Goal: Information Seeking & Learning: Learn about a topic

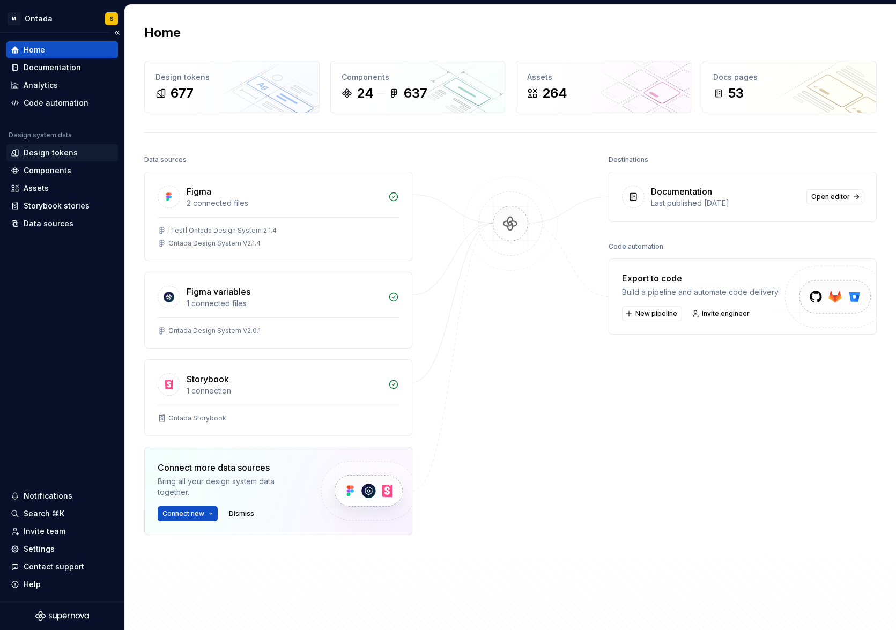
click at [54, 154] on div "Design tokens" at bounding box center [51, 152] width 54 height 11
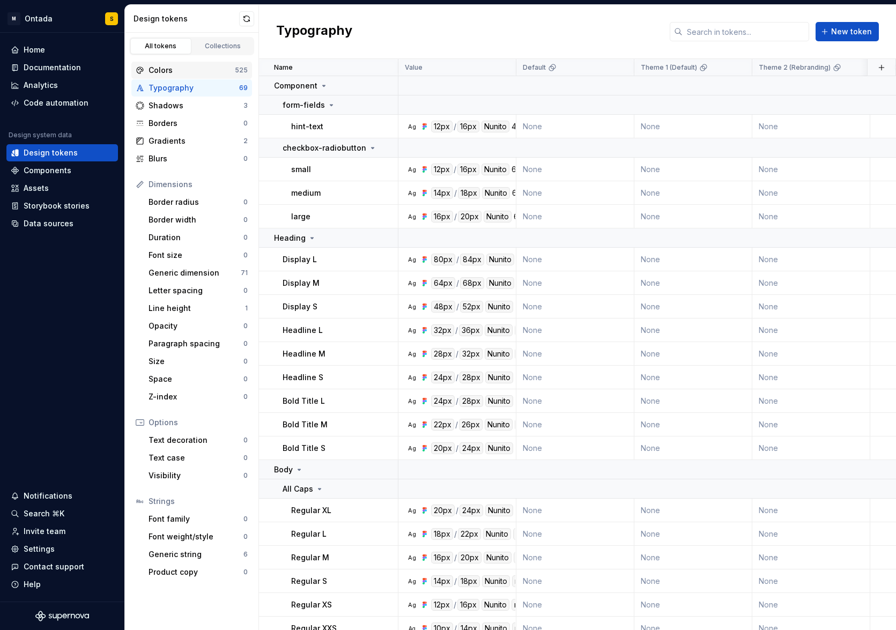
click at [189, 68] on div "Colors" at bounding box center [192, 70] width 86 height 11
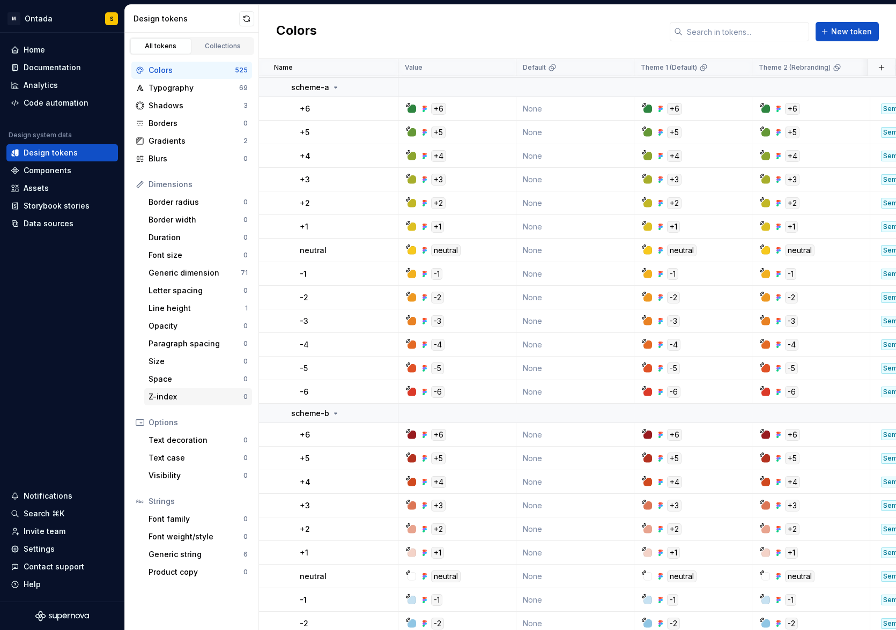
scroll to position [1310, 0]
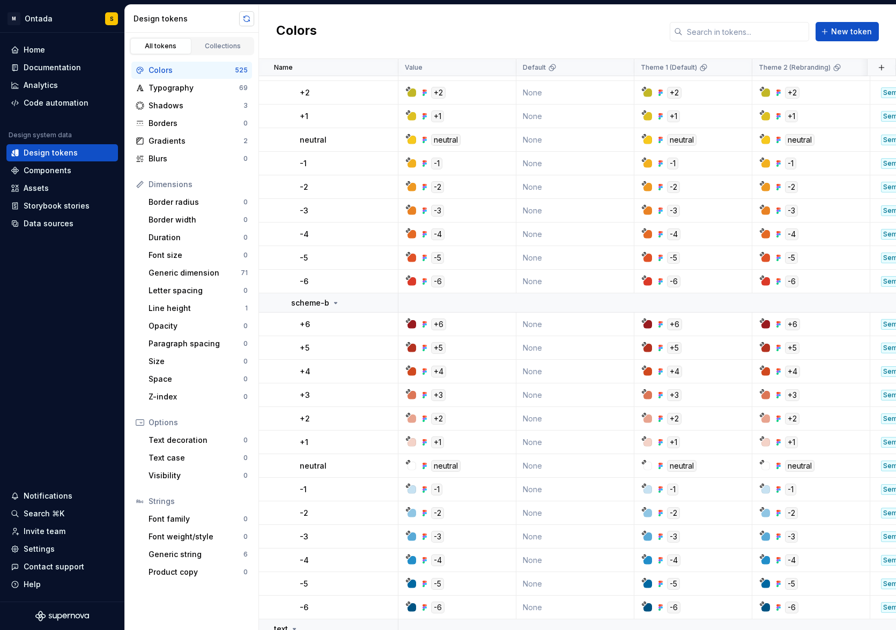
click at [247, 16] on button "button" at bounding box center [246, 18] width 15 height 15
click at [181, 124] on div "Borders" at bounding box center [196, 123] width 95 height 11
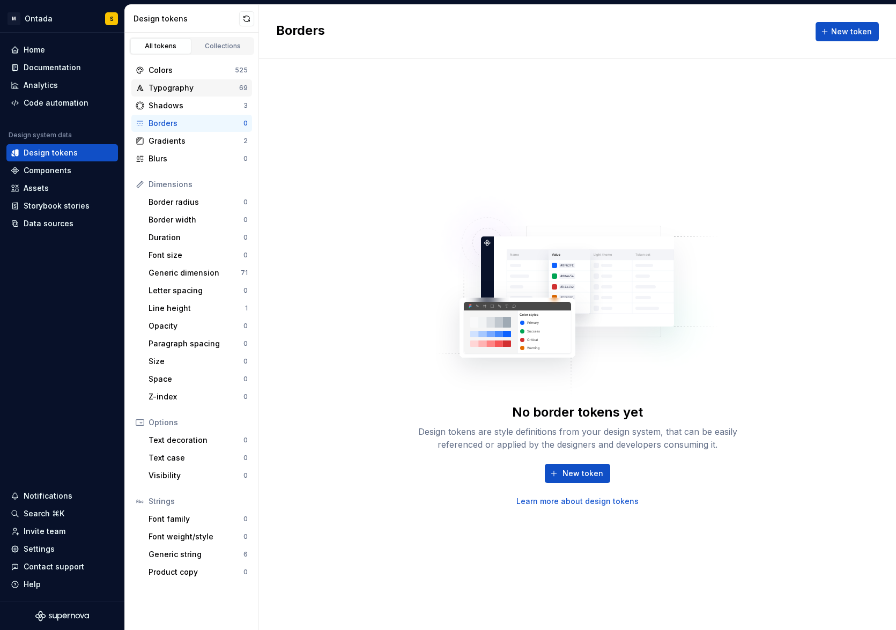
click at [191, 80] on div "Typography 69" at bounding box center [191, 87] width 121 height 17
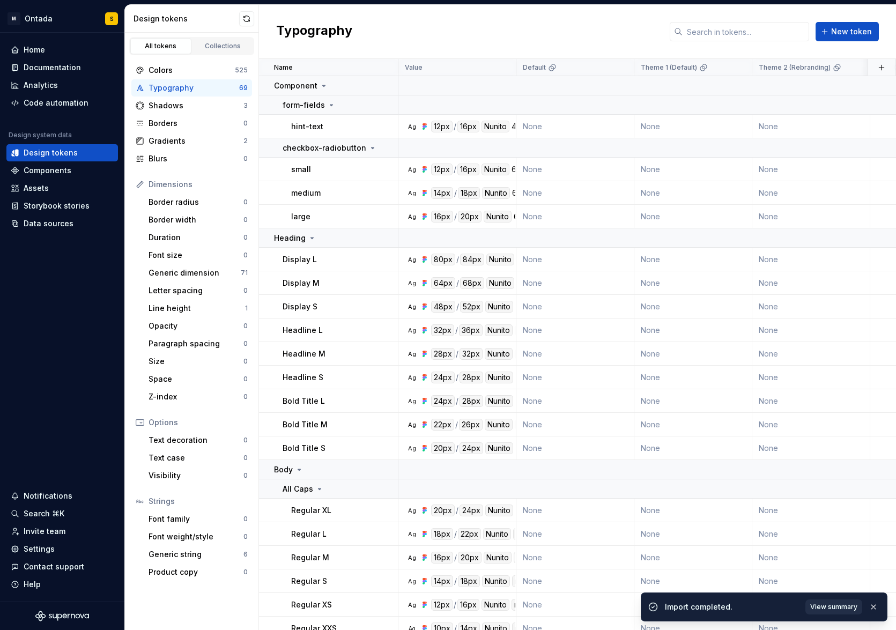
click at [818, 532] on span "View summary" at bounding box center [833, 607] width 47 height 9
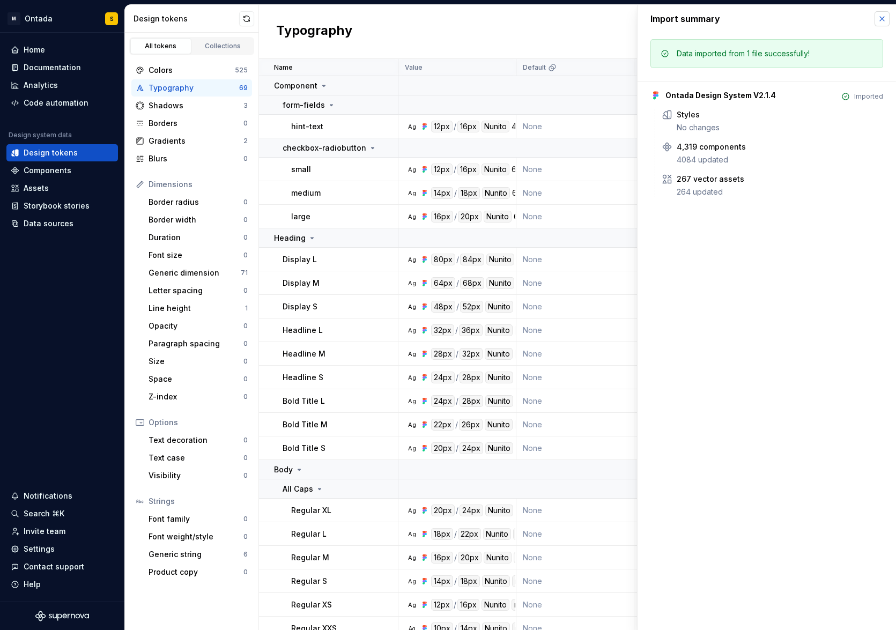
click at [818, 17] on button "button" at bounding box center [882, 18] width 15 height 15
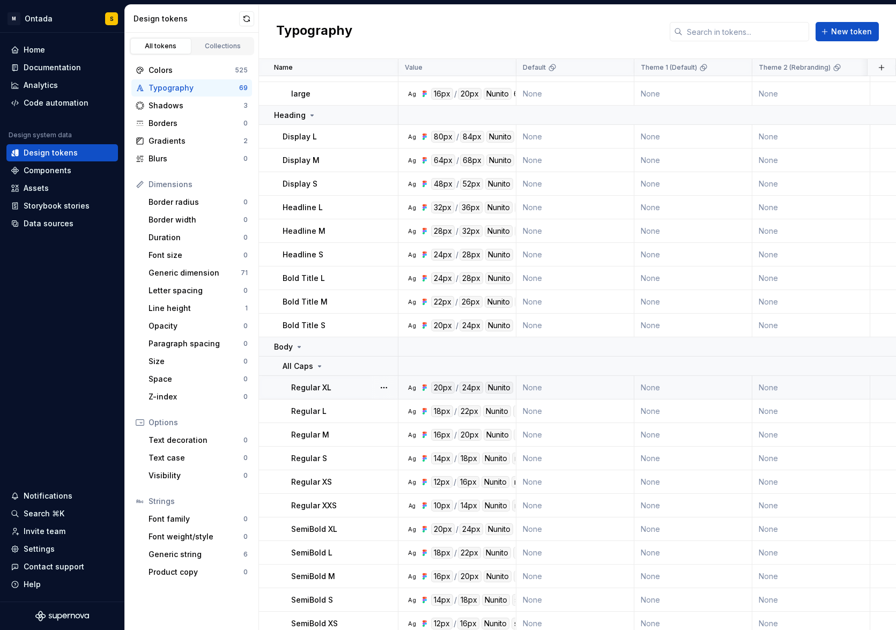
scroll to position [154, 0]
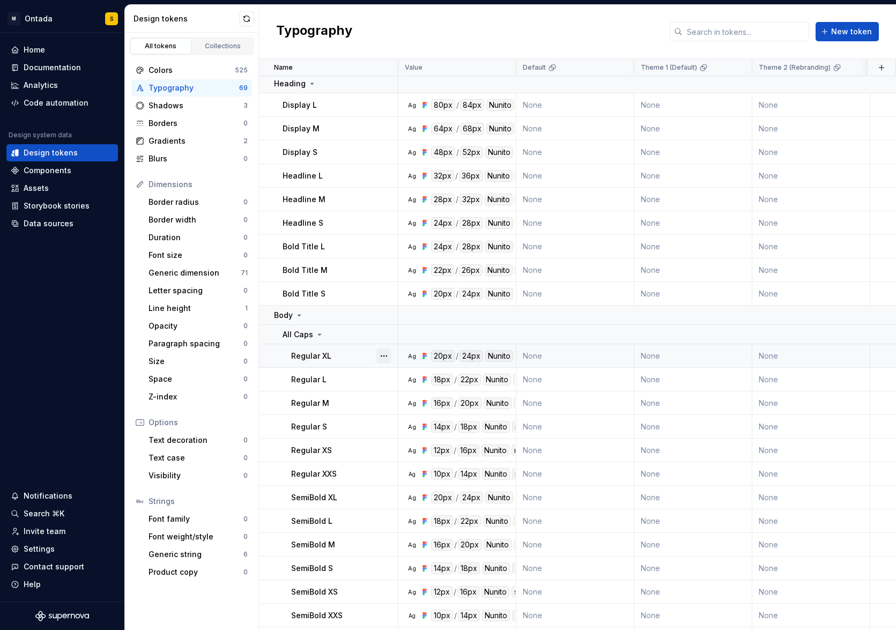
click at [387, 358] on button "button" at bounding box center [383, 356] width 15 height 15
click at [412, 378] on div "Open detail" at bounding box center [431, 377] width 70 height 11
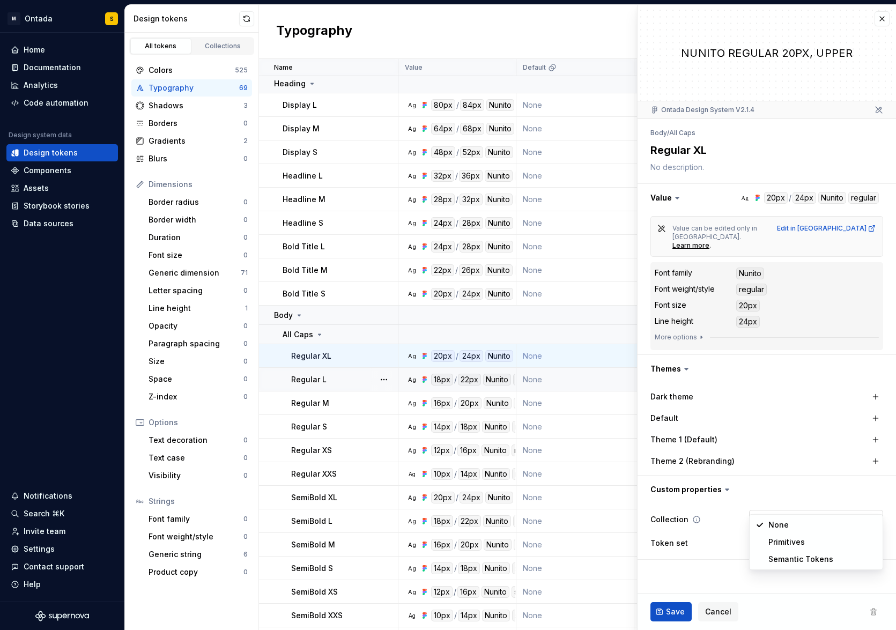
click at [800, 504] on html "M Ontada S Home Documentation Analytics Code automation Design system data Desi…" at bounding box center [448, 315] width 896 height 630
click at [799, 477] on html "M Ontada S Home Documentation Analytics Code automation Design system data Desi…" at bounding box center [448, 315] width 896 height 630
type textarea "*"
click at [818, 21] on button "button" at bounding box center [882, 18] width 15 height 15
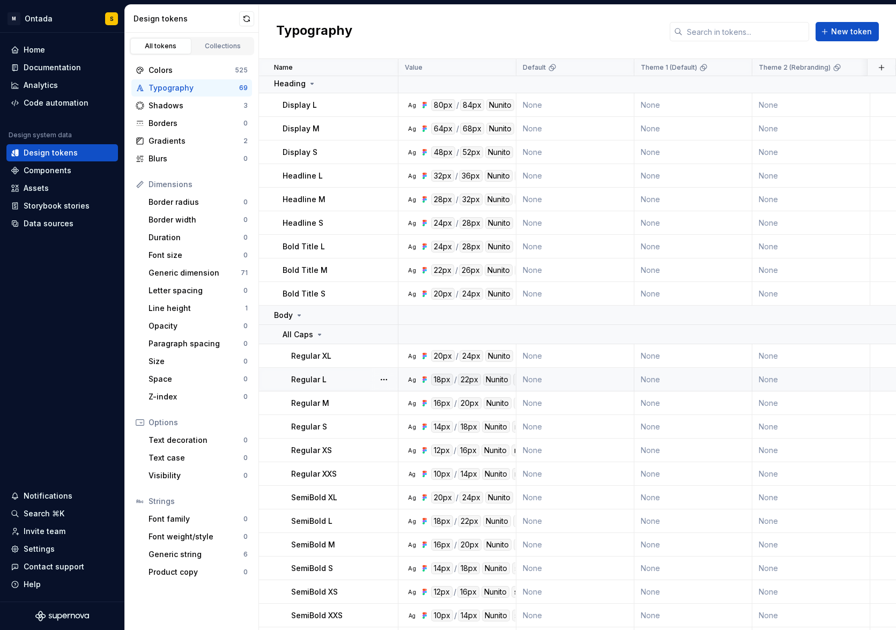
click at [195, 90] on div "Typography" at bounding box center [194, 88] width 91 height 11
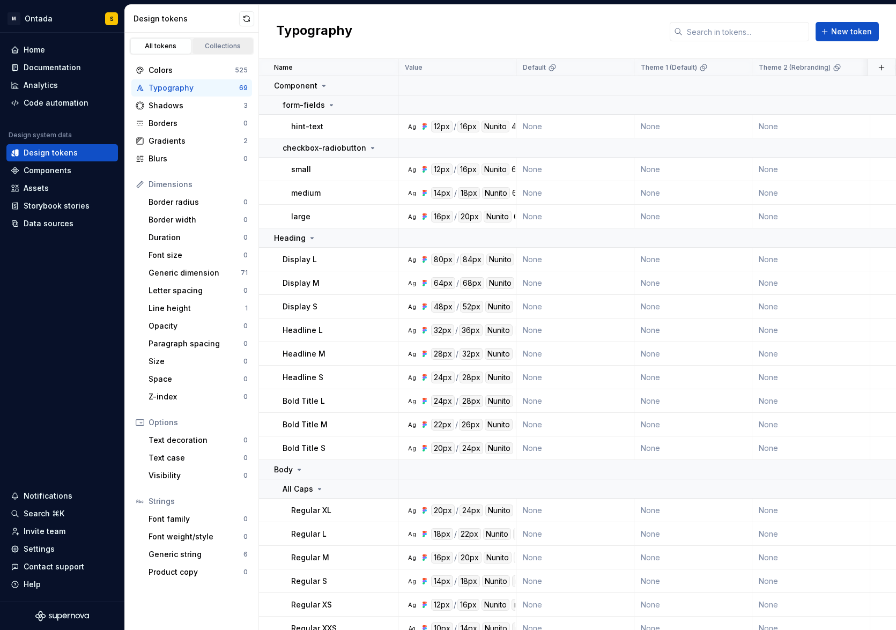
click at [225, 53] on link "Collections" at bounding box center [223, 46] width 61 height 16
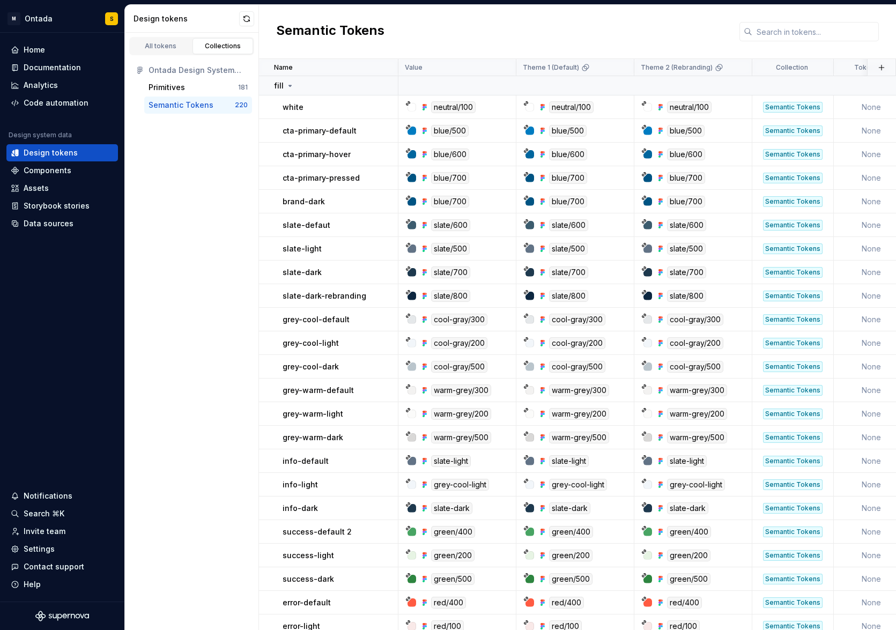
click at [243, 102] on div "220" at bounding box center [241, 105] width 13 height 9
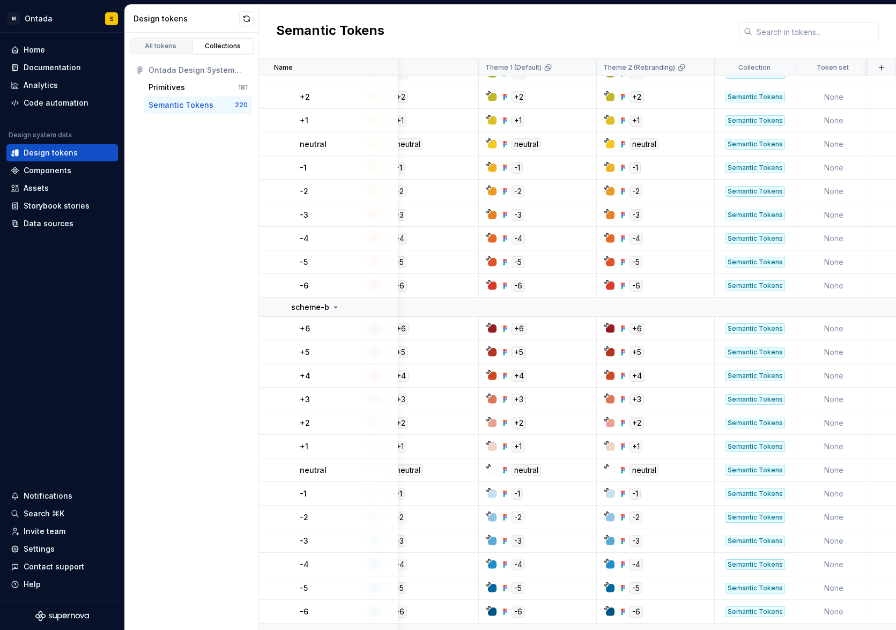
scroll to position [5274, 38]
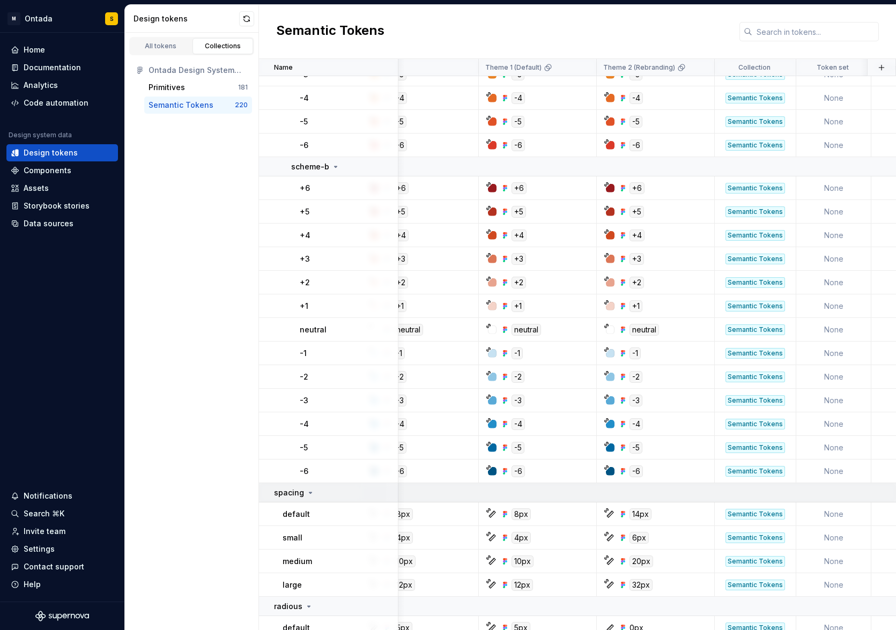
click at [310, 491] on icon at bounding box center [310, 493] width 9 height 9
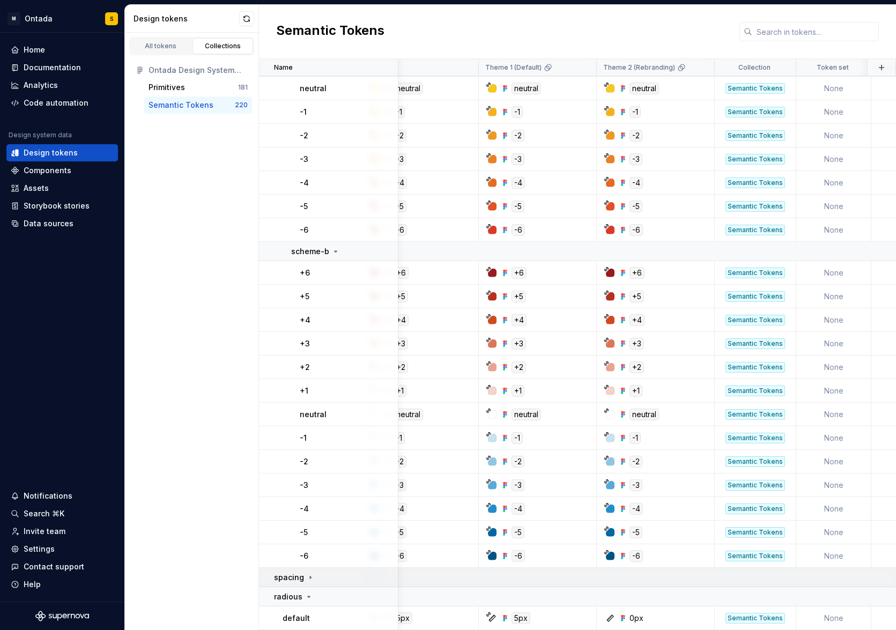
scroll to position [5180, 38]
click at [308, 532] on icon at bounding box center [310, 577] width 9 height 9
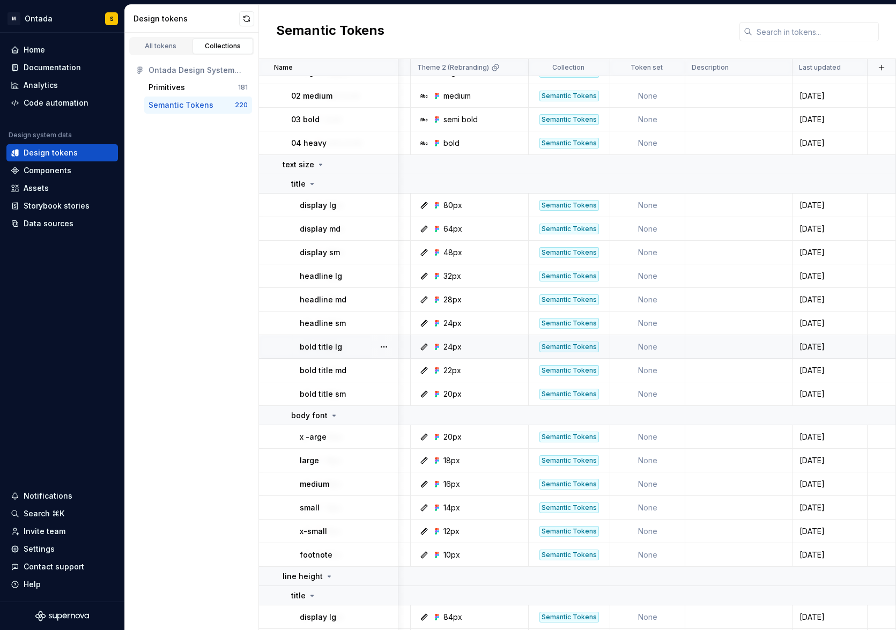
scroll to position [2960, 224]
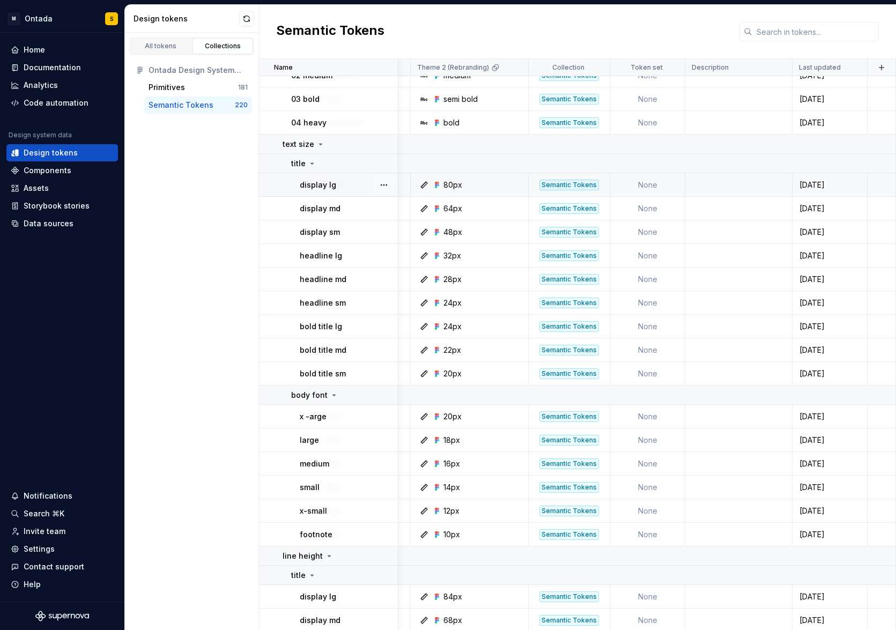
click at [318, 181] on p "display lg" at bounding box center [318, 185] width 36 height 11
click at [386, 186] on button "button" at bounding box center [383, 184] width 15 height 15
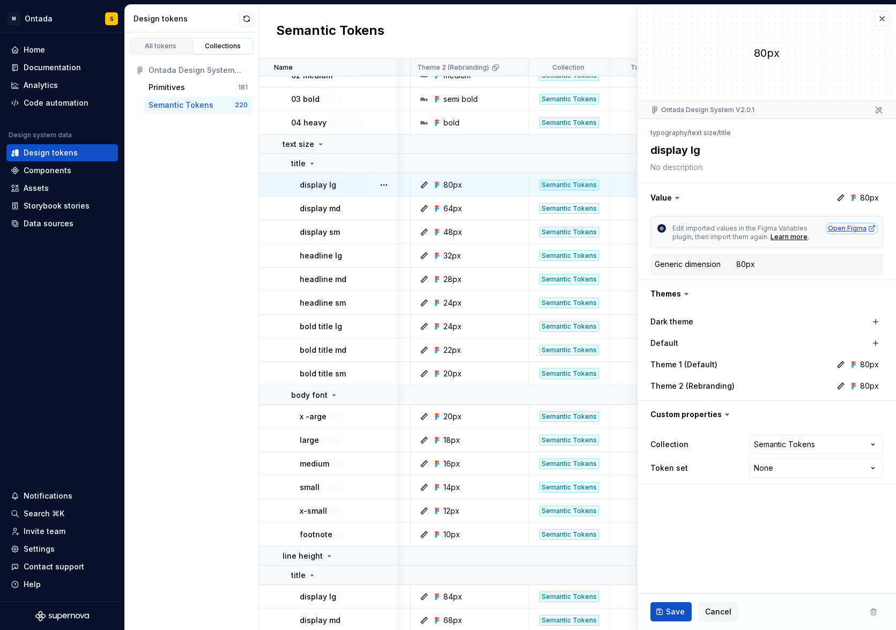
click at [818, 228] on div "Open Figma" at bounding box center [852, 228] width 48 height 9
type textarea "*"
click at [172, 288] on div "All tokens Collections Ontada Design System V2.0.1 Primitives 181 Semantic Toke…" at bounding box center [192, 331] width 134 height 597
click at [71, 153] on div "Design tokens" at bounding box center [51, 152] width 54 height 11
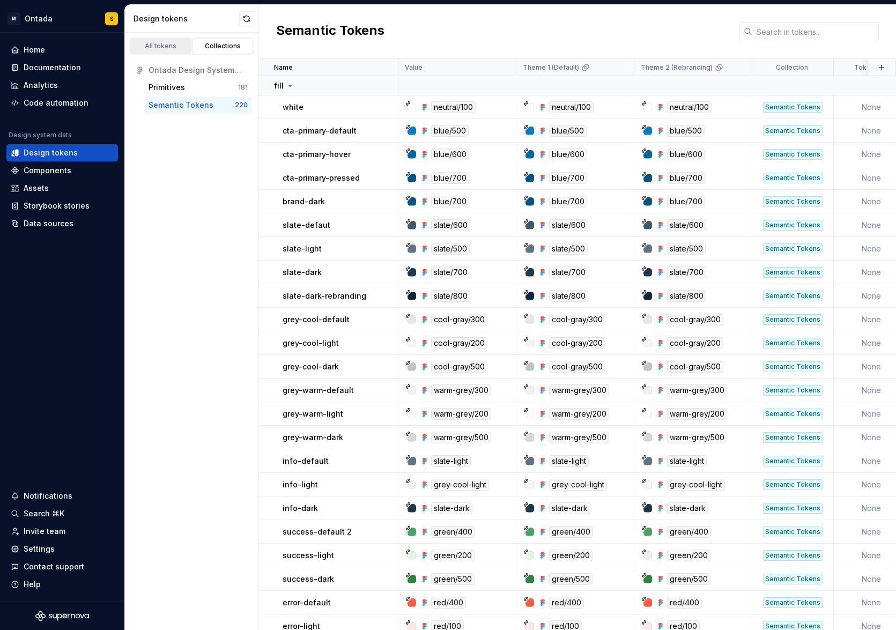
click at [182, 46] on div "All tokens" at bounding box center [161, 46] width 54 height 9
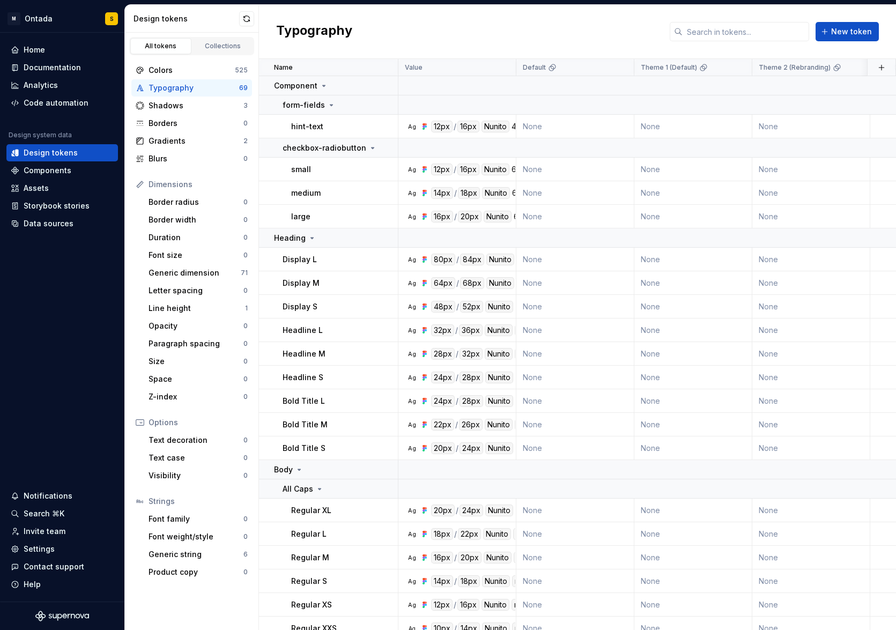
click at [161, 91] on div "Typography" at bounding box center [194, 88] width 91 height 11
click at [322, 84] on icon at bounding box center [324, 86] width 9 height 9
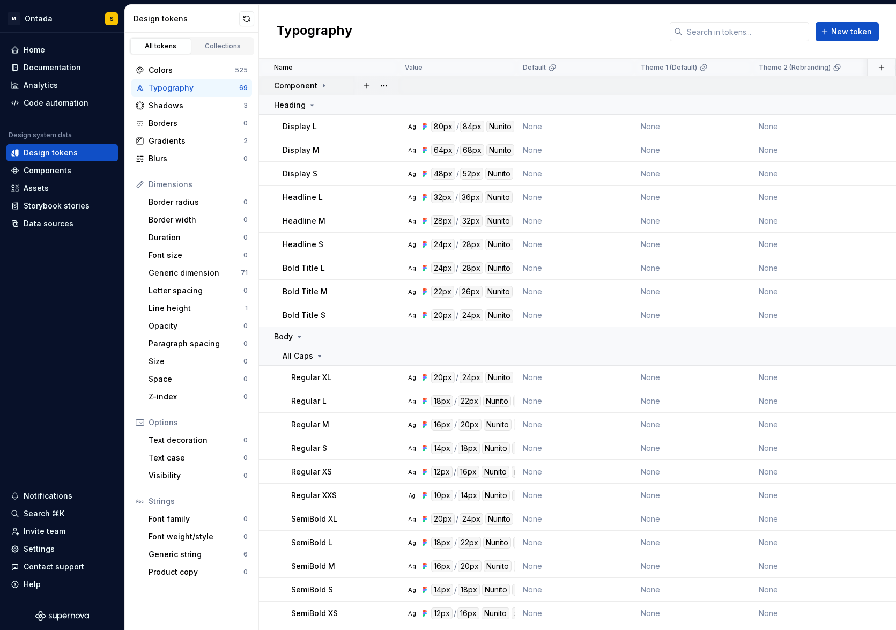
click at [323, 84] on icon at bounding box center [323, 85] width 1 height 3
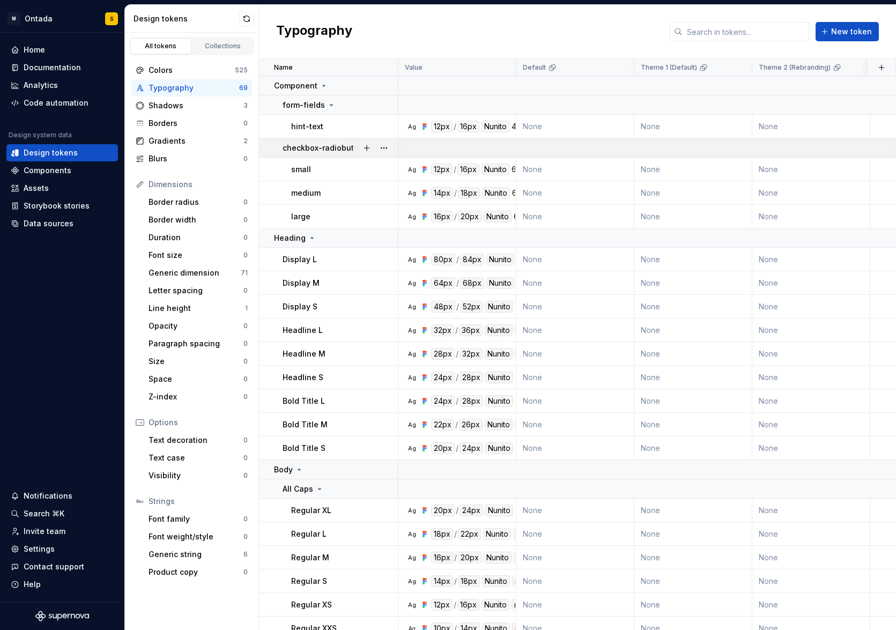
click at [309, 151] on p "checkbox-radiobutton" at bounding box center [325, 148] width 84 height 11
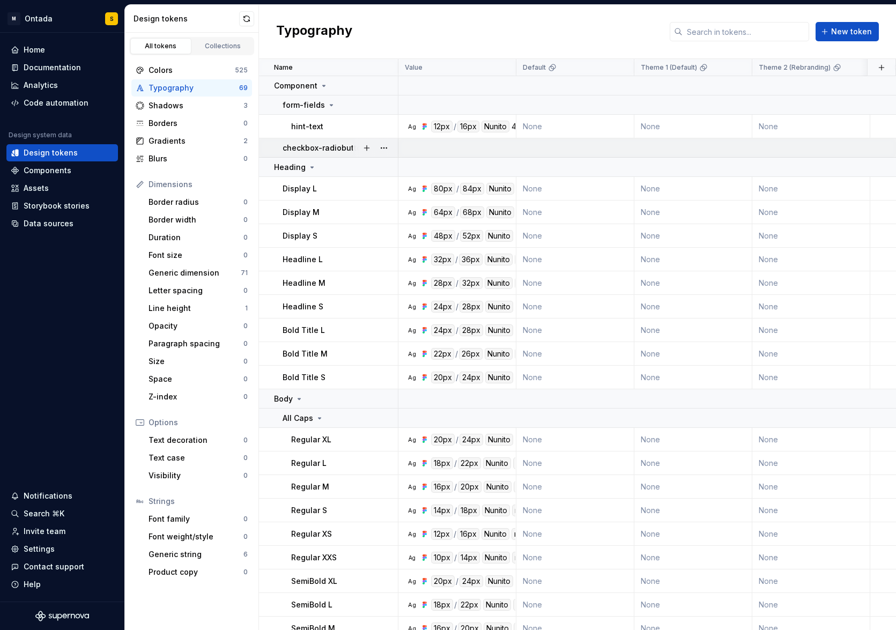
click at [308, 149] on p "checkbox-radiobutton" at bounding box center [325, 148] width 84 height 11
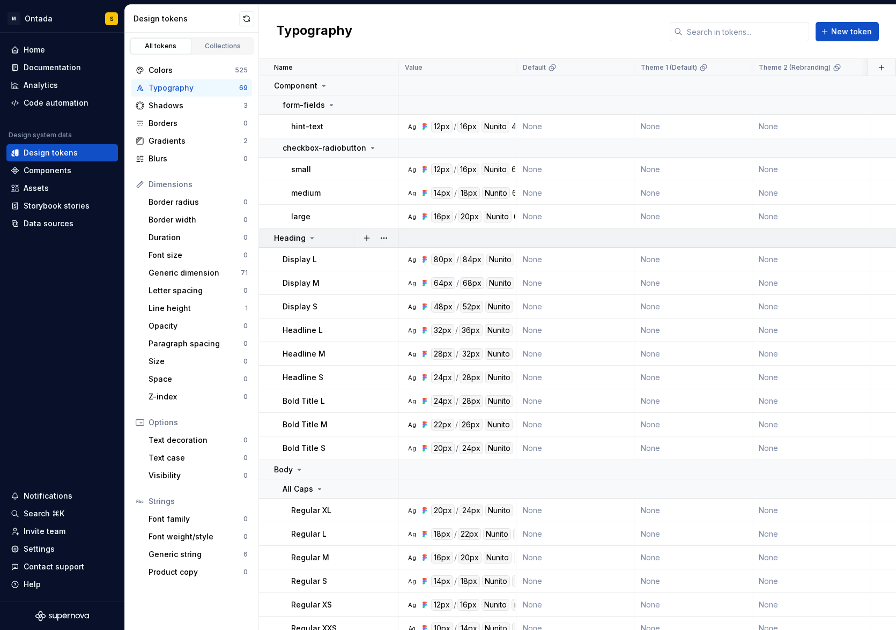
click at [309, 238] on icon at bounding box center [312, 238] width 9 height 9
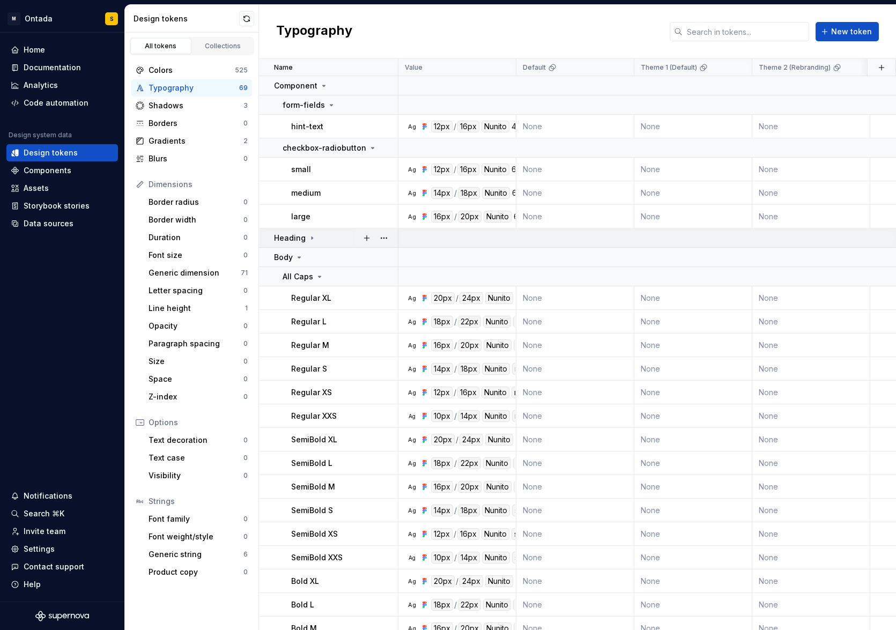
click at [309, 238] on icon at bounding box center [312, 238] width 9 height 9
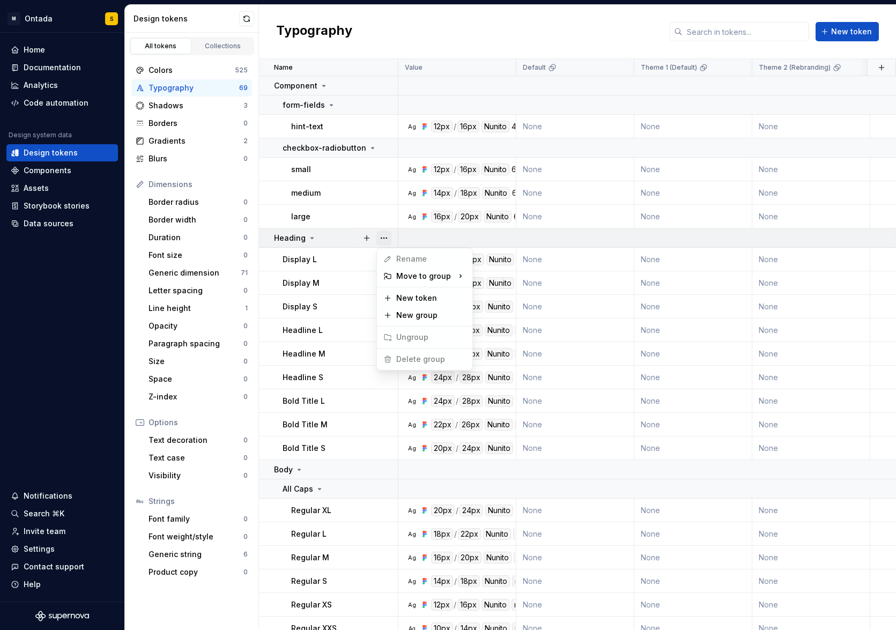
click at [389, 235] on button "button" at bounding box center [383, 238] width 15 height 15
click at [417, 20] on html "M Ontada S Home Documentation Analytics Code automation Design system data Desi…" at bounding box center [448, 315] width 896 height 630
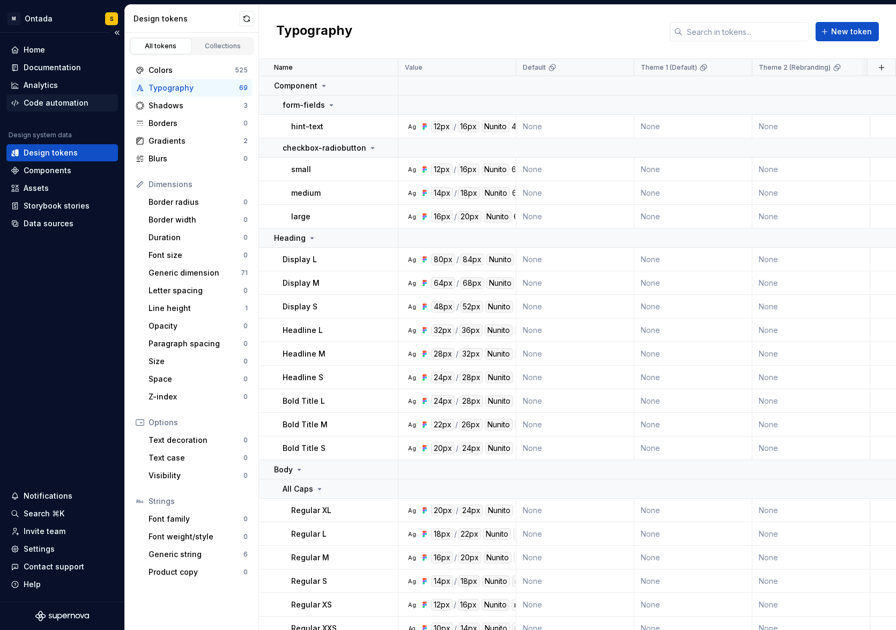
click at [74, 100] on div "Code automation" at bounding box center [56, 103] width 65 height 11
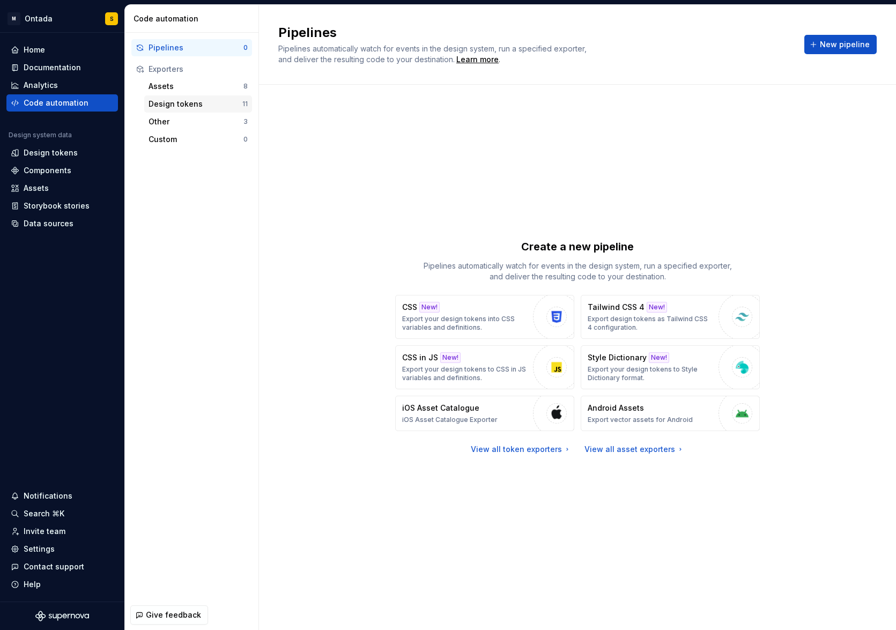
click at [186, 101] on div "Design tokens" at bounding box center [196, 104] width 94 height 11
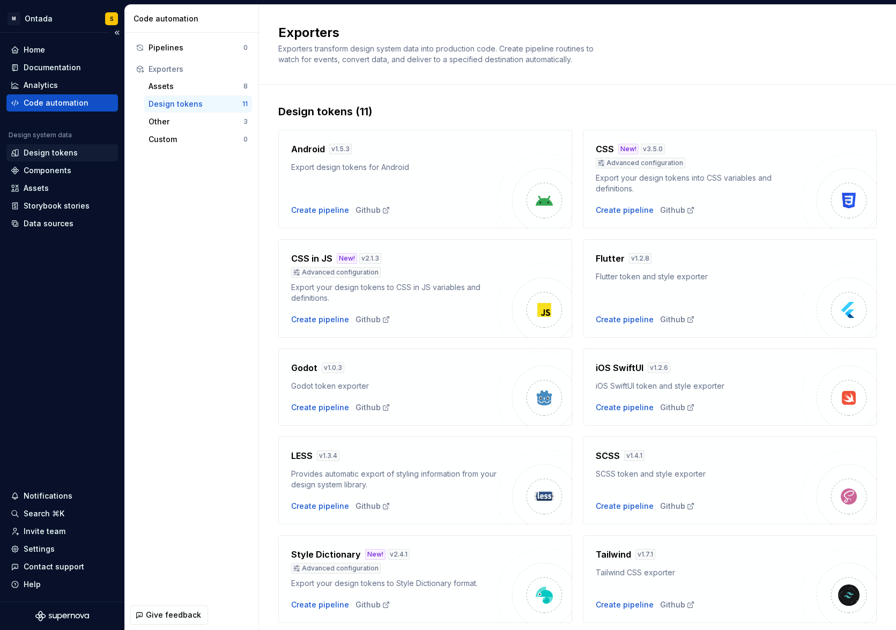
click at [65, 151] on div "Design tokens" at bounding box center [51, 152] width 54 height 11
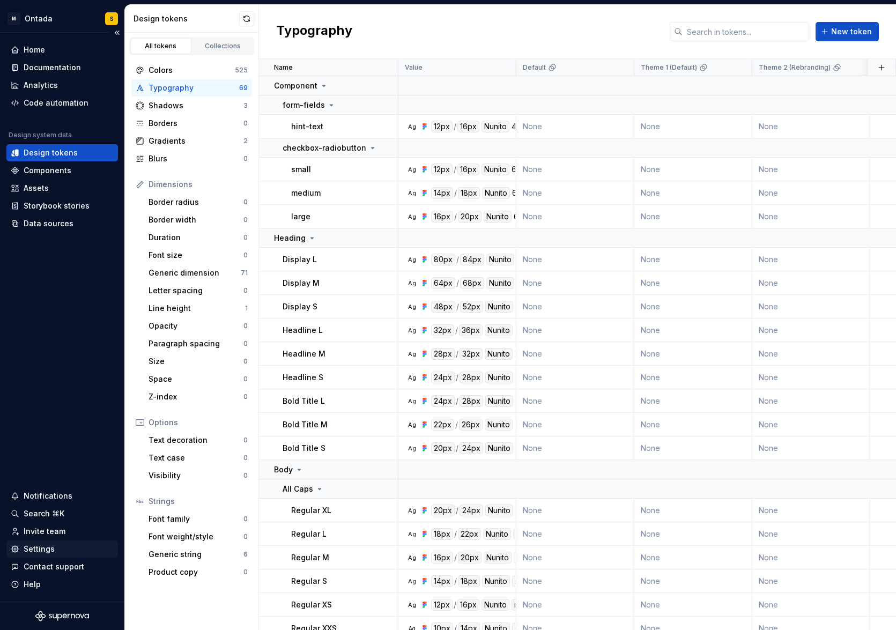
click at [53, 532] on div "Settings" at bounding box center [39, 549] width 31 height 11
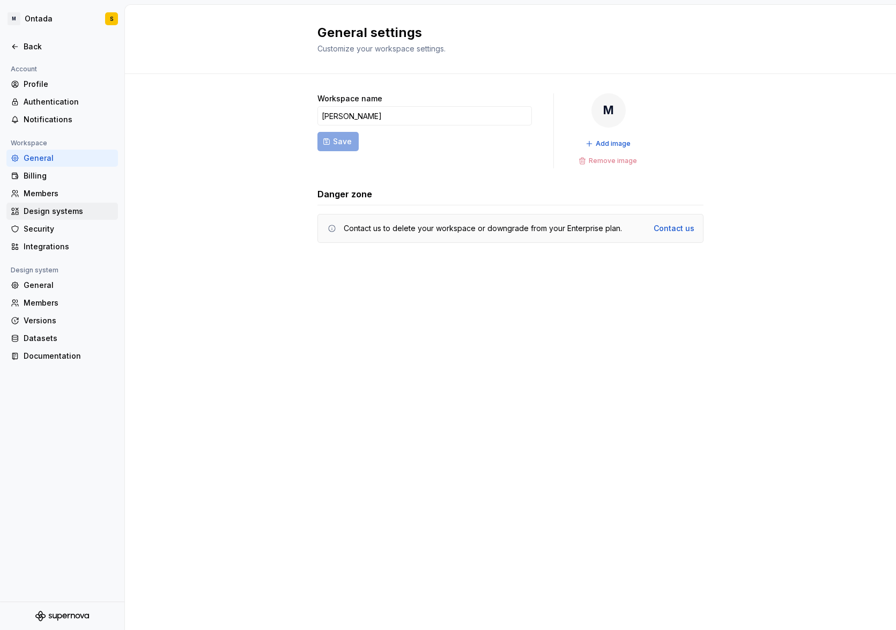
click at [66, 211] on div "Design systems" at bounding box center [69, 211] width 90 height 11
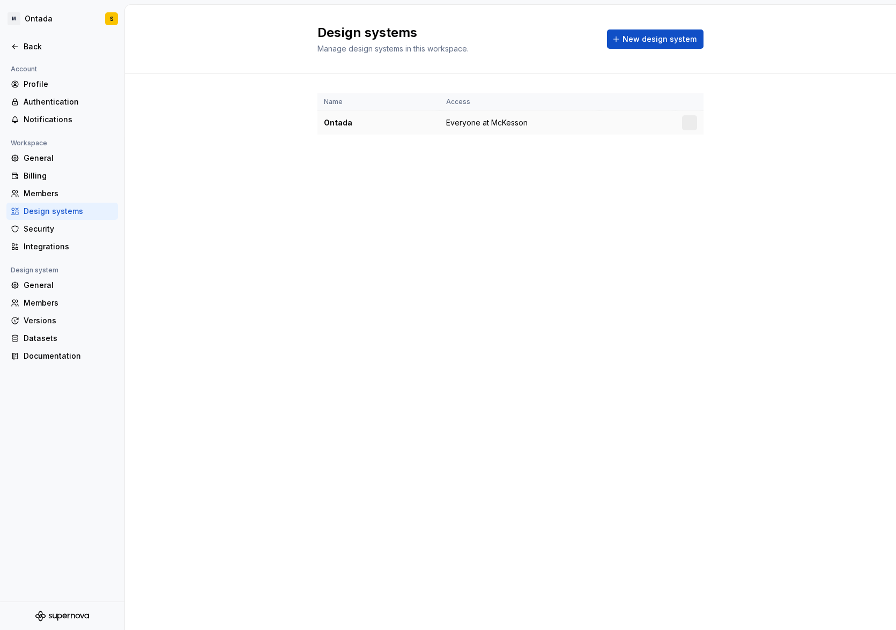
click at [491, 121] on span "Everyone at McKesson" at bounding box center [487, 122] width 82 height 11
click at [64, 330] on div "Datasets" at bounding box center [62, 338] width 112 height 17
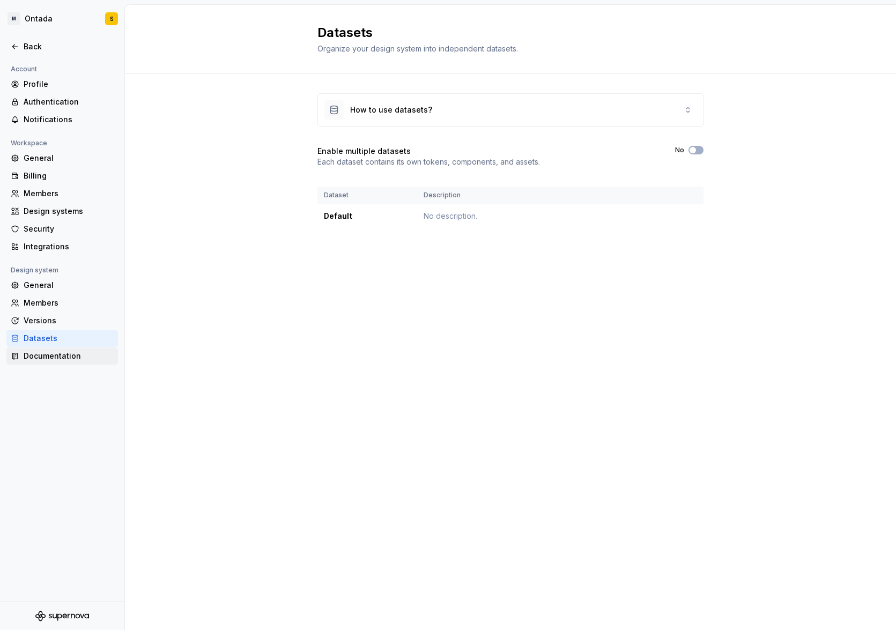
click at [53, 359] on div "Documentation" at bounding box center [69, 356] width 90 height 11
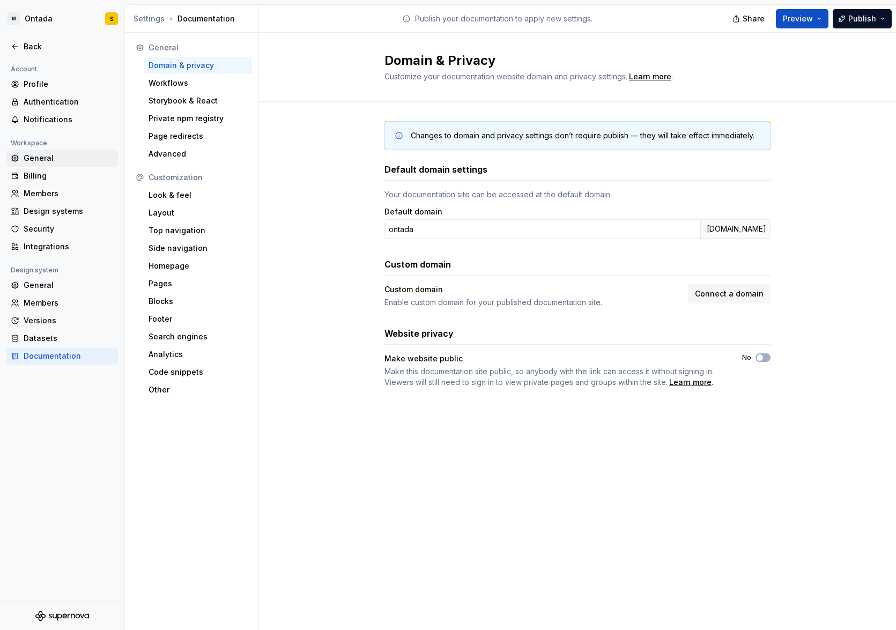
click at [66, 157] on div "General" at bounding box center [69, 158] width 90 height 11
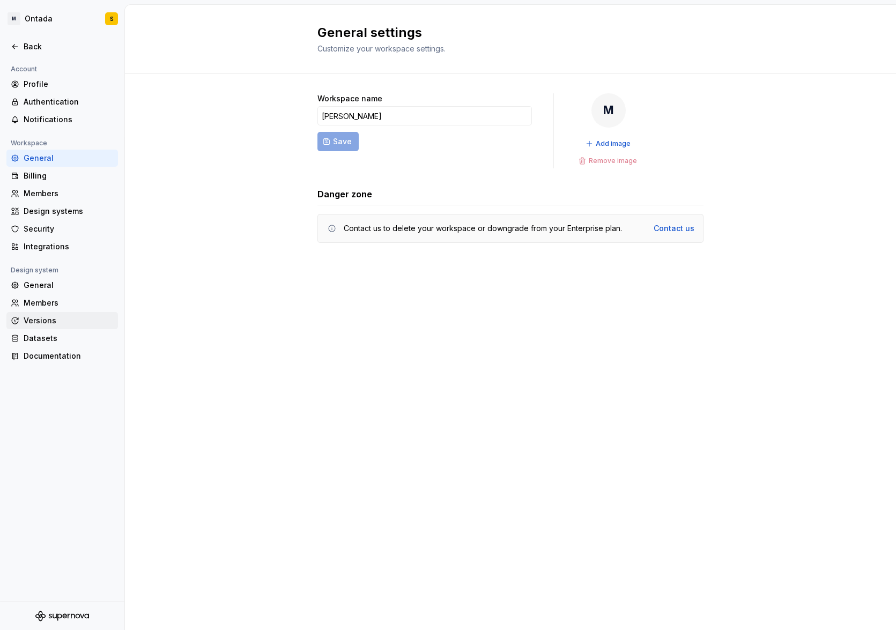
click at [45, 322] on div "Versions" at bounding box center [69, 320] width 90 height 11
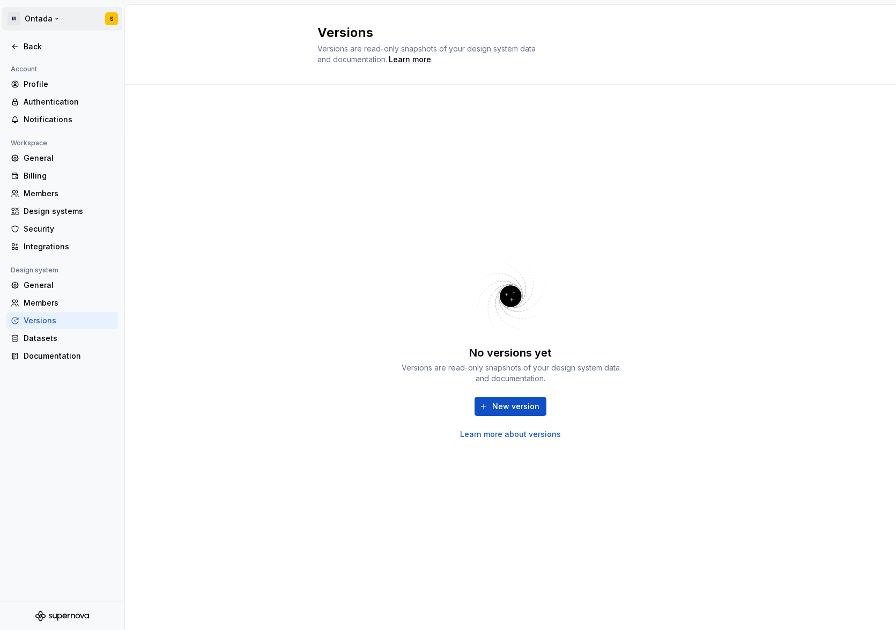
click at [39, 18] on html "M Ontada S Back Account Profile Authentication Notifications Workspace General …" at bounding box center [448, 315] width 896 height 630
click at [61, 48] on div "[PERSON_NAME]" at bounding box center [81, 52] width 91 height 11
click at [195, 53] on div "[PERSON_NAME]" at bounding box center [208, 46] width 91 height 17
click at [112, 18] on html "M Ontada S Back Account Profile Authentication Notifications Workspace General …" at bounding box center [448, 315] width 896 height 630
click at [95, 53] on div "[PERSON_NAME]" at bounding box center [81, 52] width 91 height 11
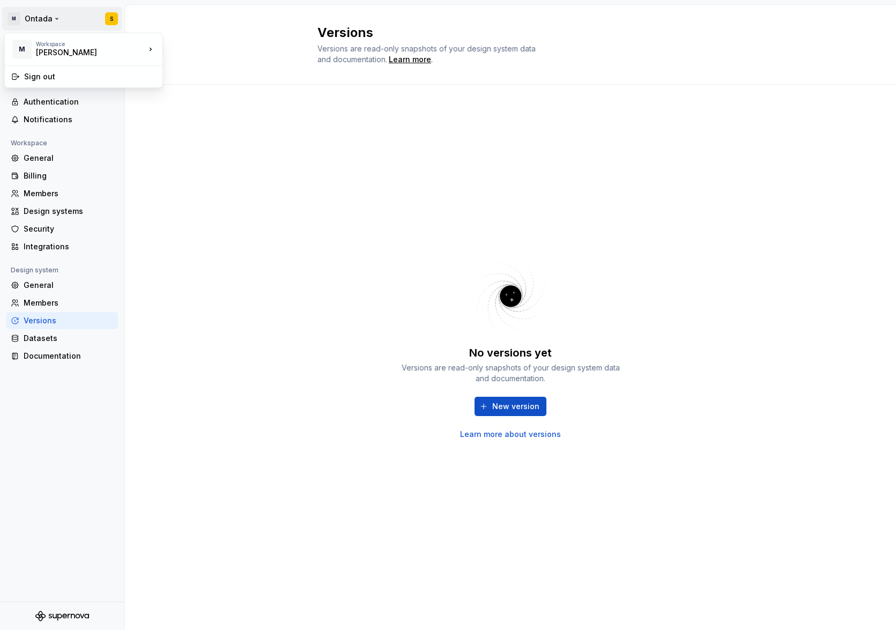
click at [61, 12] on html "M Ontada S Back Account Profile Authentication Notifications Workspace General …" at bounding box center [448, 315] width 896 height 630
click at [63, 532] on icon "Supernova Logo" at bounding box center [62, 616] width 54 height 11
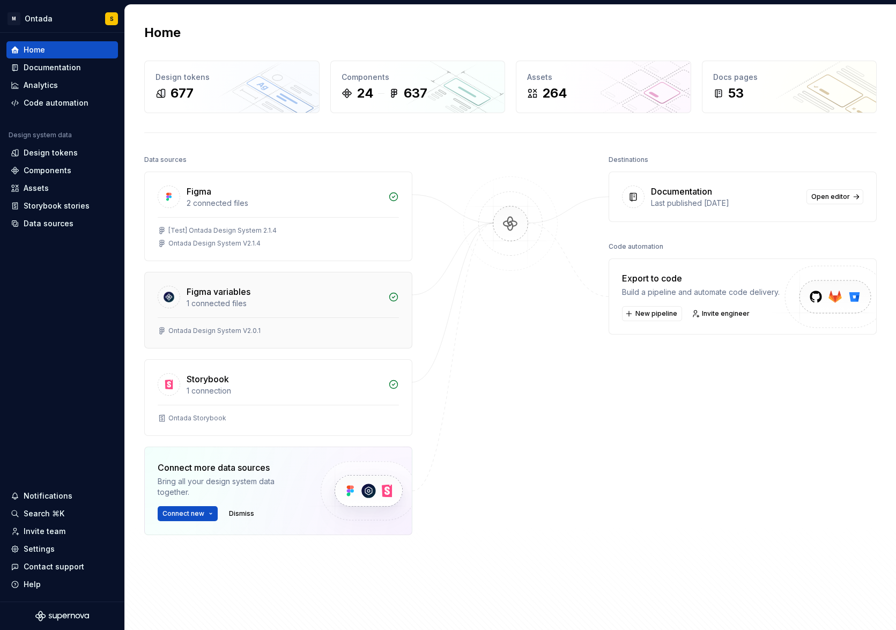
click at [257, 295] on div "Figma variables" at bounding box center [284, 291] width 195 height 13
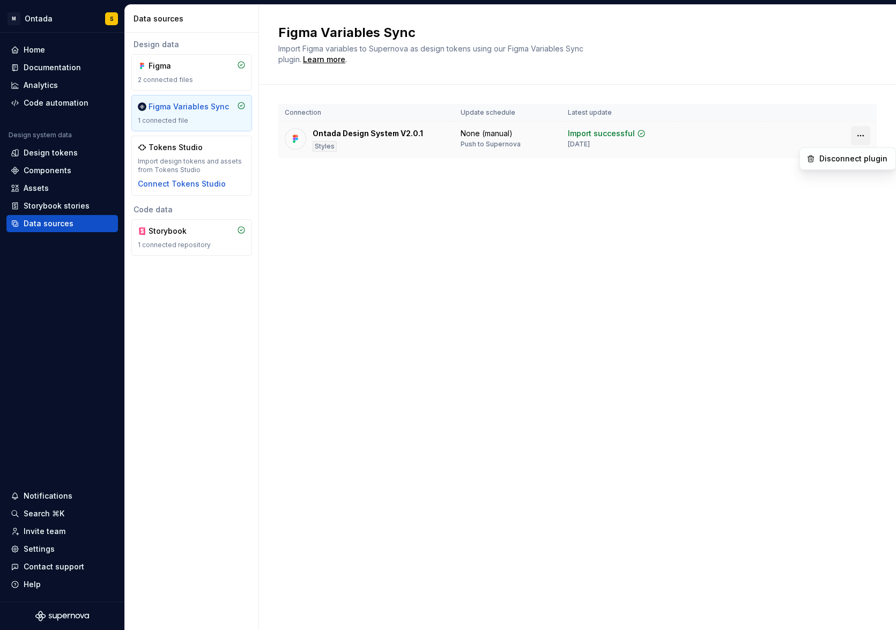
click at [818, 128] on html "M Ontada S Home Documentation Analytics Code automation Design system data Desi…" at bounding box center [448, 315] width 896 height 630
click at [553, 239] on html "M Ontada S Home Documentation Analytics Code automation Design system data Desi…" at bounding box center [448, 315] width 896 height 630
click at [167, 76] on div "2 connected files" at bounding box center [192, 80] width 108 height 9
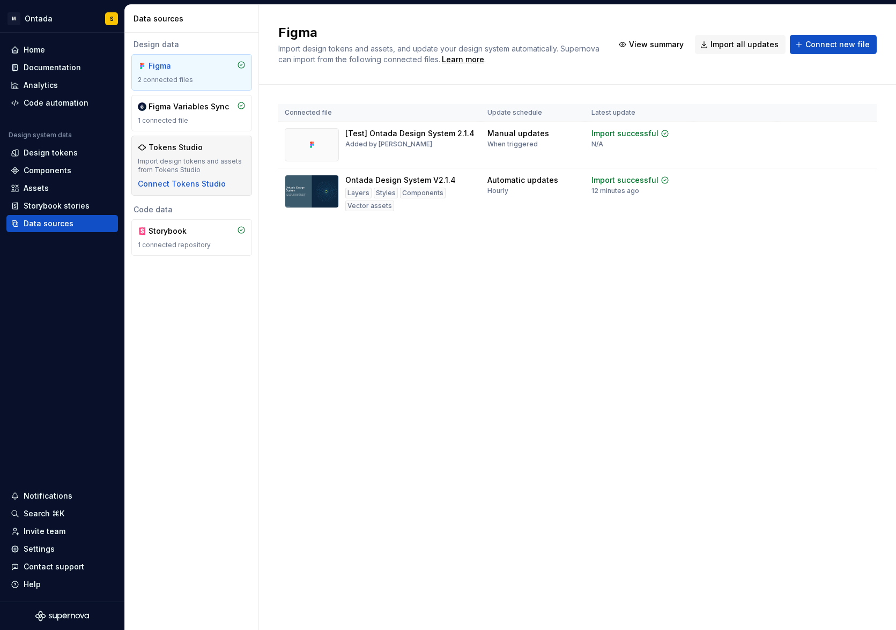
click at [162, 167] on div "Import design tokens and assets from Tokens Studio" at bounding box center [192, 165] width 108 height 17
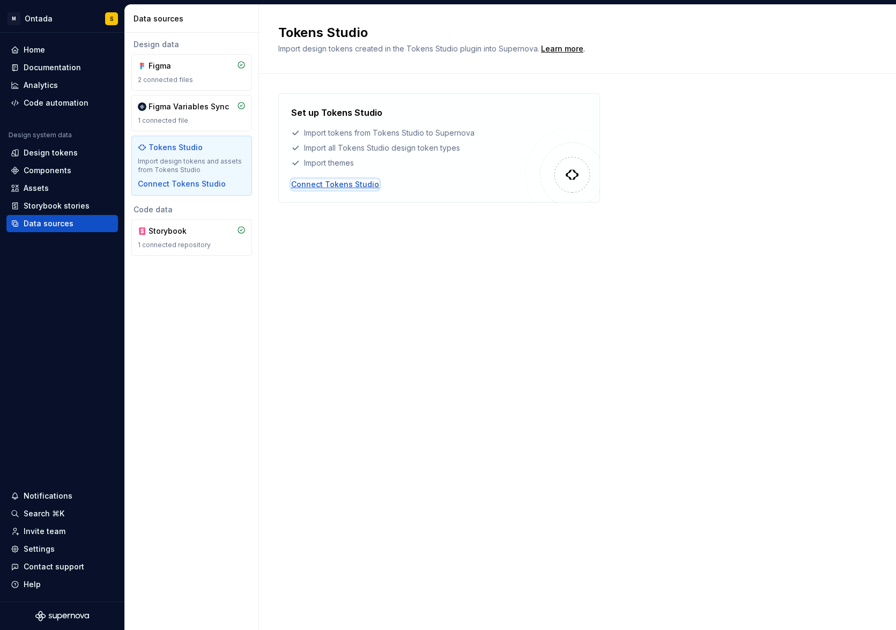
click at [350, 182] on div "Connect Tokens Studio" at bounding box center [335, 184] width 88 height 11
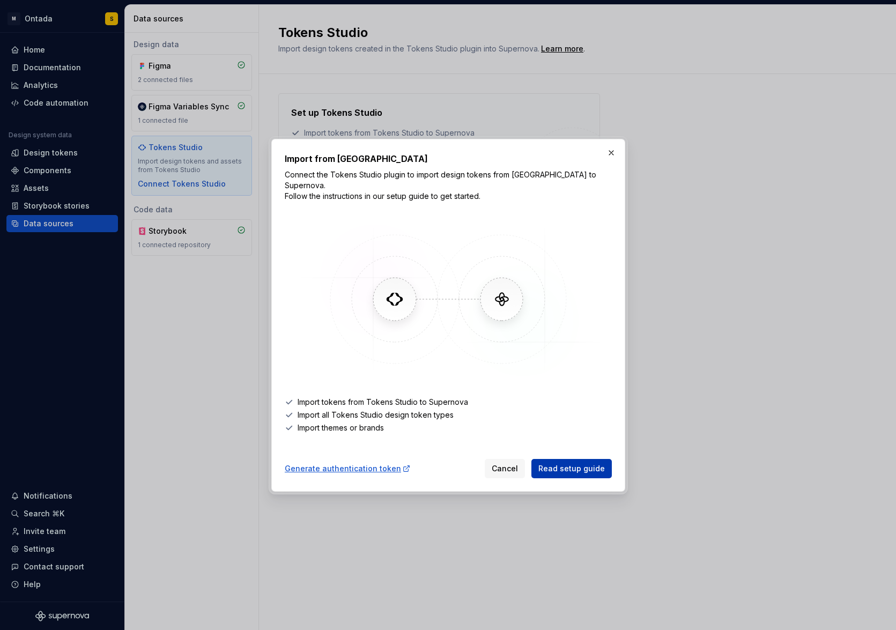
click at [591, 467] on span "Read setup guide" at bounding box center [571, 468] width 66 height 11
click at [572, 463] on span "Read setup guide" at bounding box center [571, 468] width 66 height 11
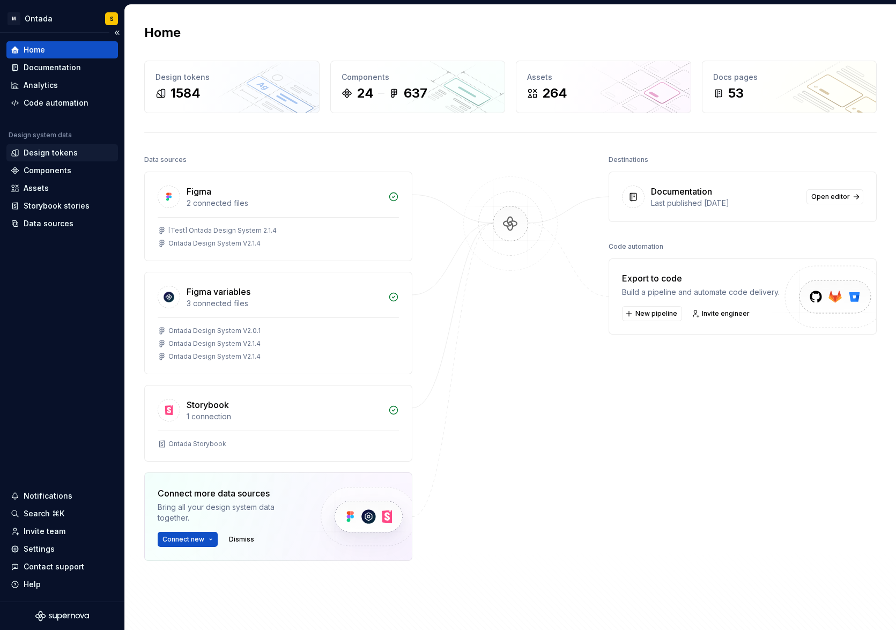
click at [62, 153] on div "Design tokens" at bounding box center [51, 152] width 54 height 11
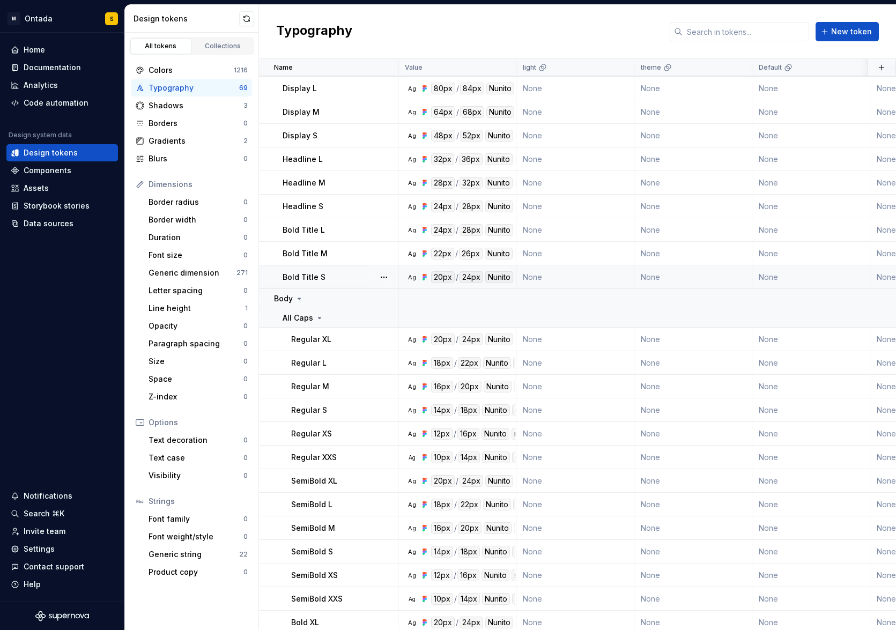
scroll to position [226, 0]
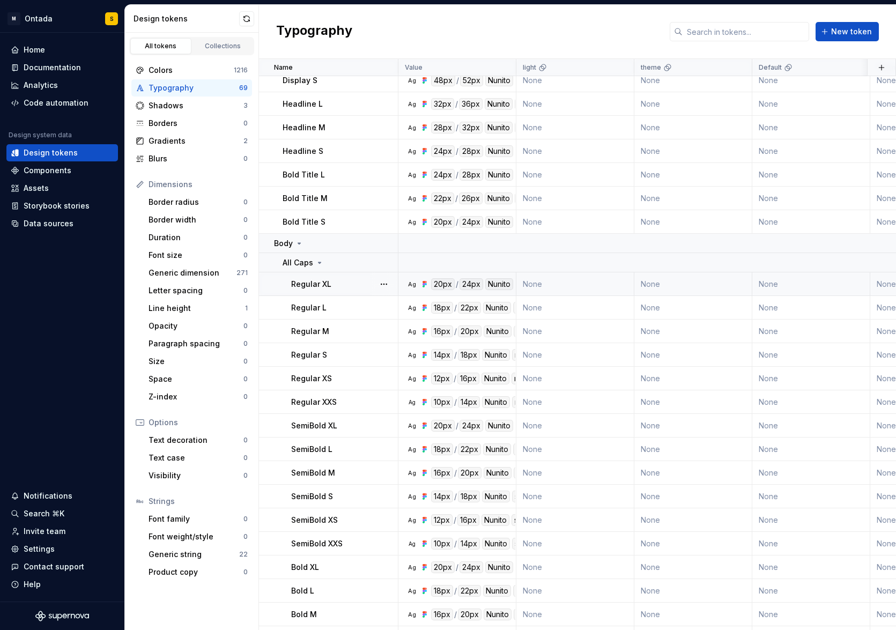
click at [320, 288] on p "Regular XL" at bounding box center [311, 284] width 40 height 11
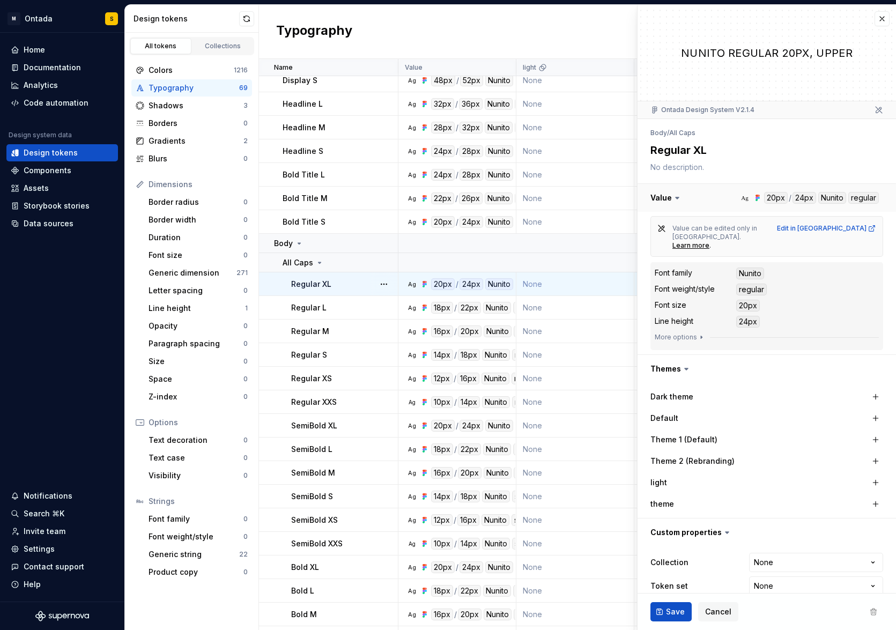
click at [777, 197] on button "button" at bounding box center [767, 198] width 258 height 28
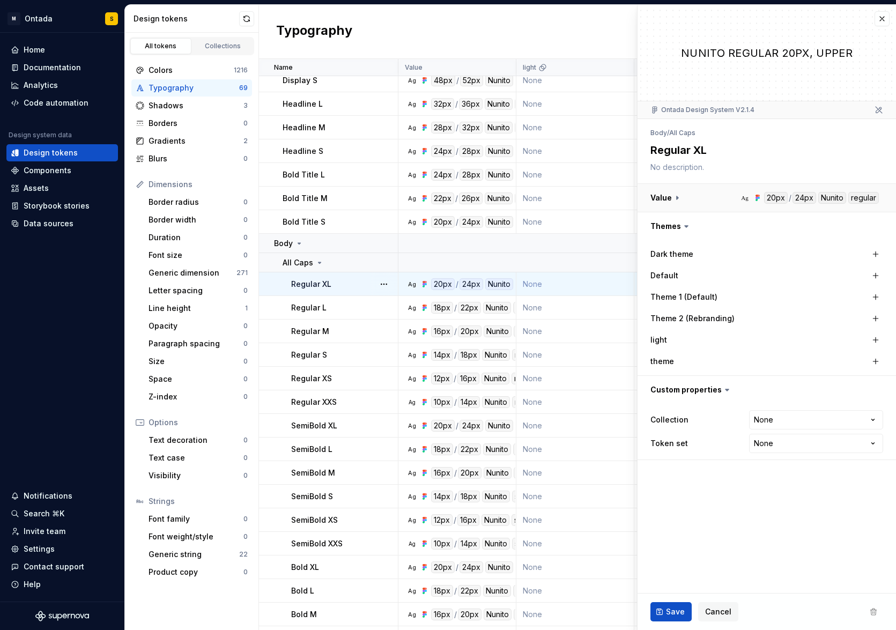
click at [777, 197] on button "button" at bounding box center [767, 198] width 258 height 28
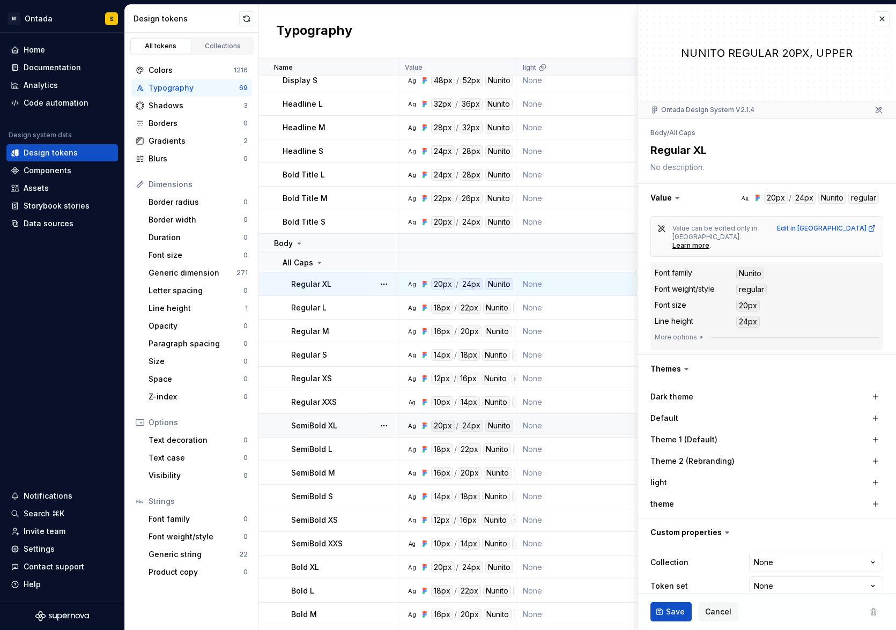
scroll to position [319, 0]
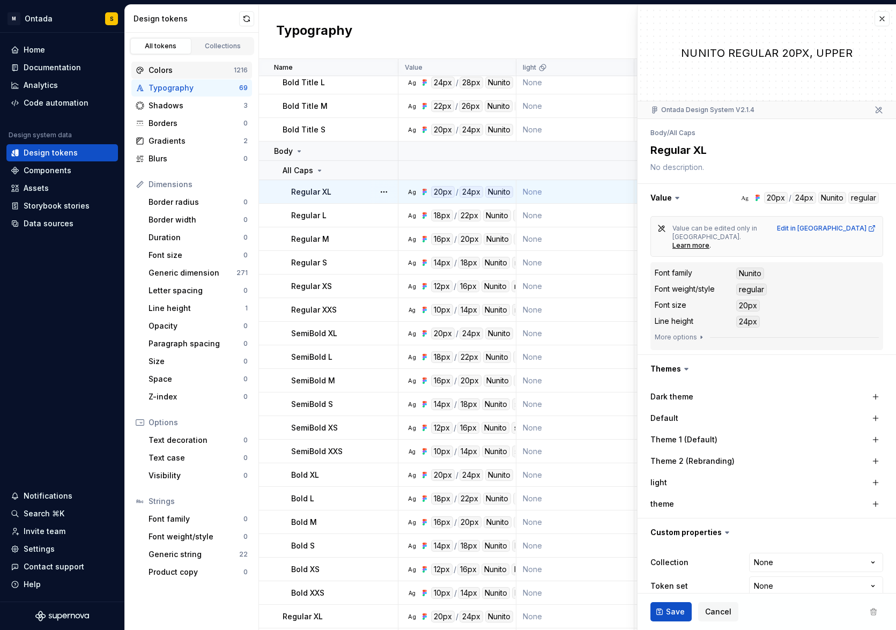
click at [180, 68] on div "Colors" at bounding box center [191, 70] width 85 height 11
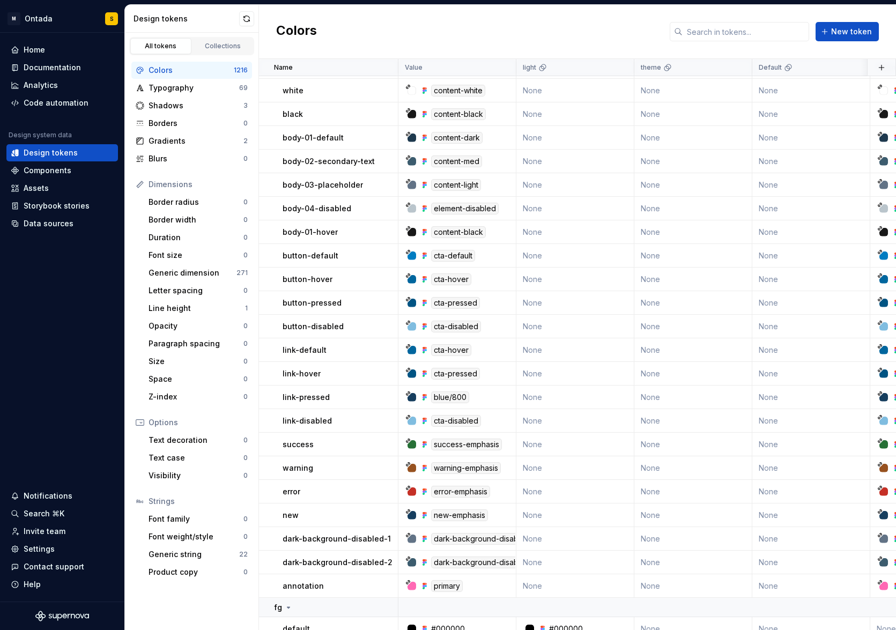
scroll to position [24396, 0]
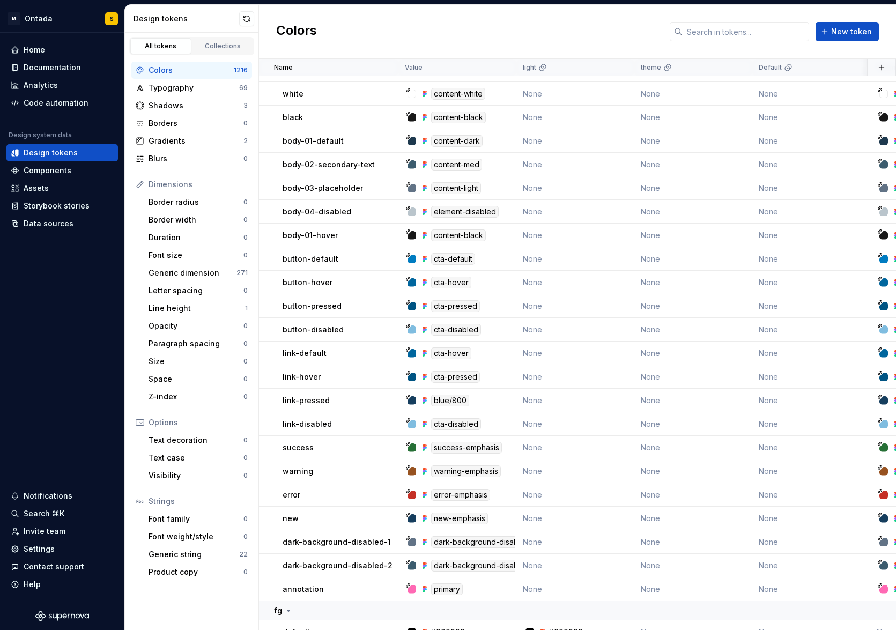
click at [211, 69] on div "Colors" at bounding box center [191, 70] width 85 height 11
click at [228, 44] on div "Collections" at bounding box center [223, 46] width 54 height 9
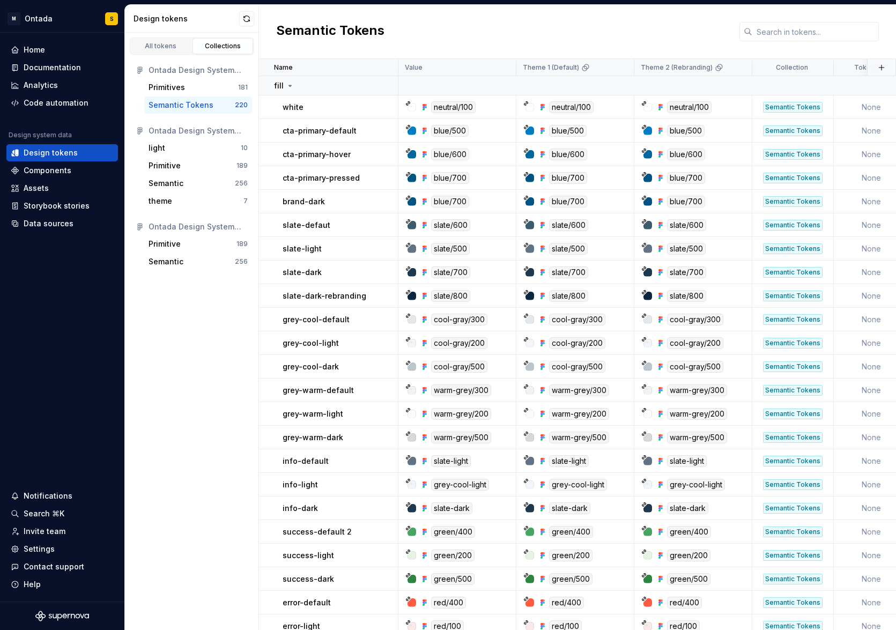
click at [167, 131] on div "Ontada Design System V2.1.4" at bounding box center [198, 130] width 99 height 11
click at [235, 131] on div "Ontada Design System V2.1.4" at bounding box center [198, 130] width 99 height 11
click at [140, 131] on icon at bounding box center [140, 131] width 9 height 9
click at [222, 45] on div "Collections" at bounding box center [223, 46] width 54 height 9
click at [197, 74] on div "Ontada Design System V2.0.1" at bounding box center [198, 70] width 99 height 11
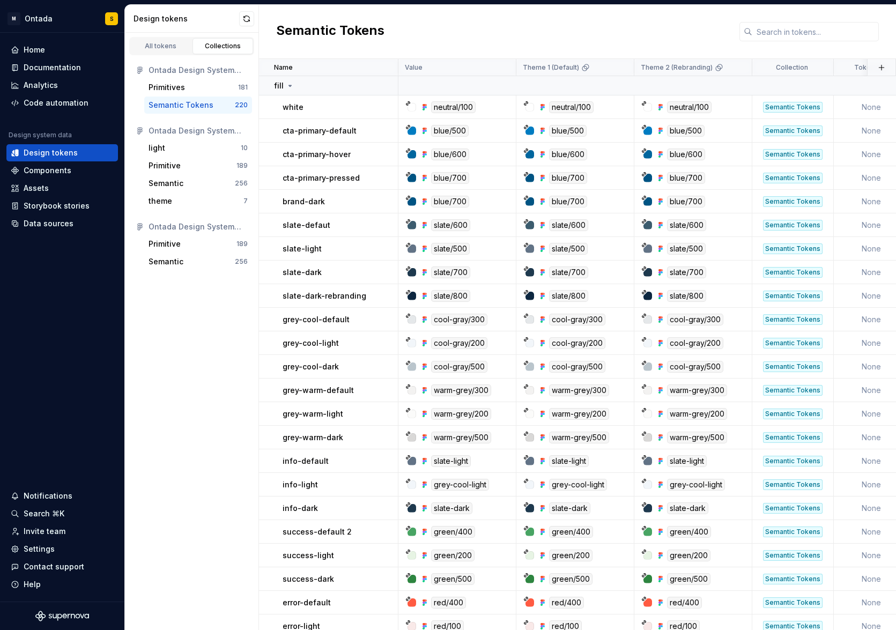
click at [180, 227] on div "Ontada Design System V2.1.4" at bounding box center [198, 226] width 99 height 11
click at [56, 174] on div "Components" at bounding box center [48, 170] width 48 height 11
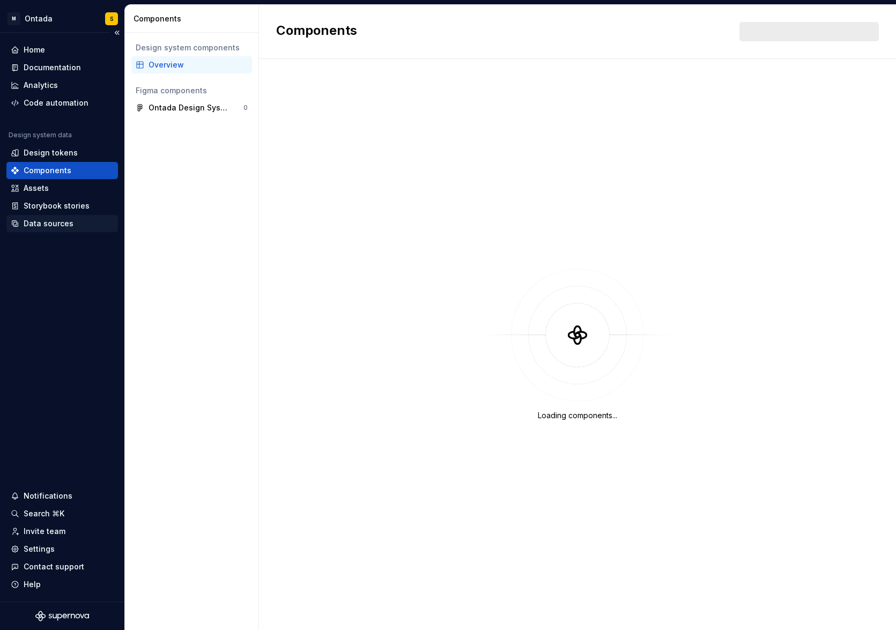
click at [38, 217] on div "Data sources" at bounding box center [62, 223] width 112 height 17
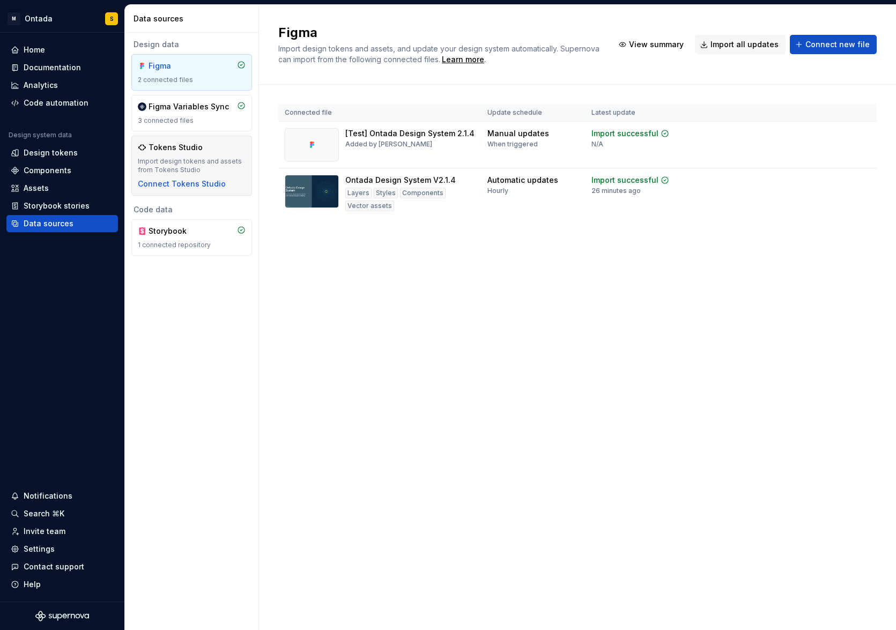
click at [196, 171] on div "Import design tokens and assets from Tokens Studio" at bounding box center [192, 165] width 108 height 17
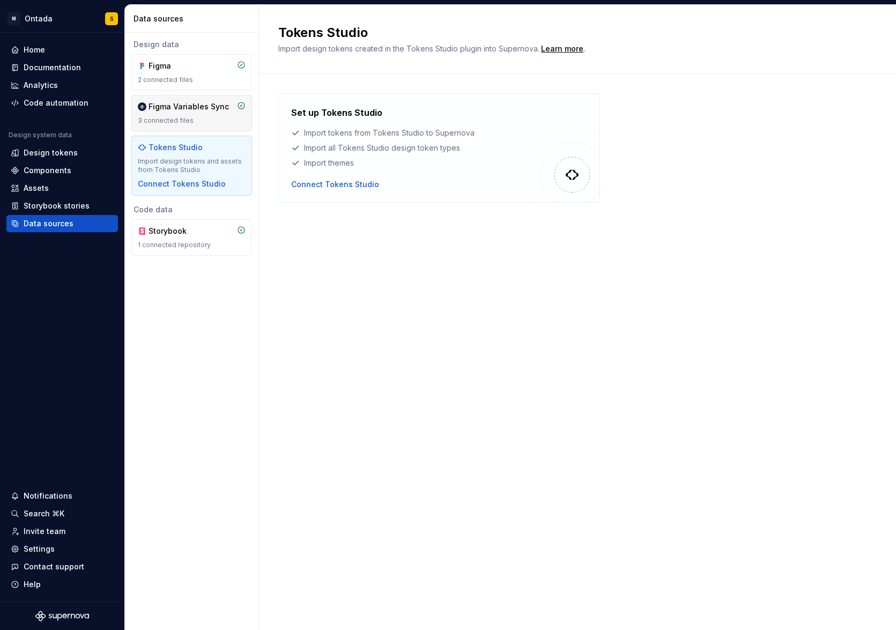
click at [210, 113] on div "Figma Variables Sync 3 connected files" at bounding box center [192, 113] width 108 height 24
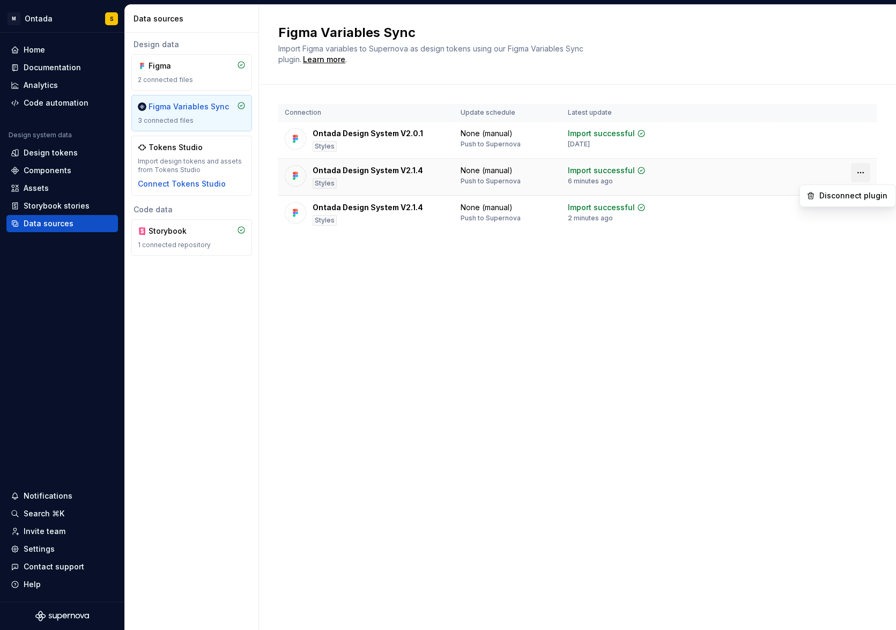
click at [859, 175] on html "M Ontada S Home Documentation Analytics Code automation Design system data Desi…" at bounding box center [448, 315] width 896 height 630
click at [861, 199] on div "Disconnect plugin" at bounding box center [854, 195] width 70 height 11
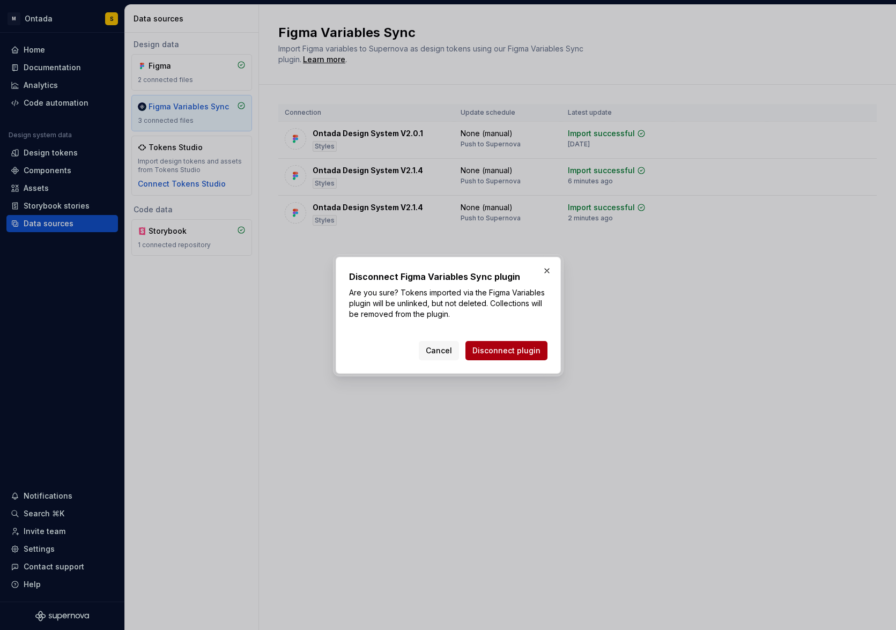
click at [509, 352] on span "Disconnect plugin" at bounding box center [506, 350] width 68 height 11
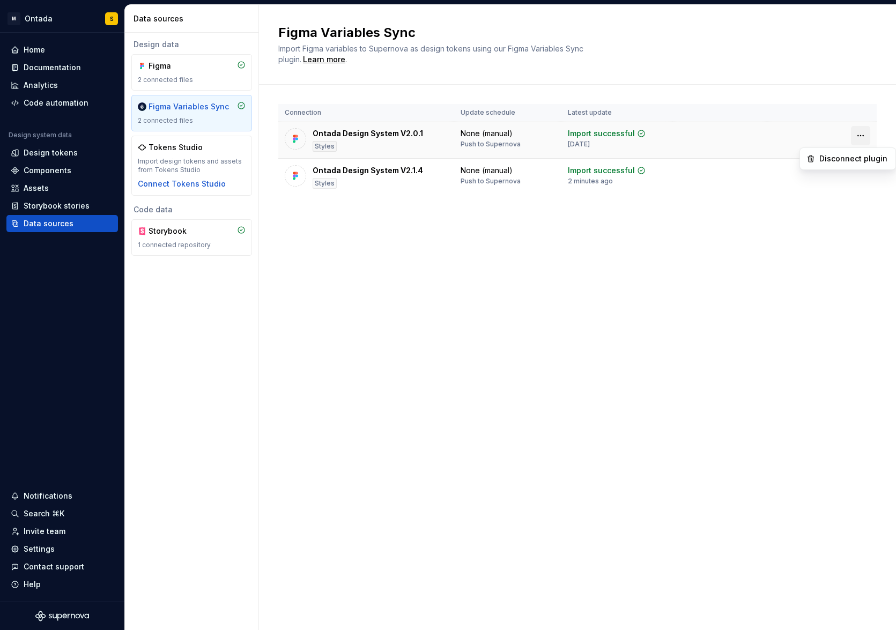
click at [858, 134] on html "M Ontada S Home Documentation Analytics Code automation Design system data Desi…" at bounding box center [448, 315] width 896 height 630
click at [849, 160] on div "Disconnect plugin" at bounding box center [854, 158] width 70 height 11
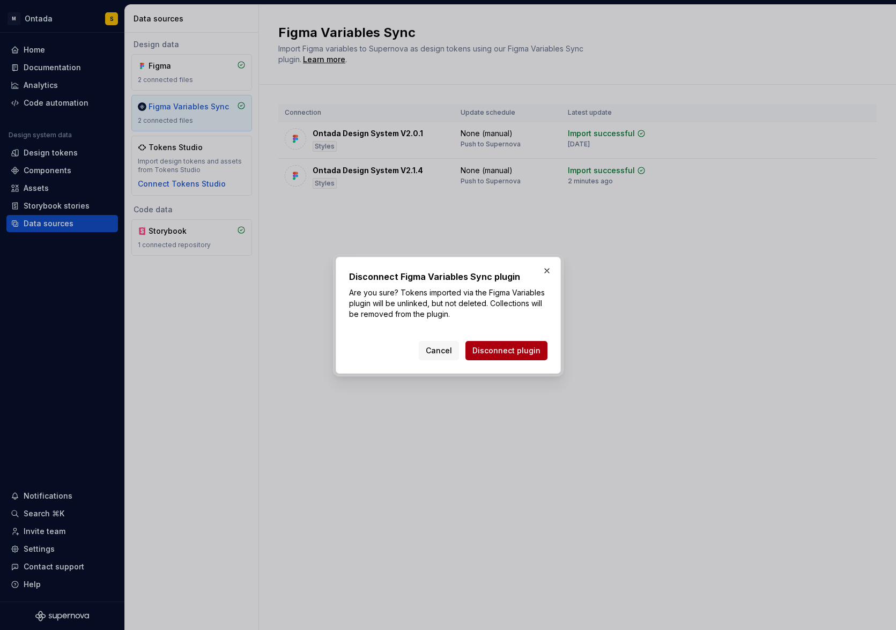
click at [498, 354] on span "Disconnect plugin" at bounding box center [506, 350] width 68 height 11
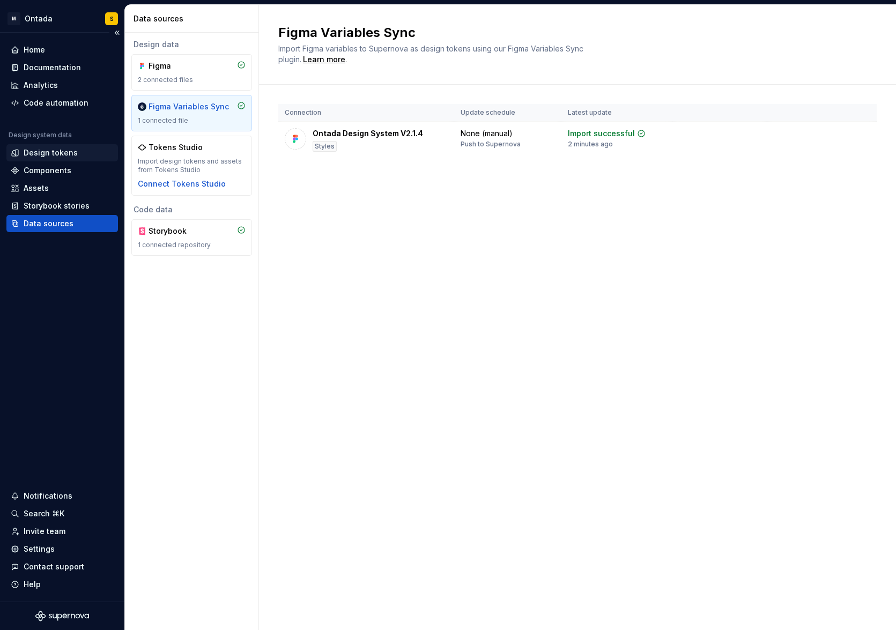
click at [59, 152] on div "Design tokens" at bounding box center [51, 152] width 54 height 11
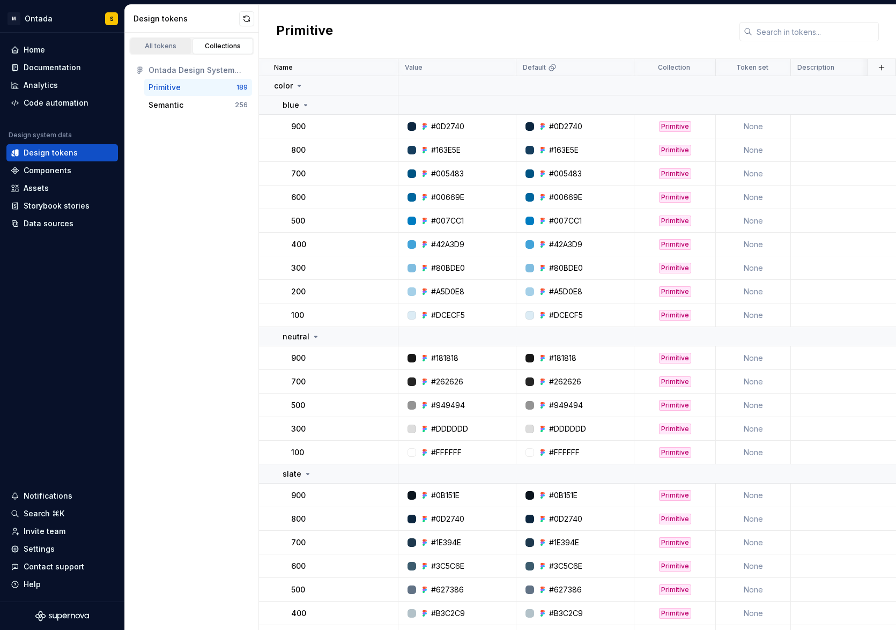
click at [167, 49] on div "All tokens" at bounding box center [161, 46] width 54 height 9
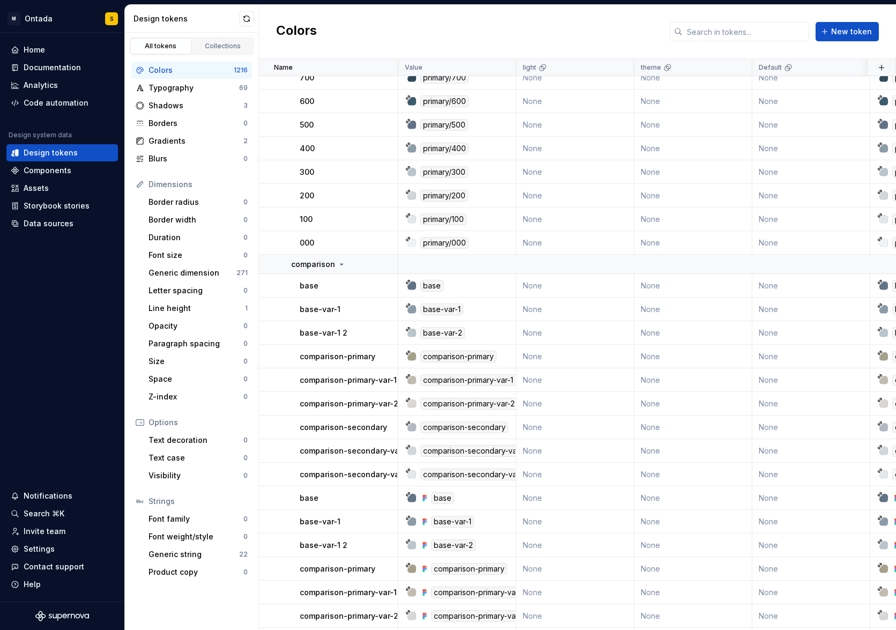
click at [226, 37] on div "All tokens Collections" at bounding box center [191, 46] width 125 height 18
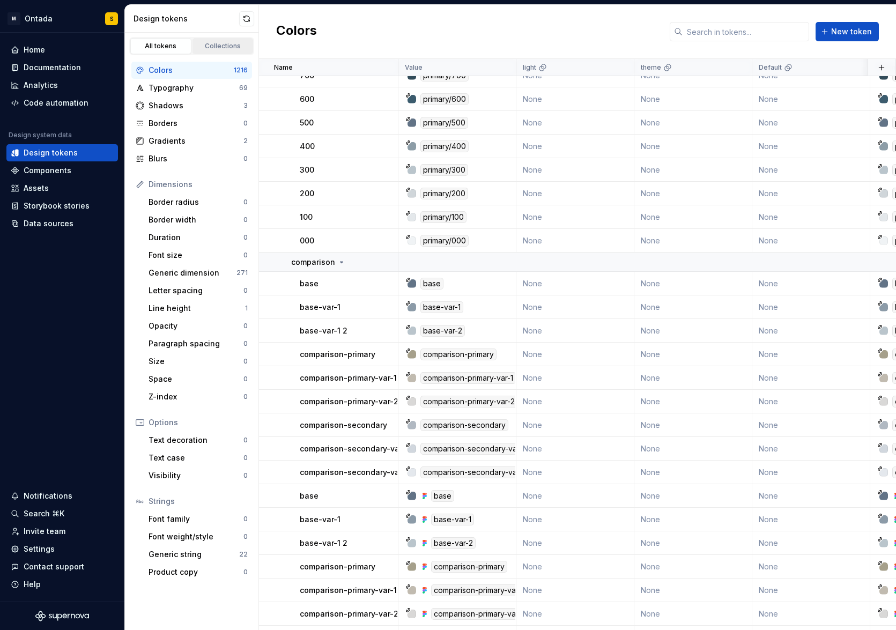
click at [209, 51] on link "Collections" at bounding box center [223, 46] width 61 height 16
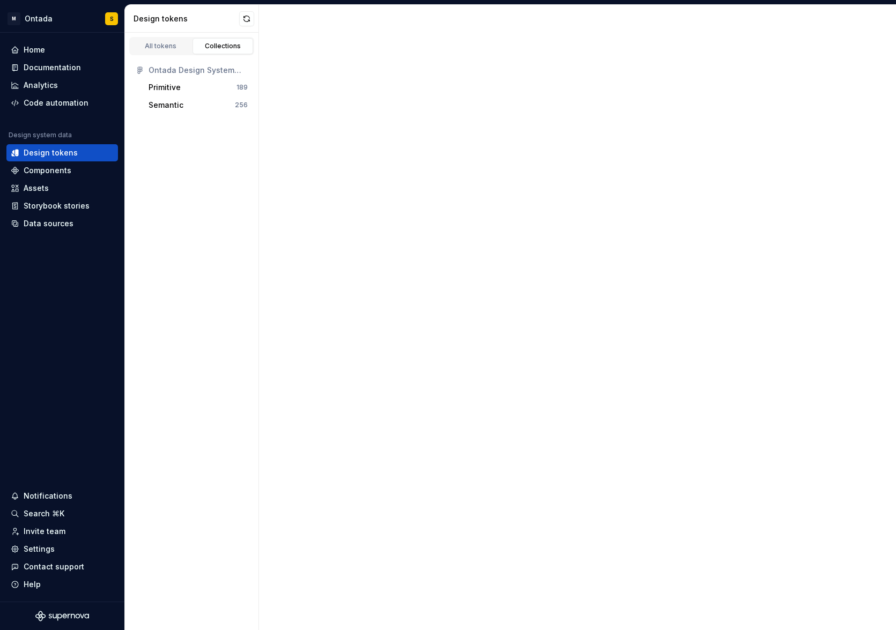
click at [221, 45] on div "Collections" at bounding box center [223, 46] width 54 height 9
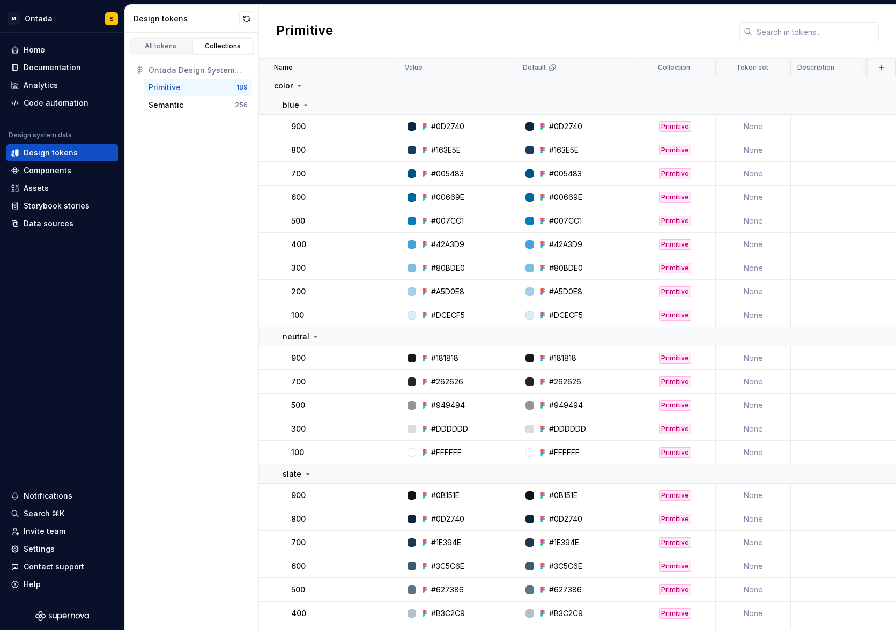
click at [184, 86] on div "Primitive" at bounding box center [193, 87] width 88 height 11
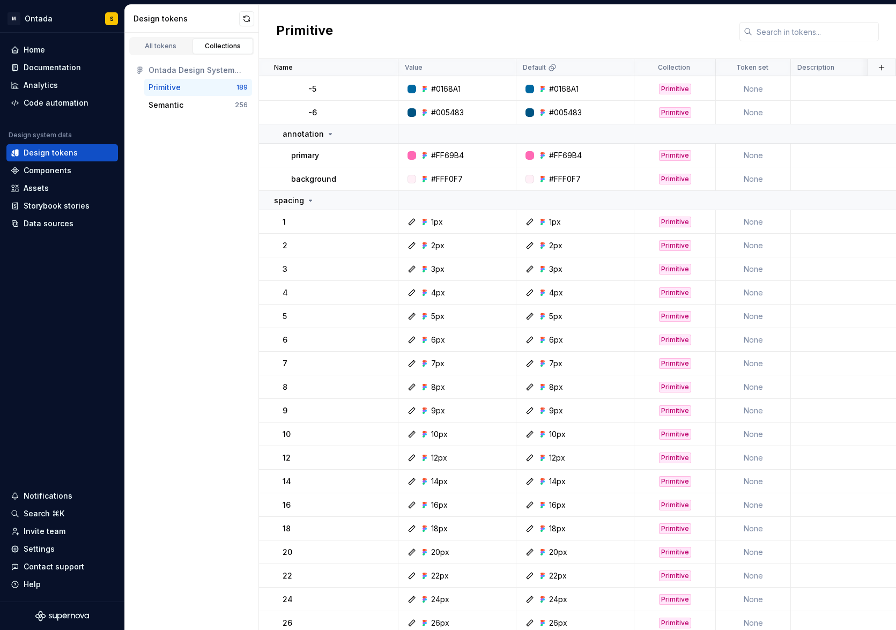
scroll to position [3326, 0]
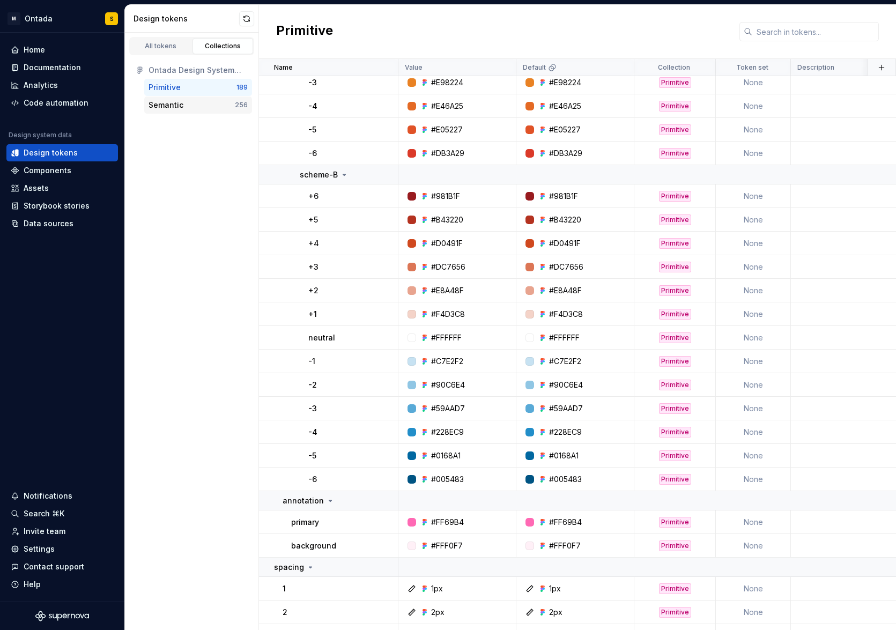
click at [183, 103] on div "Semantic" at bounding box center [192, 105] width 86 height 11
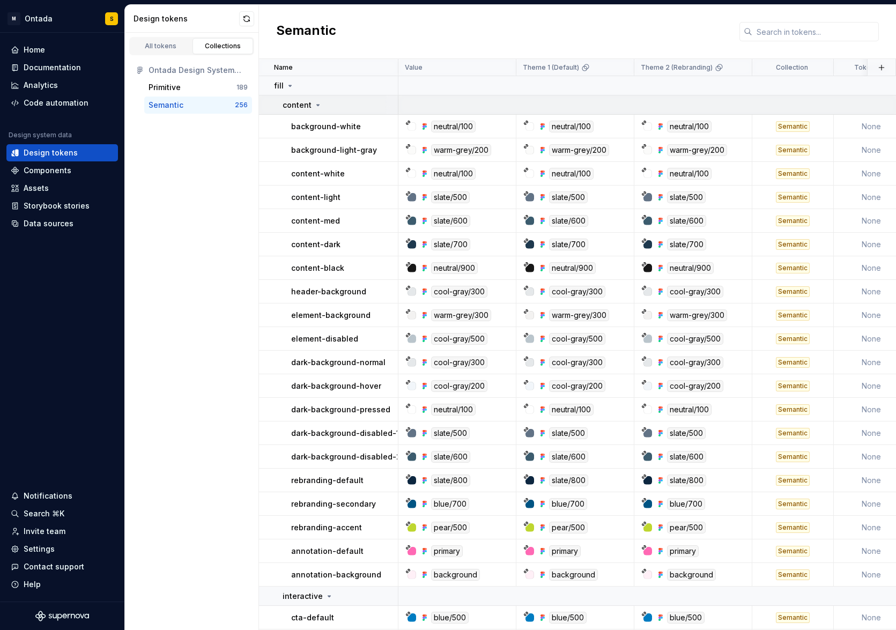
click at [316, 102] on icon at bounding box center [318, 105] width 9 height 9
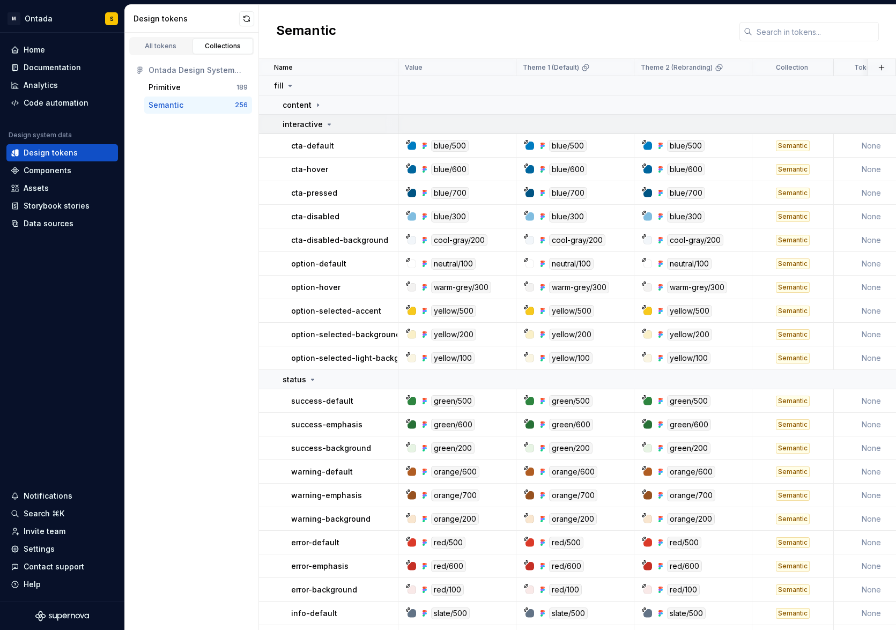
click at [329, 121] on icon at bounding box center [329, 124] width 9 height 9
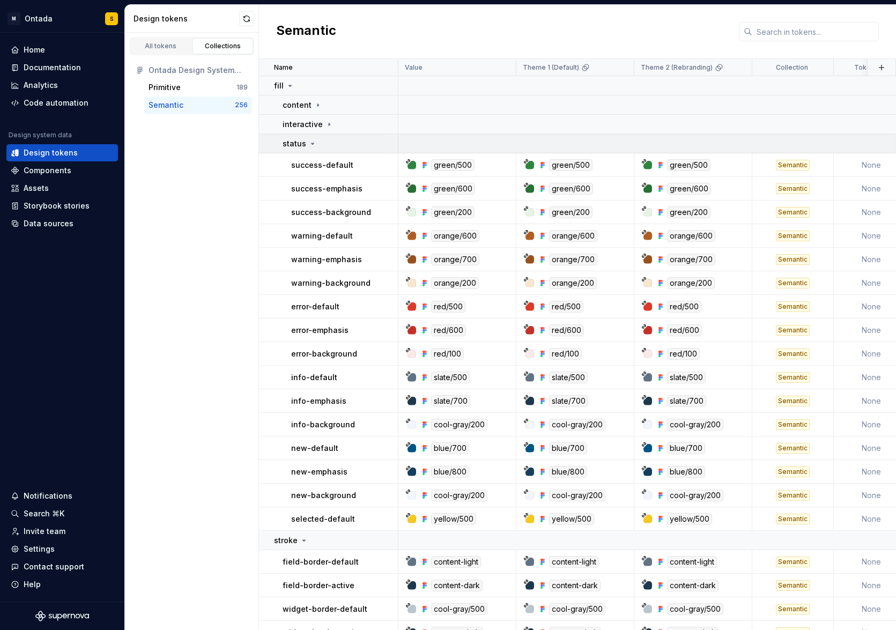
click at [313, 143] on icon at bounding box center [313, 143] width 3 height 1
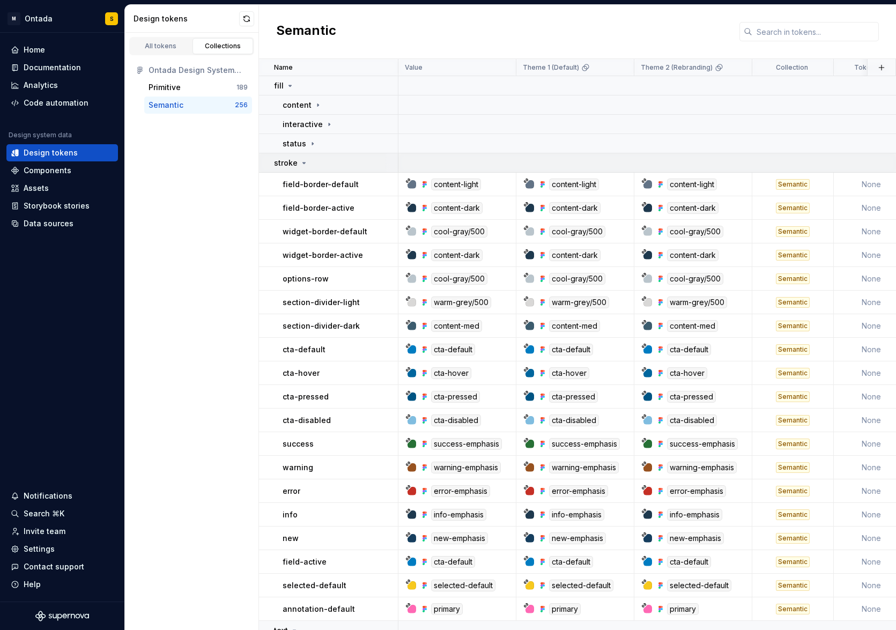
click at [301, 162] on icon at bounding box center [304, 163] width 9 height 9
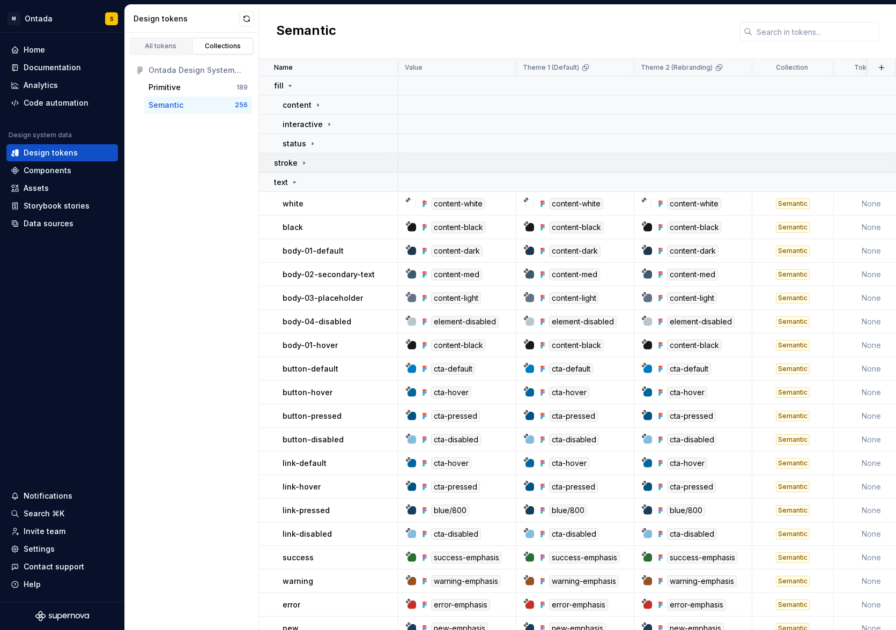
click at [301, 162] on icon at bounding box center [304, 163] width 9 height 9
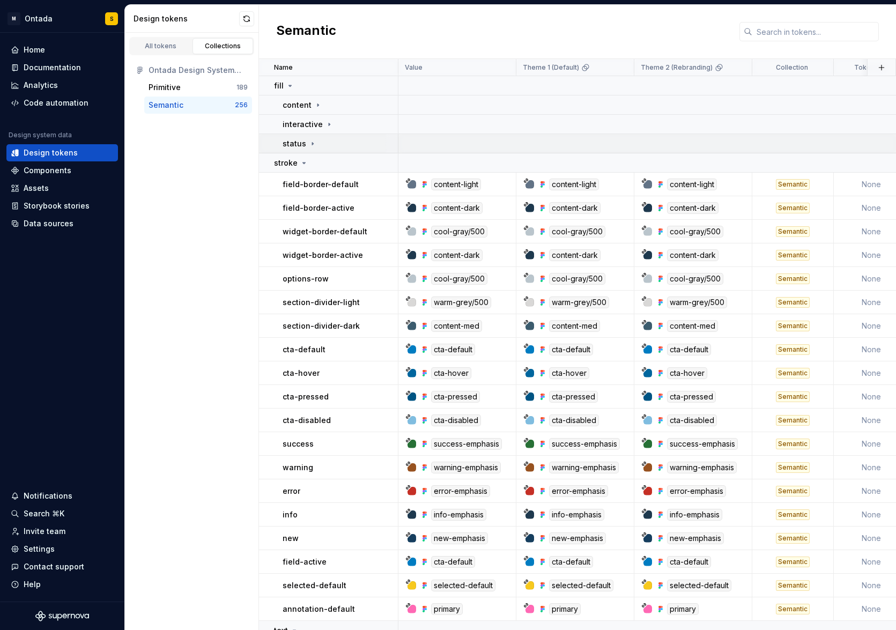
click at [314, 144] on icon at bounding box center [312, 143] width 9 height 9
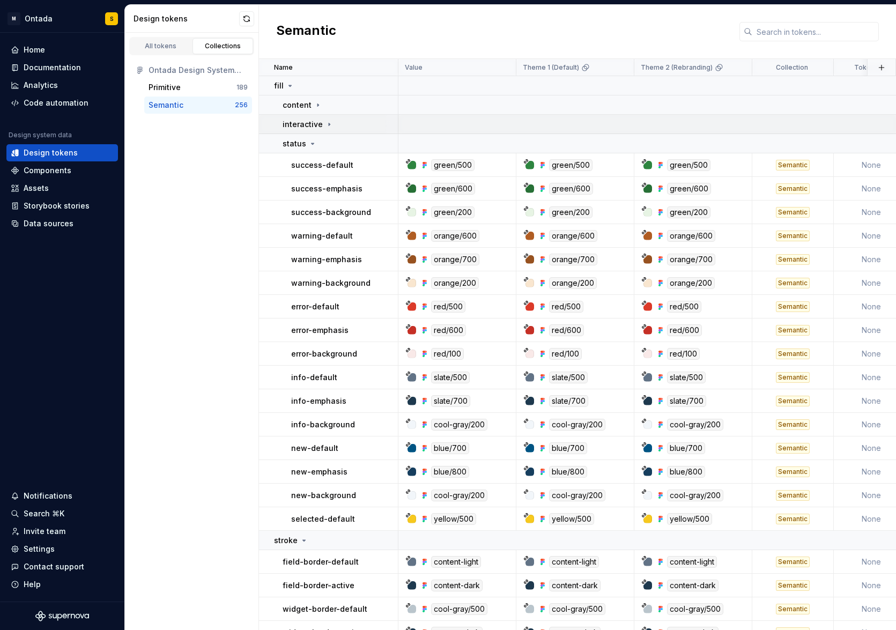
click at [331, 123] on icon at bounding box center [329, 124] width 9 height 9
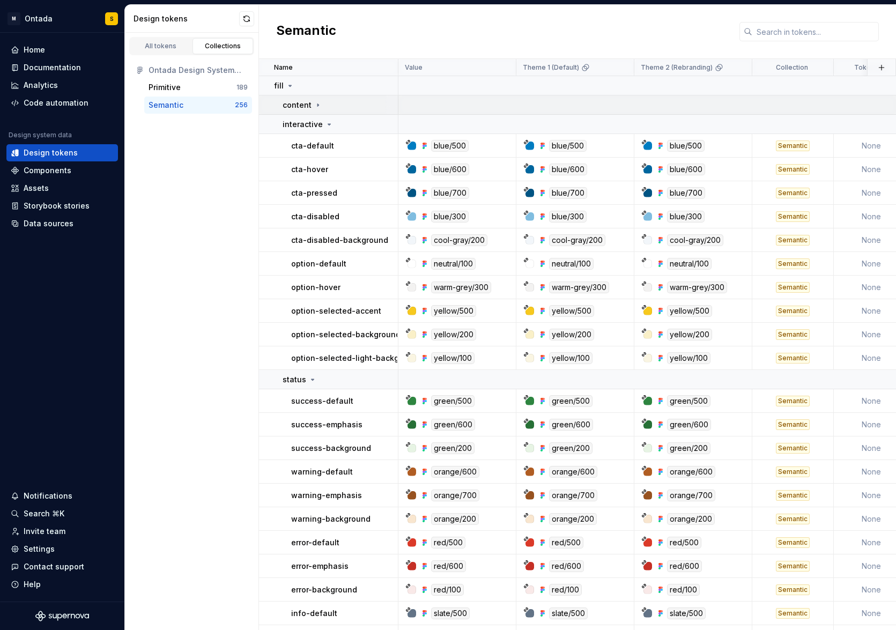
click at [316, 107] on icon at bounding box center [318, 105] width 9 height 9
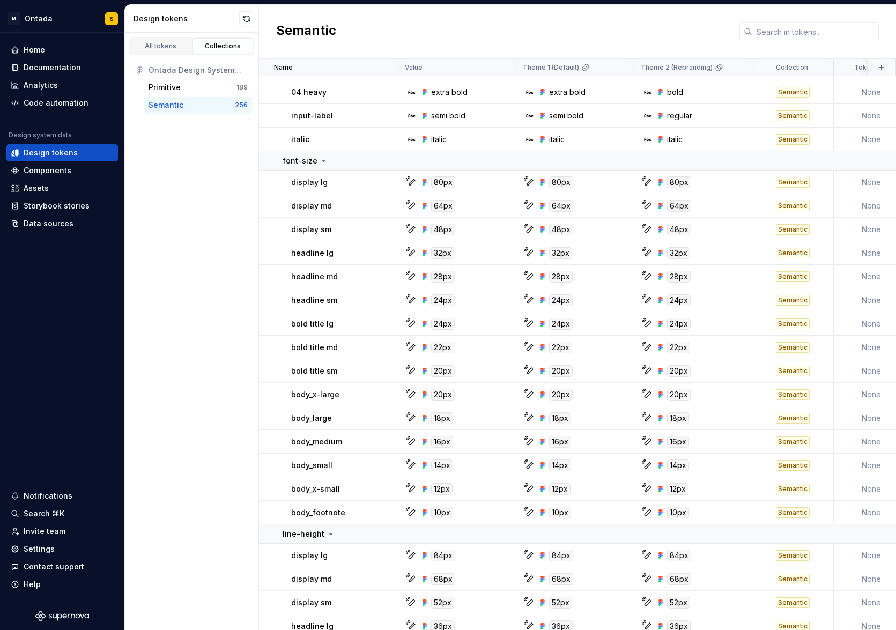
scroll to position [5305, 0]
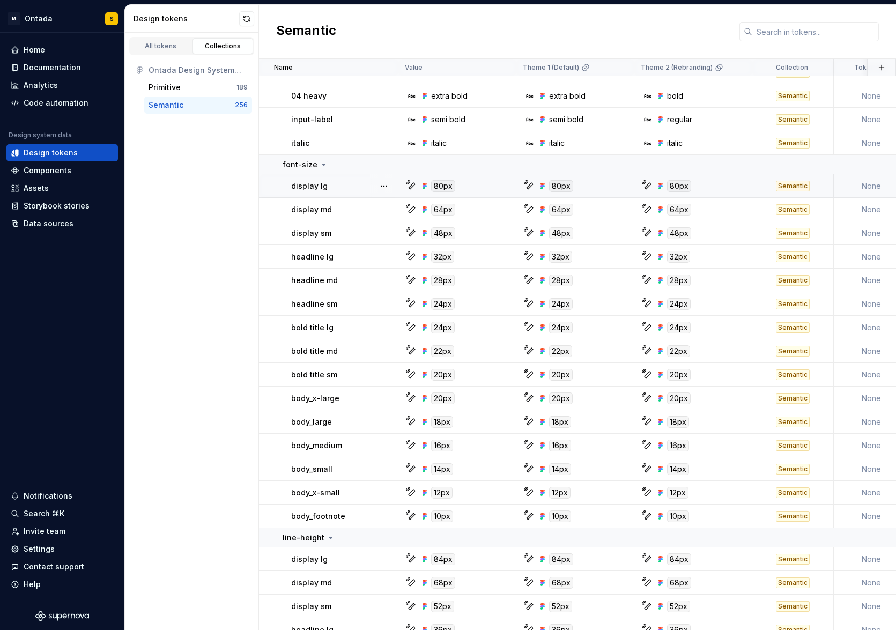
click at [484, 187] on div "80px" at bounding box center [460, 186] width 110 height 12
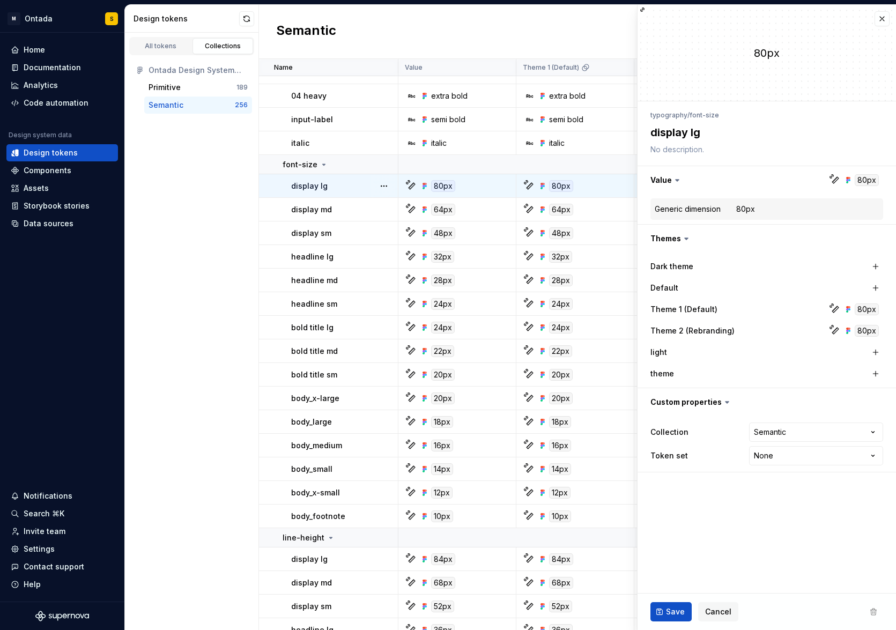
click at [157, 169] on div "All tokens Collections Ontada Design System V2.1.4 Primitive 189 Semantic 256" at bounding box center [192, 331] width 134 height 597
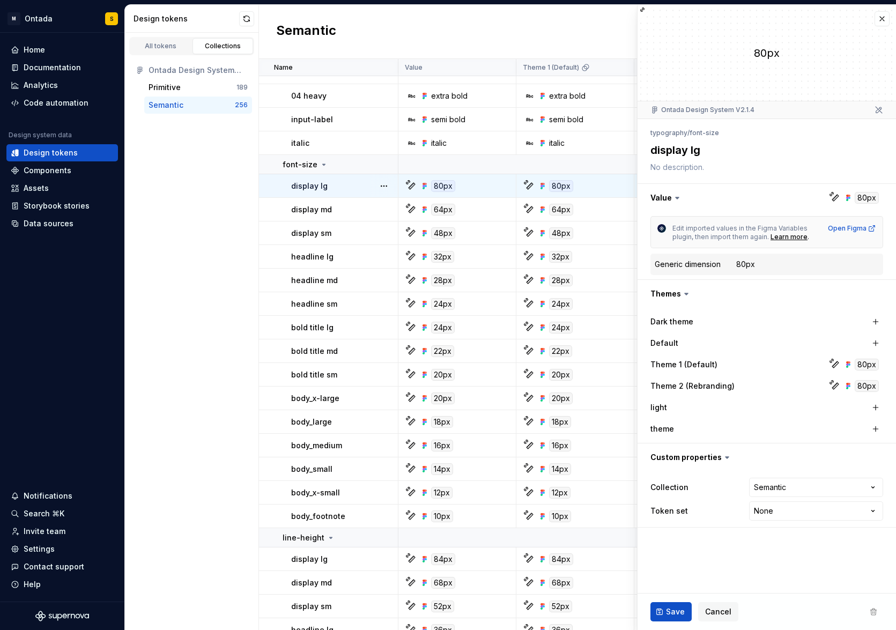
click at [182, 106] on div "Semantic" at bounding box center [192, 105] width 86 height 11
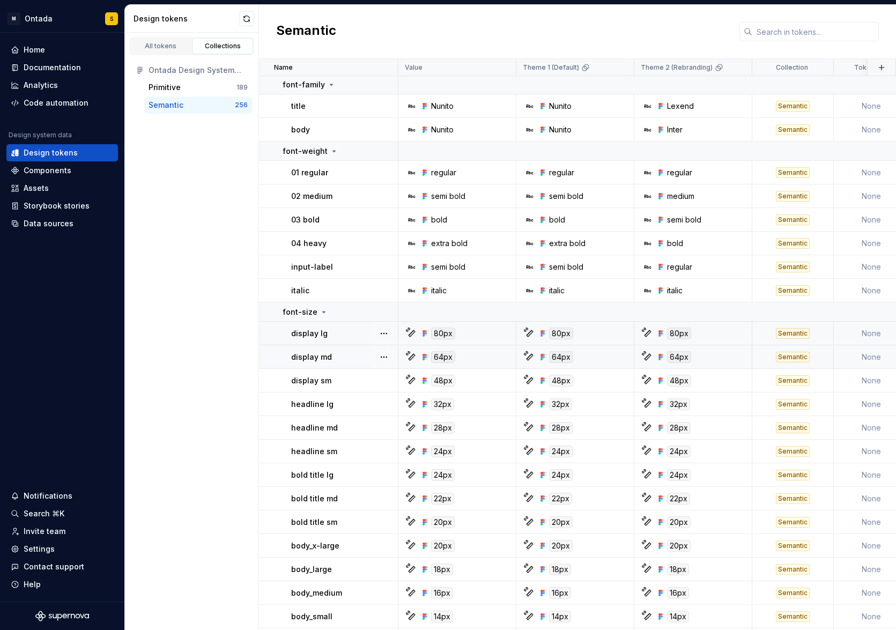
scroll to position [5102, 0]
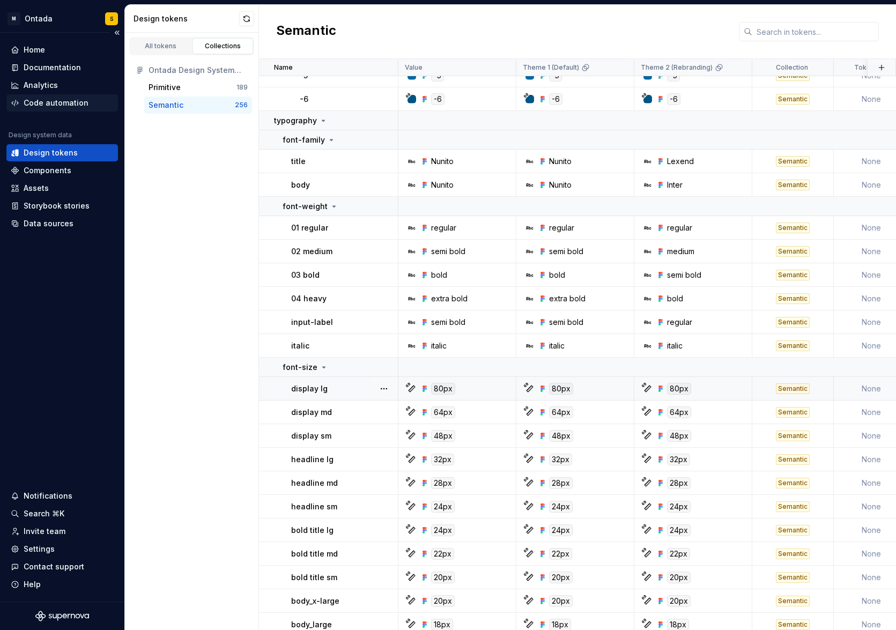
click at [57, 105] on div "Code automation" at bounding box center [56, 103] width 65 height 11
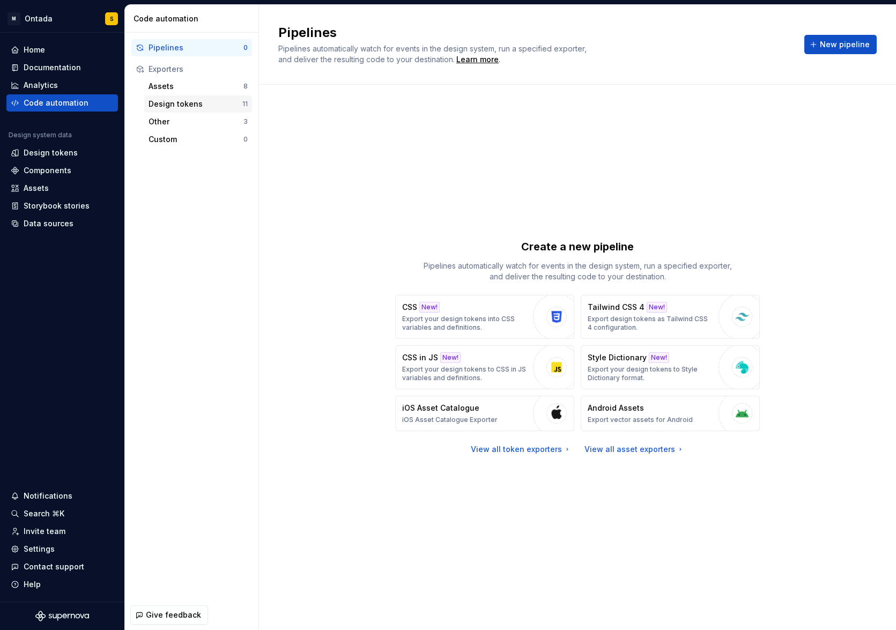
click at [197, 105] on div "Design tokens" at bounding box center [196, 104] width 94 height 11
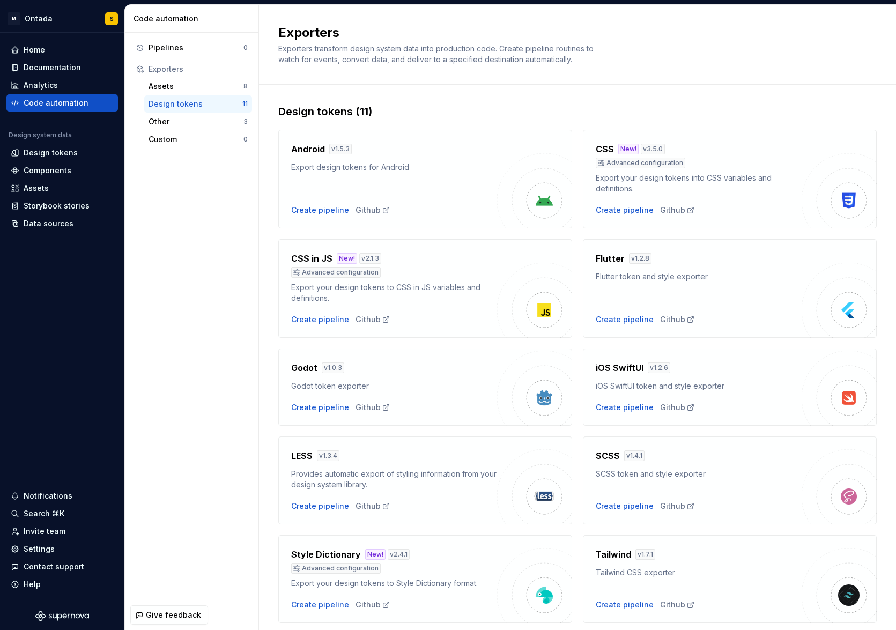
click at [671, 171] on div "CSS New! v 3.5.0 Advanced configuration Export your design tokens into CSS vari…" at bounding box center [699, 168] width 206 height 51
click at [622, 213] on div "Create pipeline" at bounding box center [625, 210] width 58 height 11
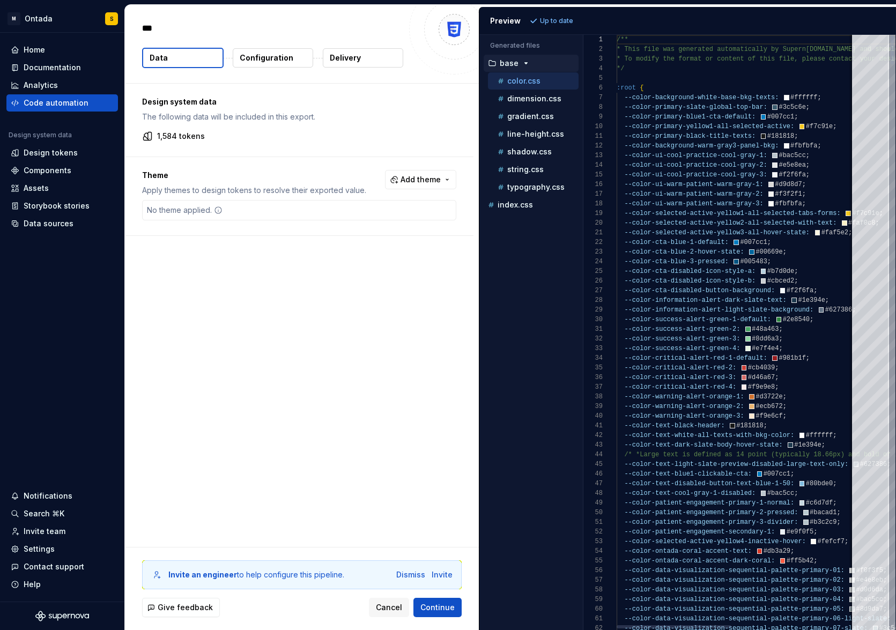
type textarea "*"
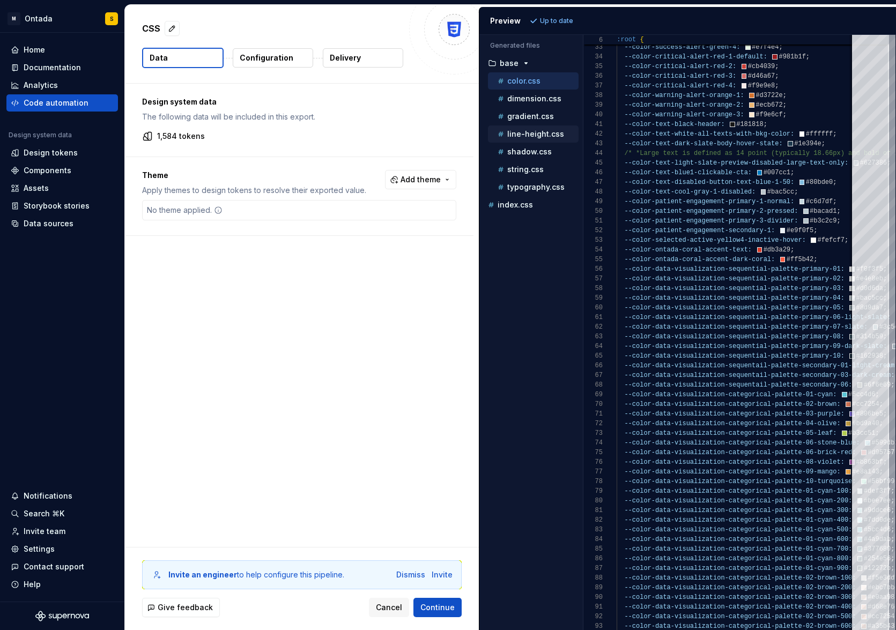
click at [534, 137] on p "line-height.css" at bounding box center [535, 134] width 57 height 9
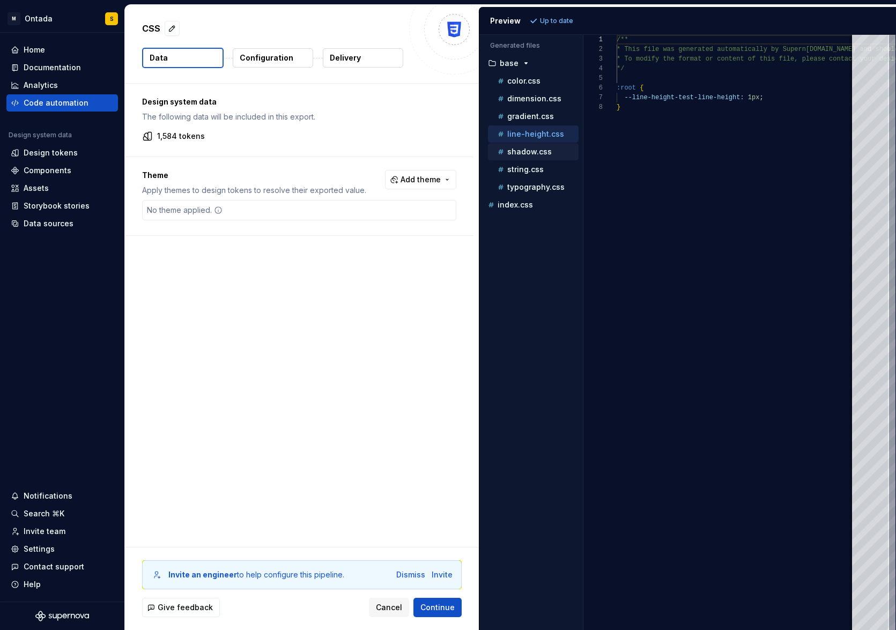
click at [534, 151] on p "shadow.css" at bounding box center [529, 151] width 45 height 9
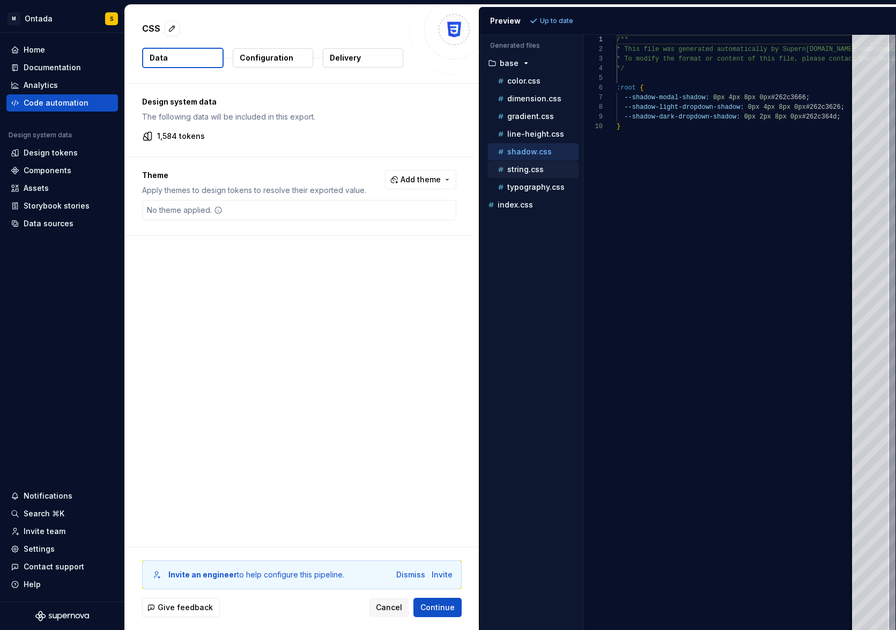
click at [530, 172] on p "string.css" at bounding box center [525, 169] width 36 height 9
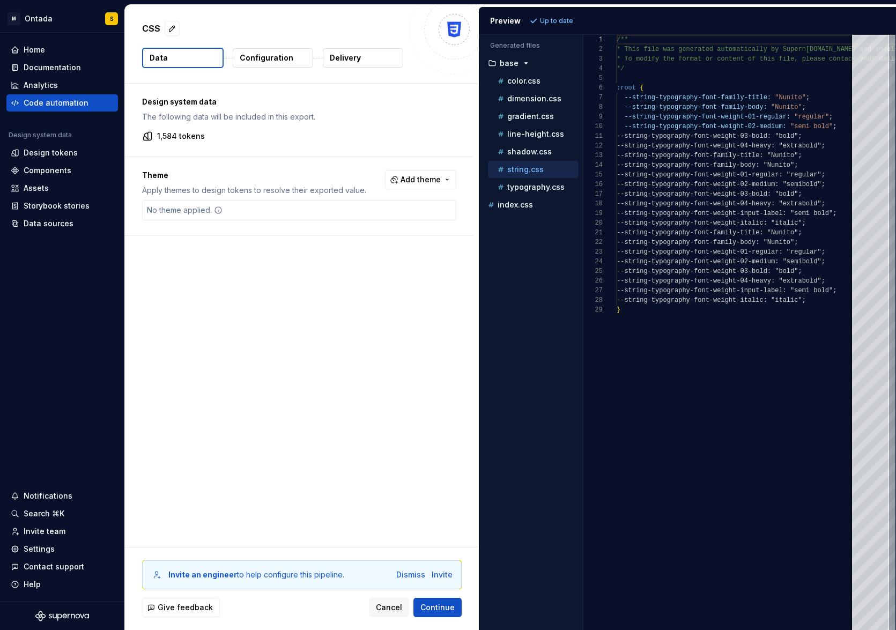
scroll to position [97, 0]
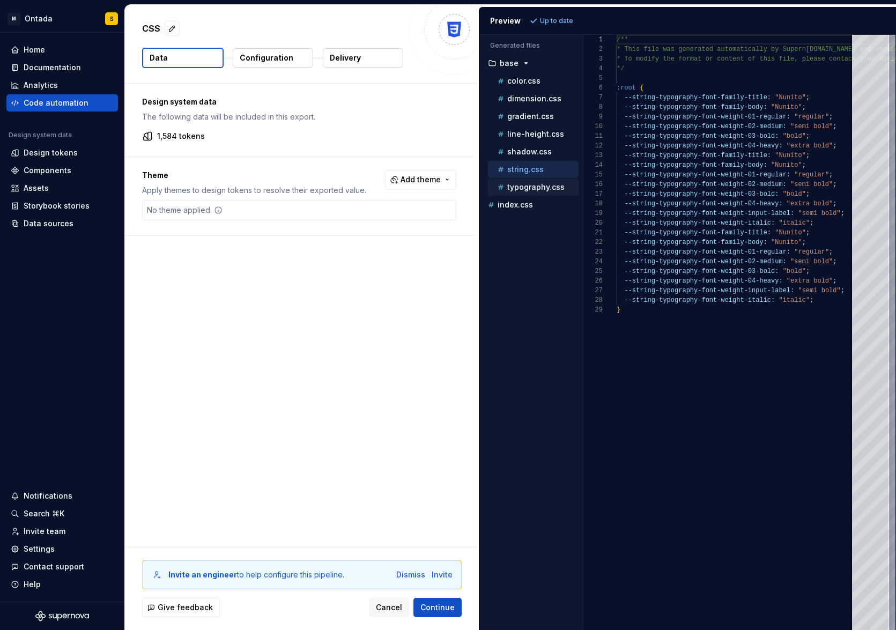
click at [528, 193] on div "typography.css" at bounding box center [533, 187] width 91 height 17
click at [537, 191] on div "typography.css" at bounding box center [536, 187] width 83 height 11
type textarea "**********"
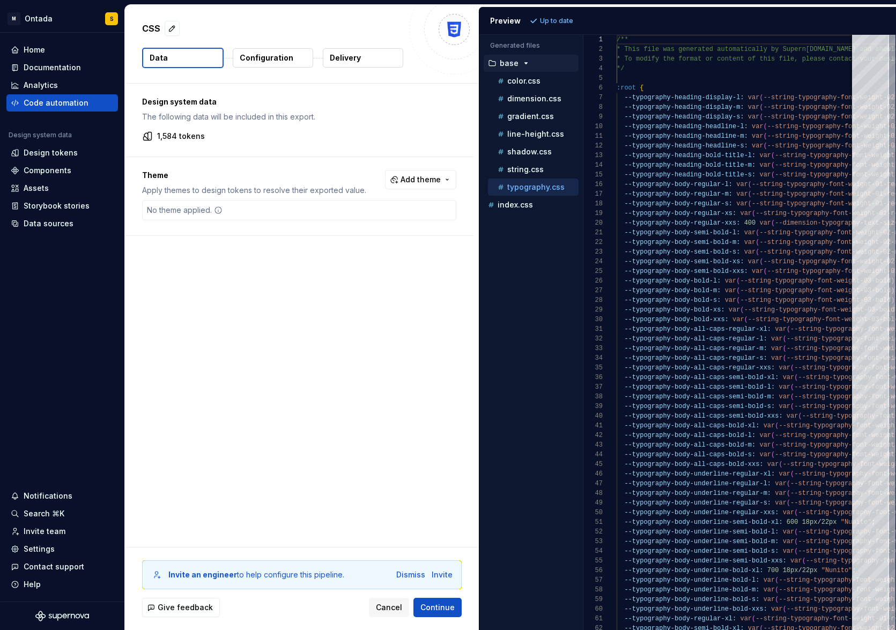
click at [524, 62] on icon "button" at bounding box center [526, 63] width 9 height 9
click at [526, 62] on icon "button" at bounding box center [526, 63] width 1 height 3
click at [396, 607] on span "Cancel" at bounding box center [389, 607] width 26 height 11
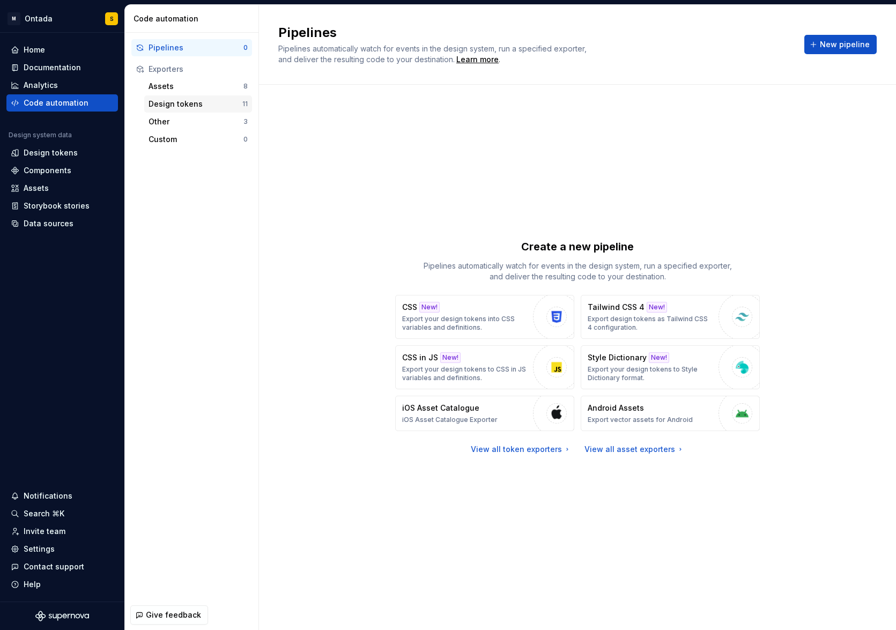
click at [166, 100] on div "Design tokens" at bounding box center [196, 104] width 94 height 11
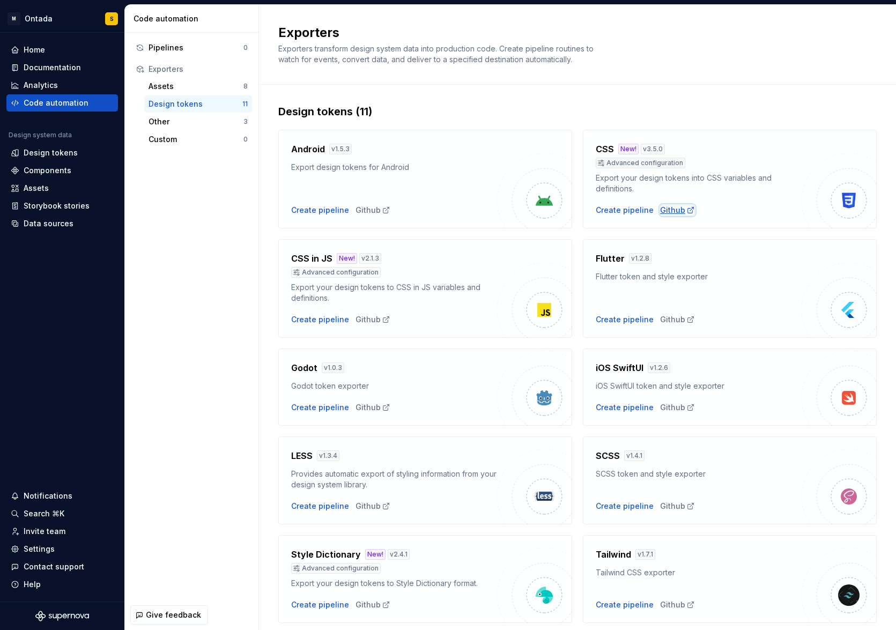
click at [676, 209] on div "Github" at bounding box center [677, 210] width 35 height 11
click at [49, 156] on div "Design tokens" at bounding box center [51, 152] width 54 height 11
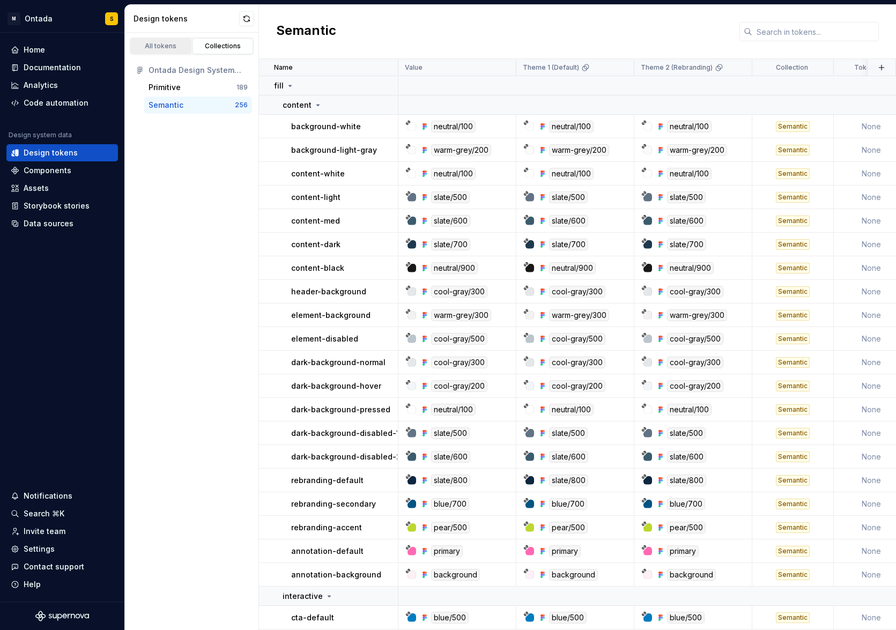
click at [163, 42] on div "All tokens" at bounding box center [161, 46] width 54 height 9
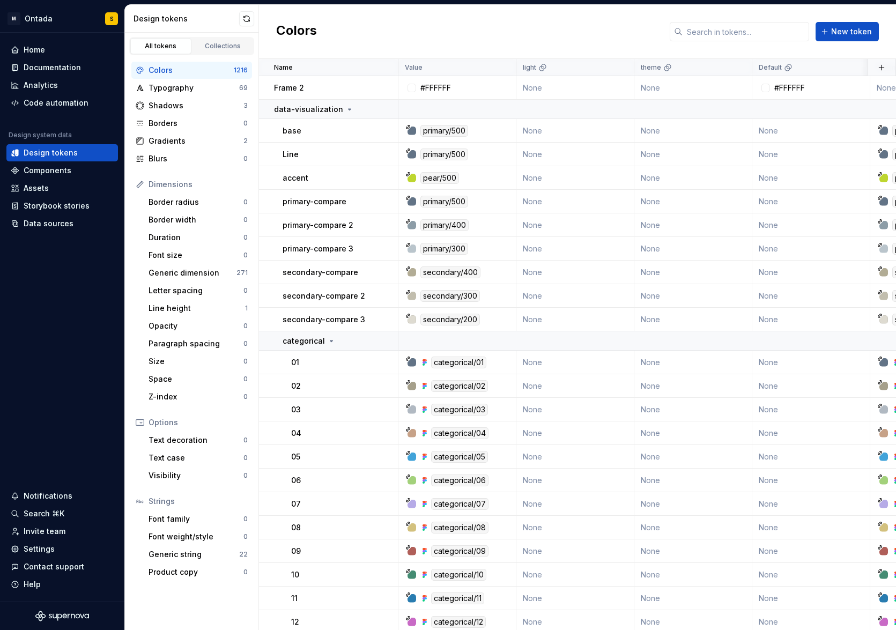
click at [238, 69] on div "1216" at bounding box center [241, 70] width 14 height 9
click at [164, 554] on div "Generic string" at bounding box center [194, 554] width 91 height 11
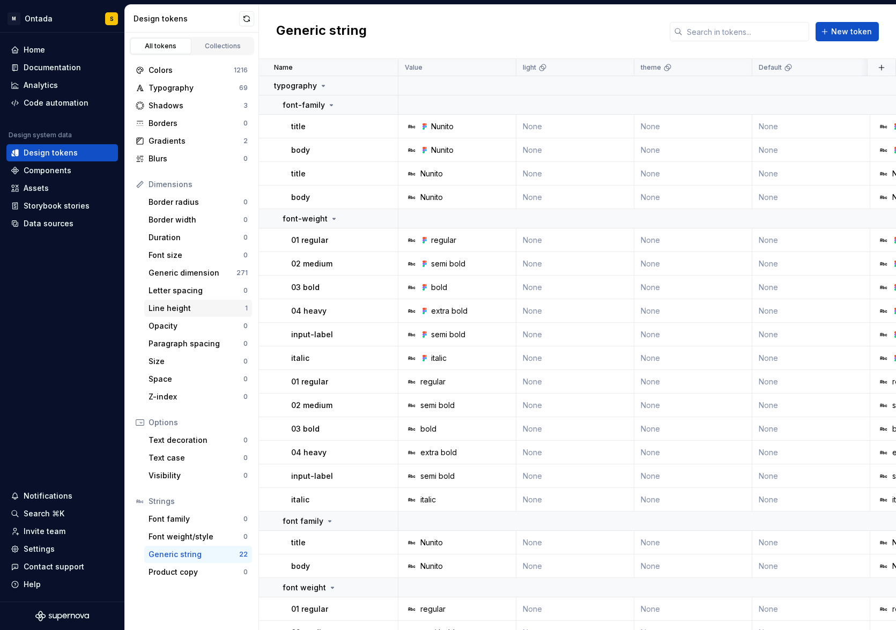
click at [176, 314] on div "Line height 1" at bounding box center [198, 308] width 108 height 17
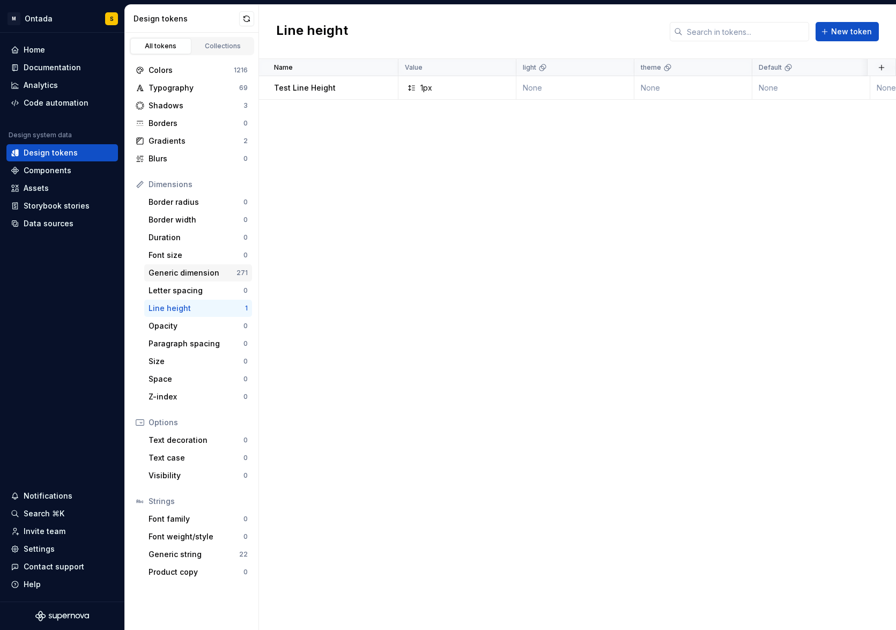
click at [188, 269] on div "Generic dimension" at bounding box center [193, 273] width 88 height 11
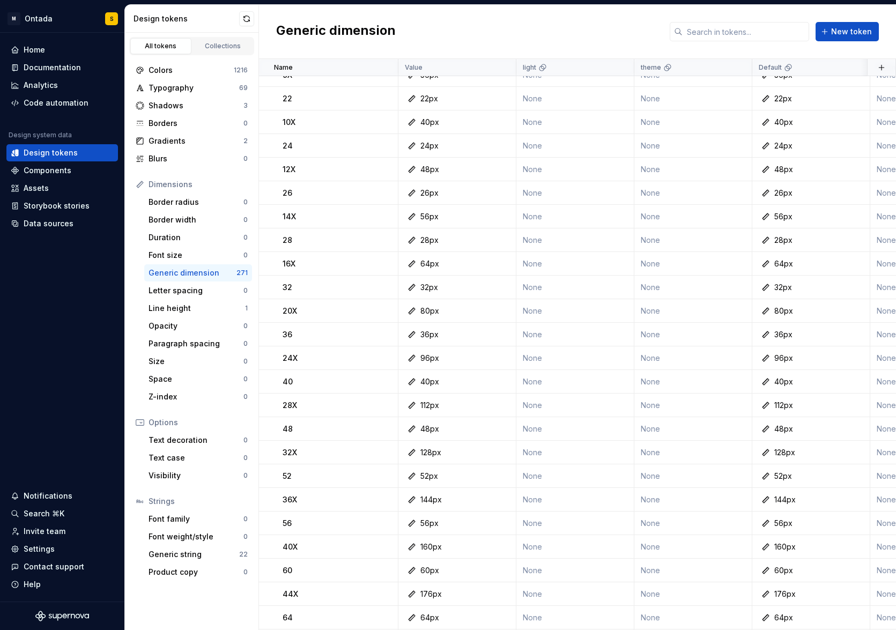
scroll to position [959, 0]
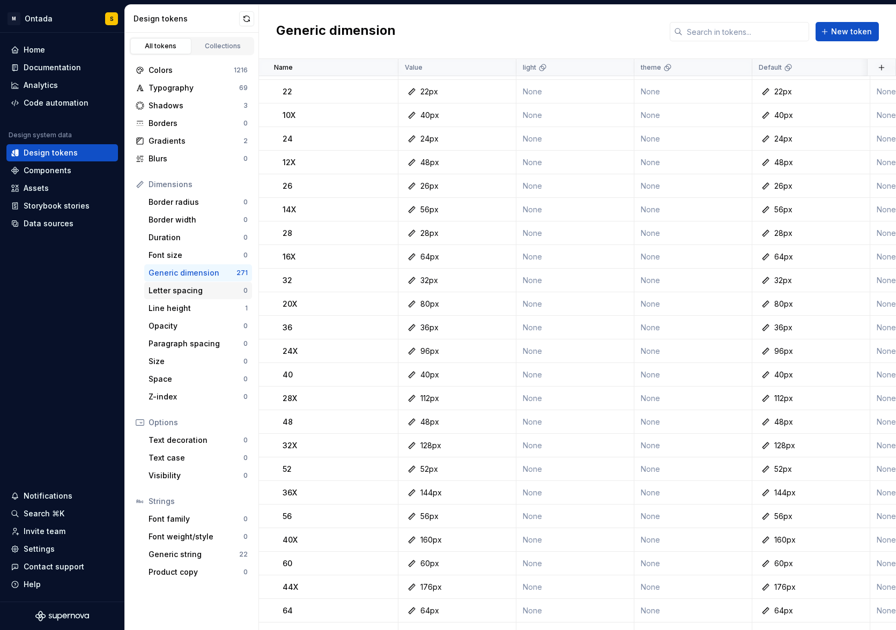
click at [202, 298] on div "Letter spacing 0" at bounding box center [198, 290] width 108 height 17
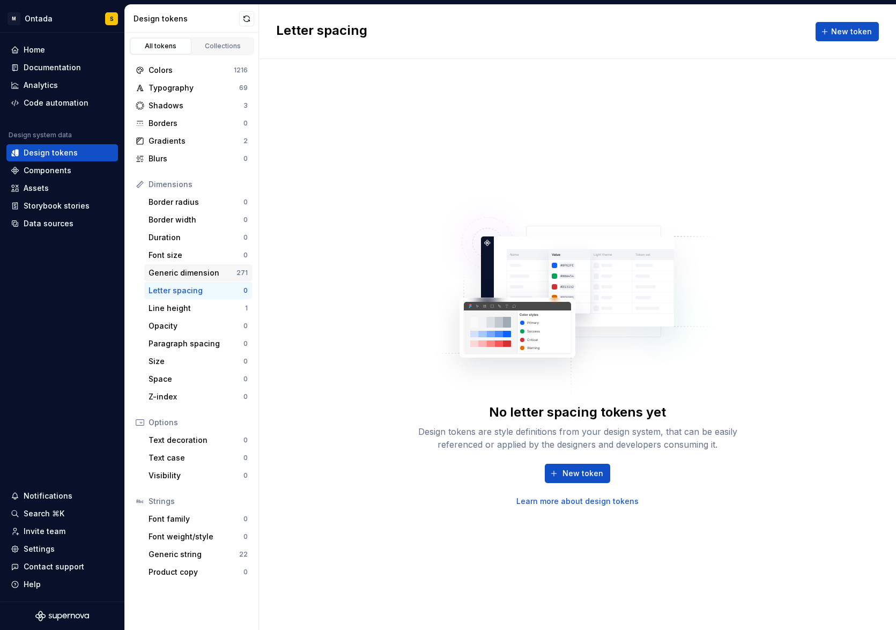
click at [205, 270] on div "Generic dimension" at bounding box center [193, 273] width 88 height 11
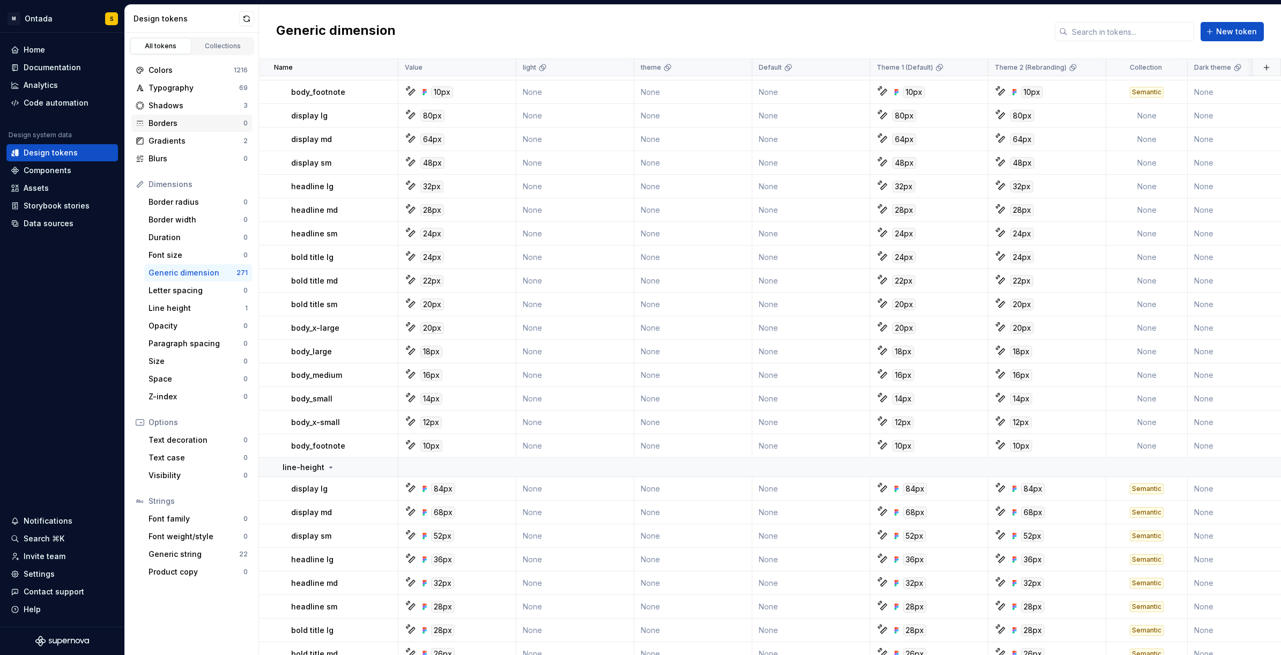
scroll to position [3728, 0]
click at [58, 230] on div "Data sources" at bounding box center [62, 223] width 112 height 17
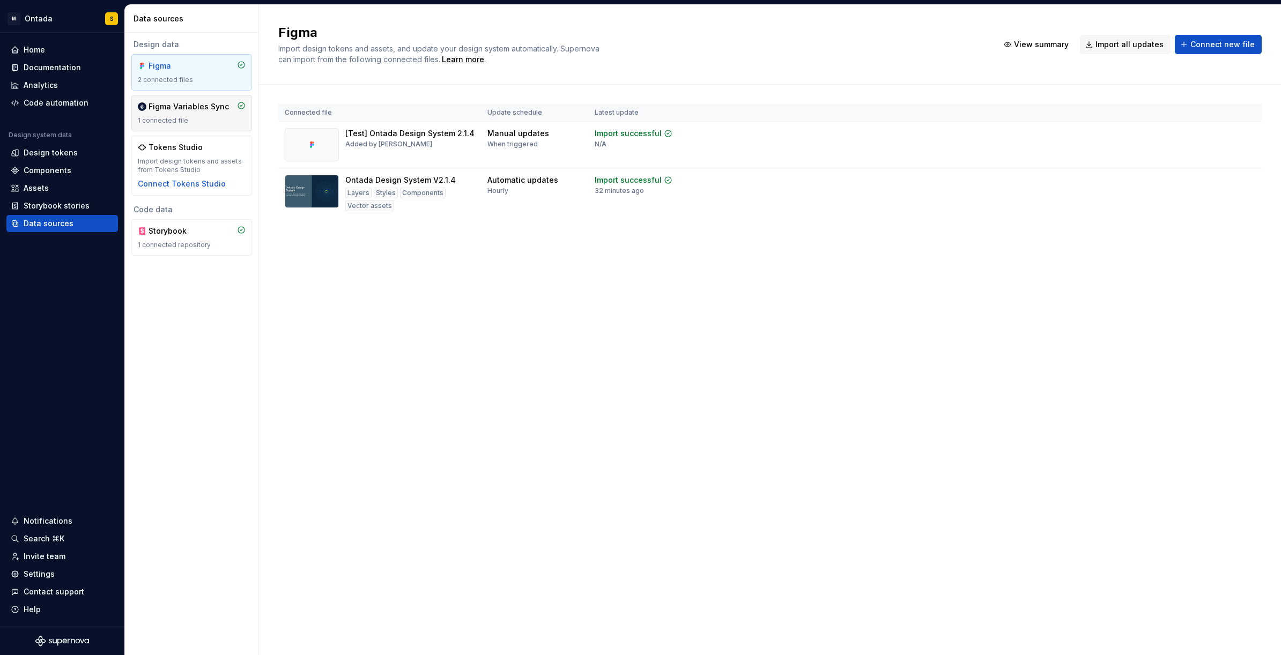
click at [187, 117] on div "1 connected file" at bounding box center [192, 120] width 108 height 9
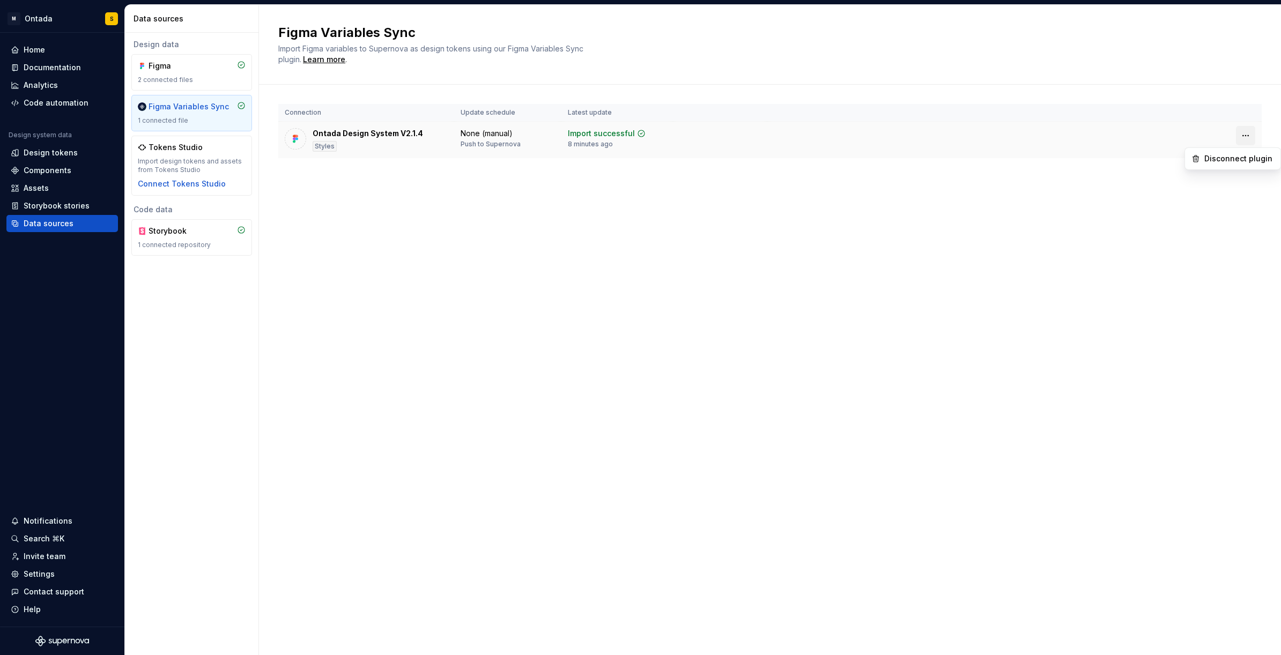
click at [896, 134] on html "M Ontada S Home Documentation Analytics Code automation Design system data Desi…" at bounding box center [640, 327] width 1281 height 655
click at [896, 156] on div "Disconnect plugin" at bounding box center [1239, 158] width 70 height 11
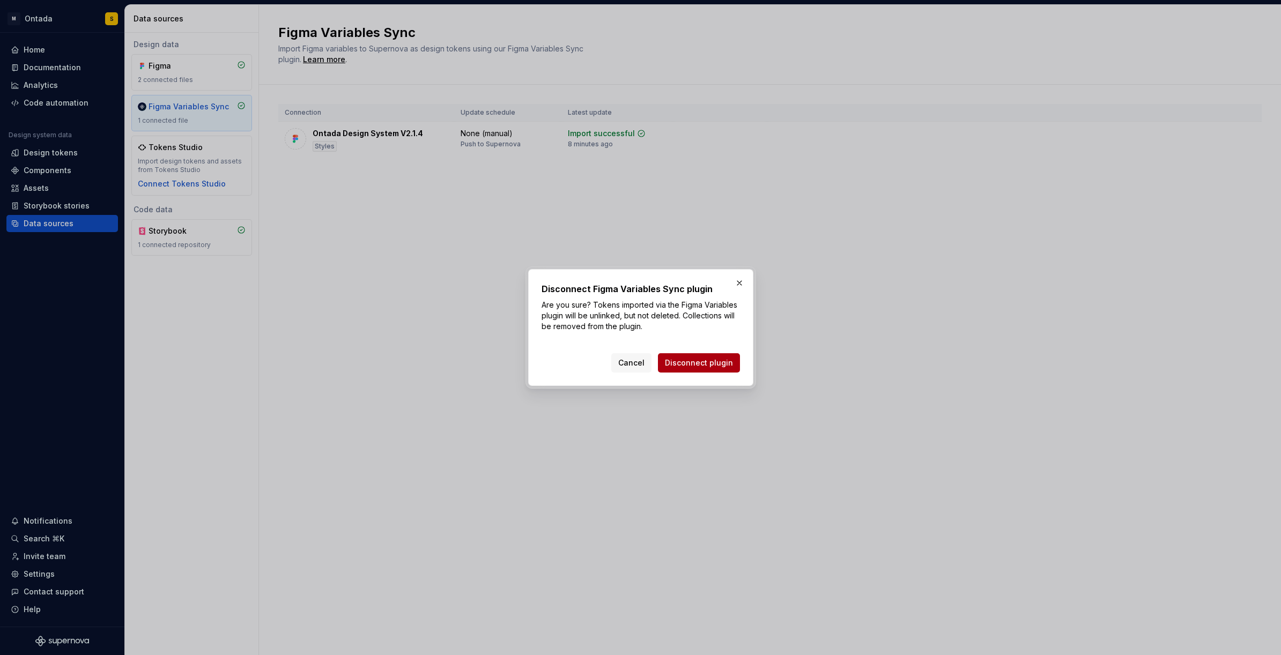
click at [711, 363] on span "Disconnect plugin" at bounding box center [699, 363] width 68 height 11
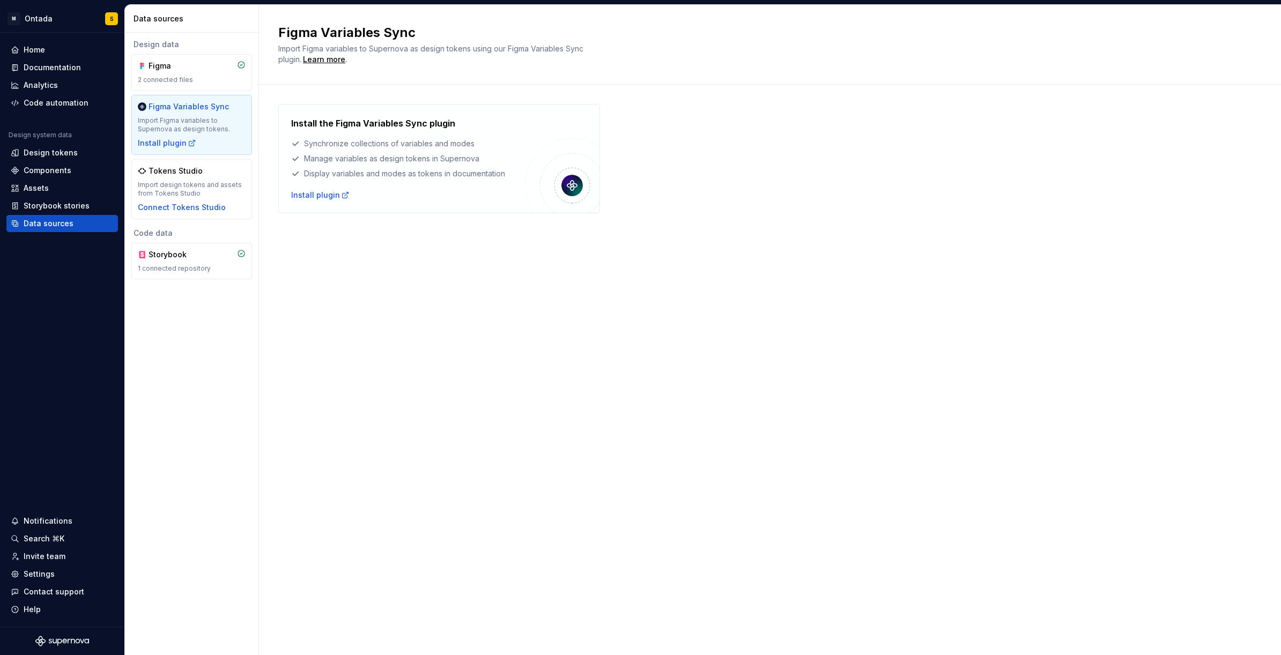
click at [345, 373] on div "Figma Variables Sync Import Figma variables to Supernova as design tokens using…" at bounding box center [770, 330] width 1022 height 650
click at [195, 177] on div "Tokens Studio Import design tokens and assets from Tokens Studio Connect Tokens…" at bounding box center [192, 189] width 108 height 47
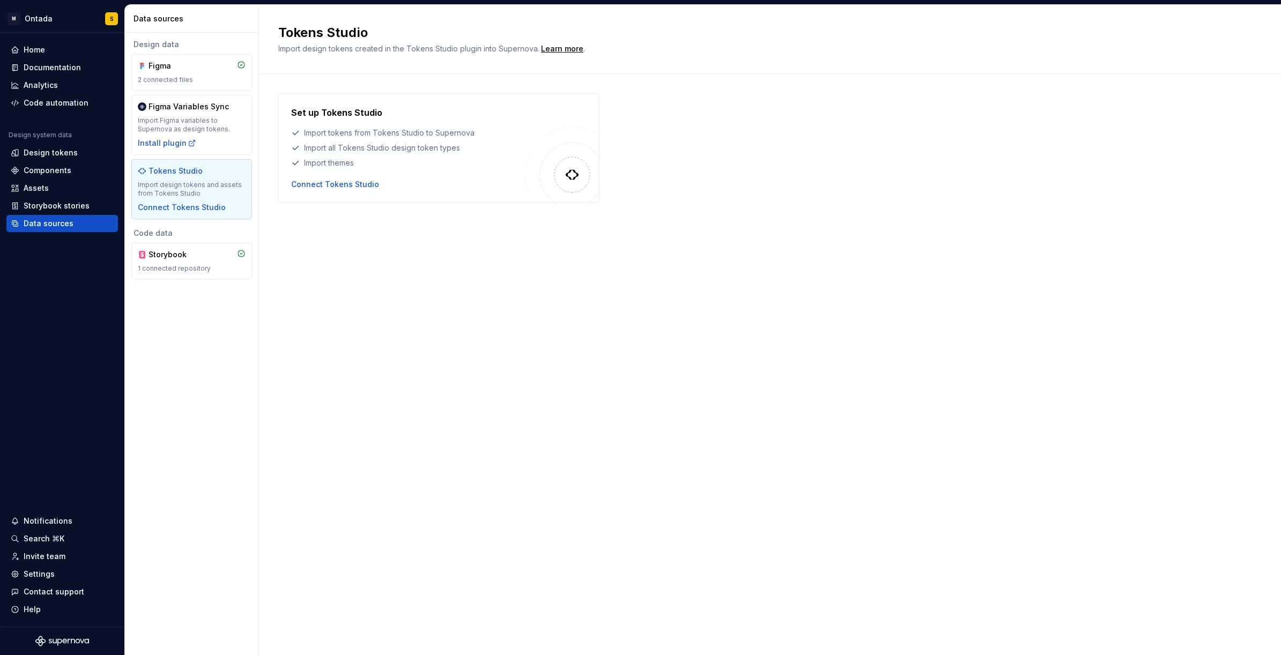
click at [190, 178] on div "Tokens Studio Import design tokens and assets from Tokens Studio Connect Tokens…" at bounding box center [192, 189] width 108 height 47
click at [210, 131] on div "Import Figma variables to Supernova as design tokens." at bounding box center [192, 124] width 108 height 17
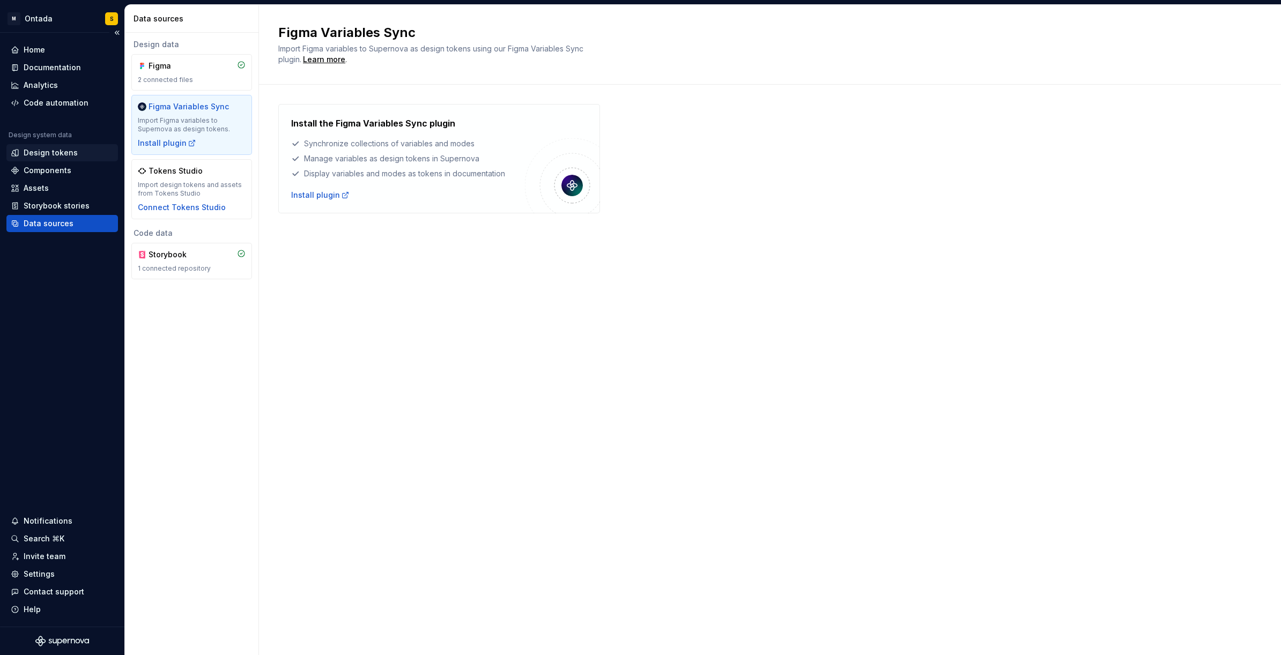
click at [64, 149] on div "Design tokens" at bounding box center [51, 152] width 54 height 11
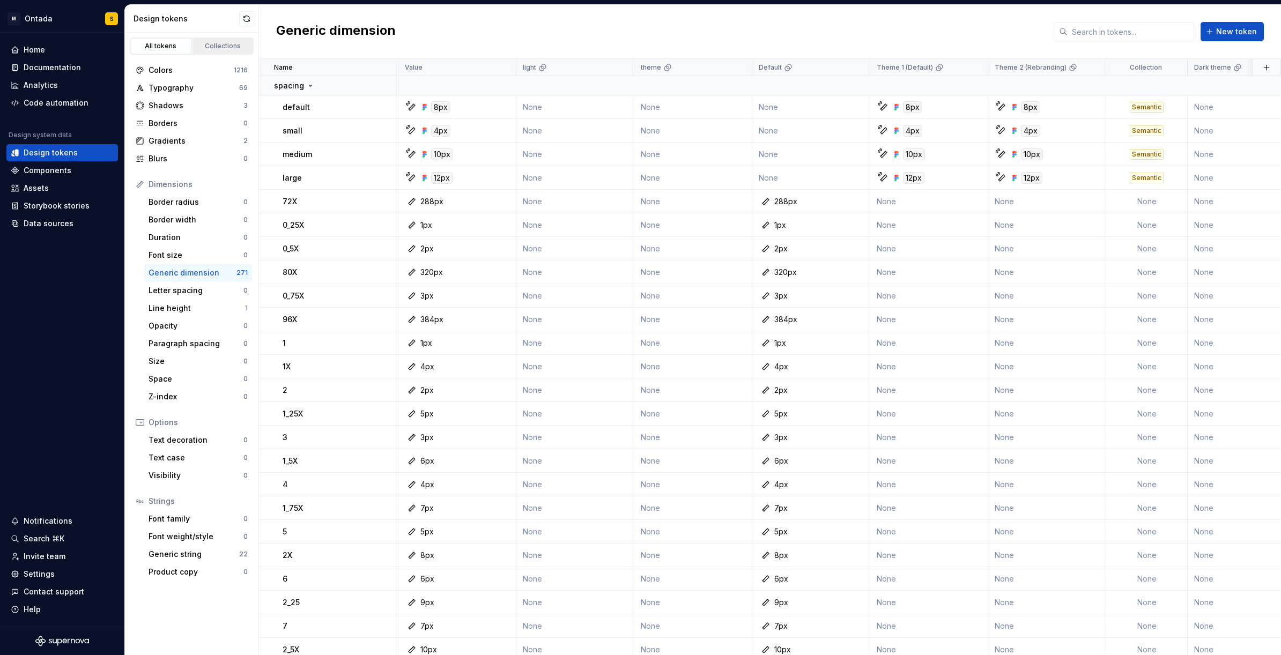
click at [236, 47] on div "Collections" at bounding box center [223, 46] width 54 height 9
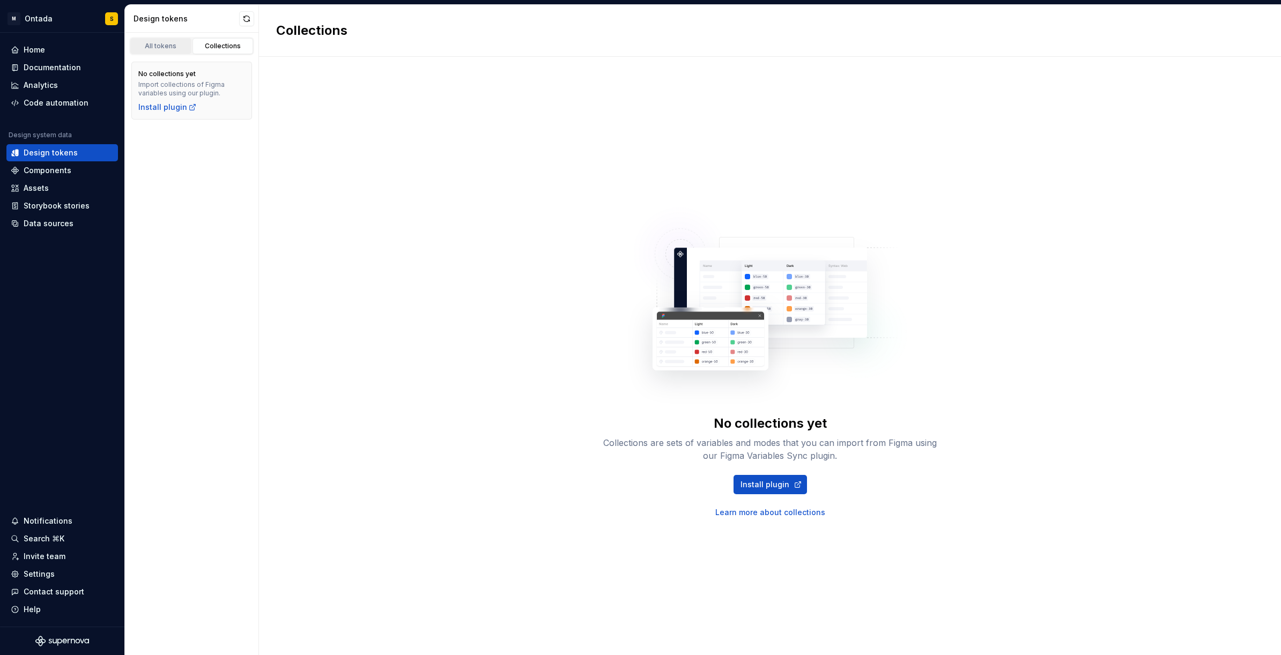
click at [154, 49] on div "All tokens" at bounding box center [161, 46] width 54 height 9
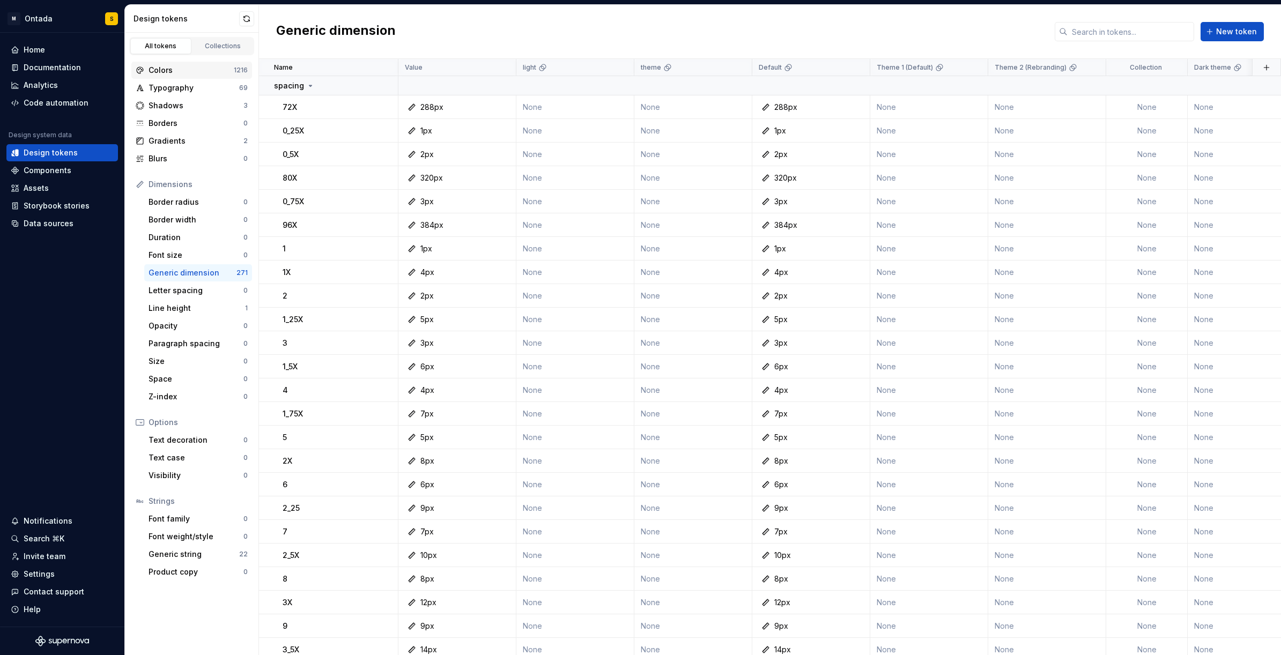
click at [168, 71] on div "Colors" at bounding box center [191, 70] width 85 height 11
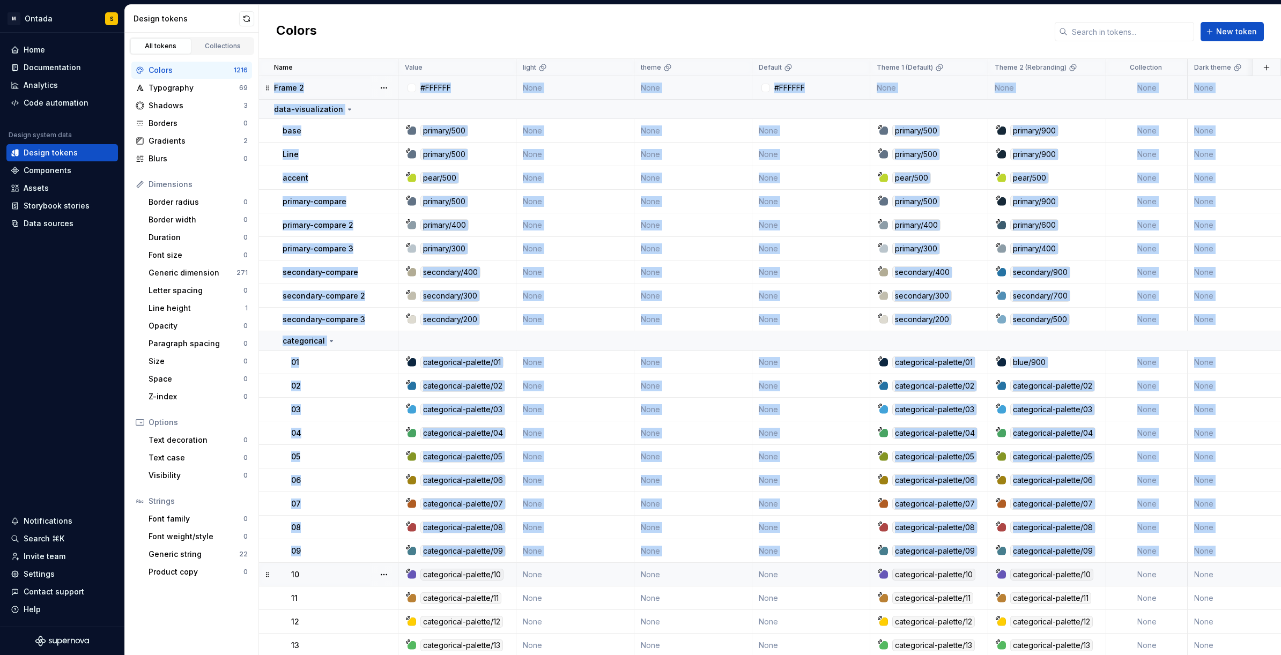
click at [342, 564] on td "10" at bounding box center [328, 575] width 139 height 24
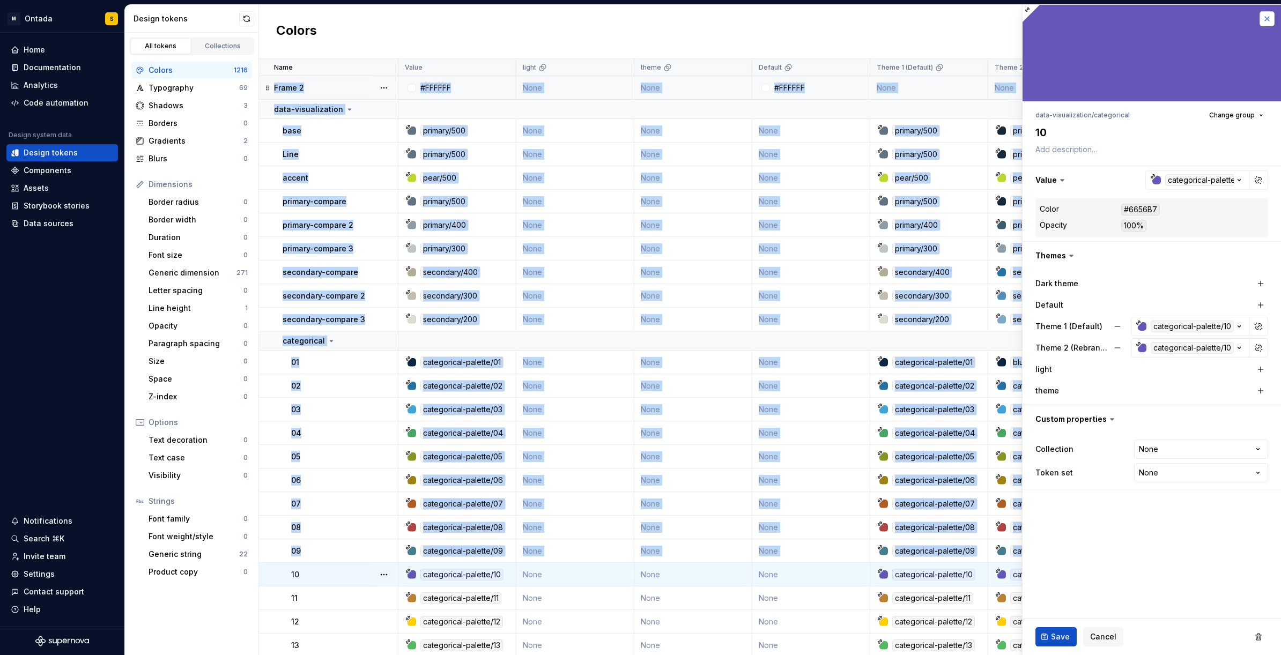
click at [896, 20] on button "button" at bounding box center [1267, 18] width 15 height 15
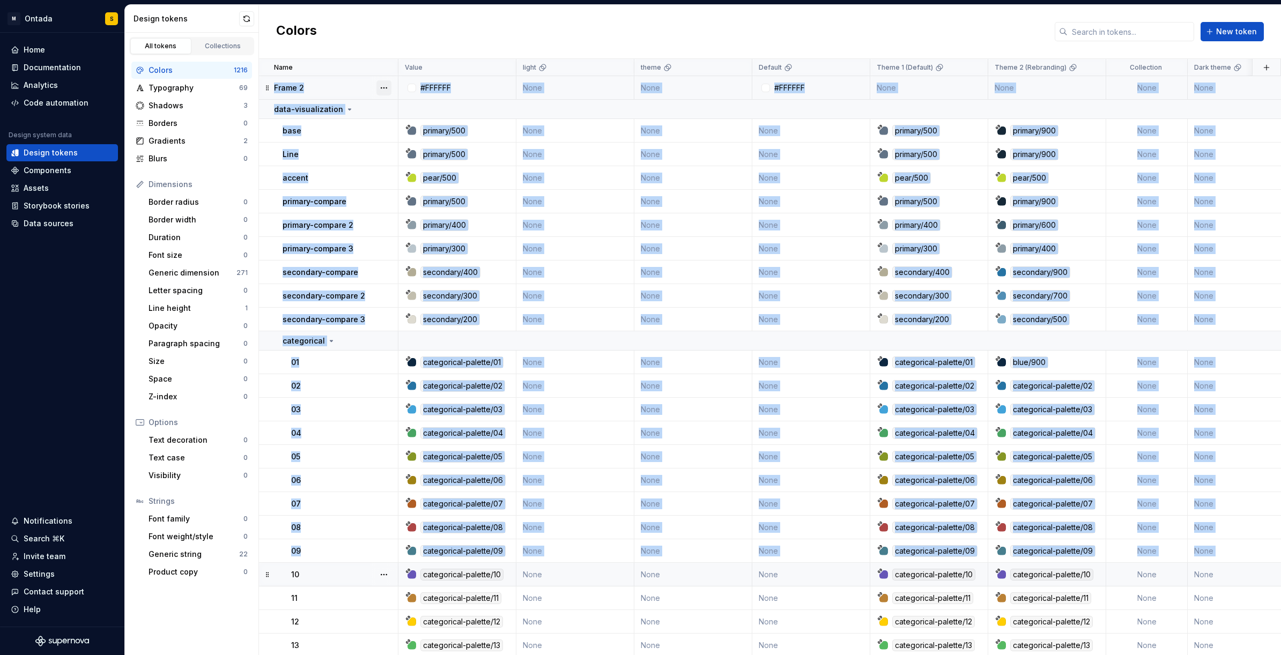
click at [383, 89] on button "button" at bounding box center [383, 87] width 15 height 15
click at [353, 40] on html "M Ontada S Home Documentation Analytics Code automation Design system data Desi…" at bounding box center [640, 327] width 1281 height 655
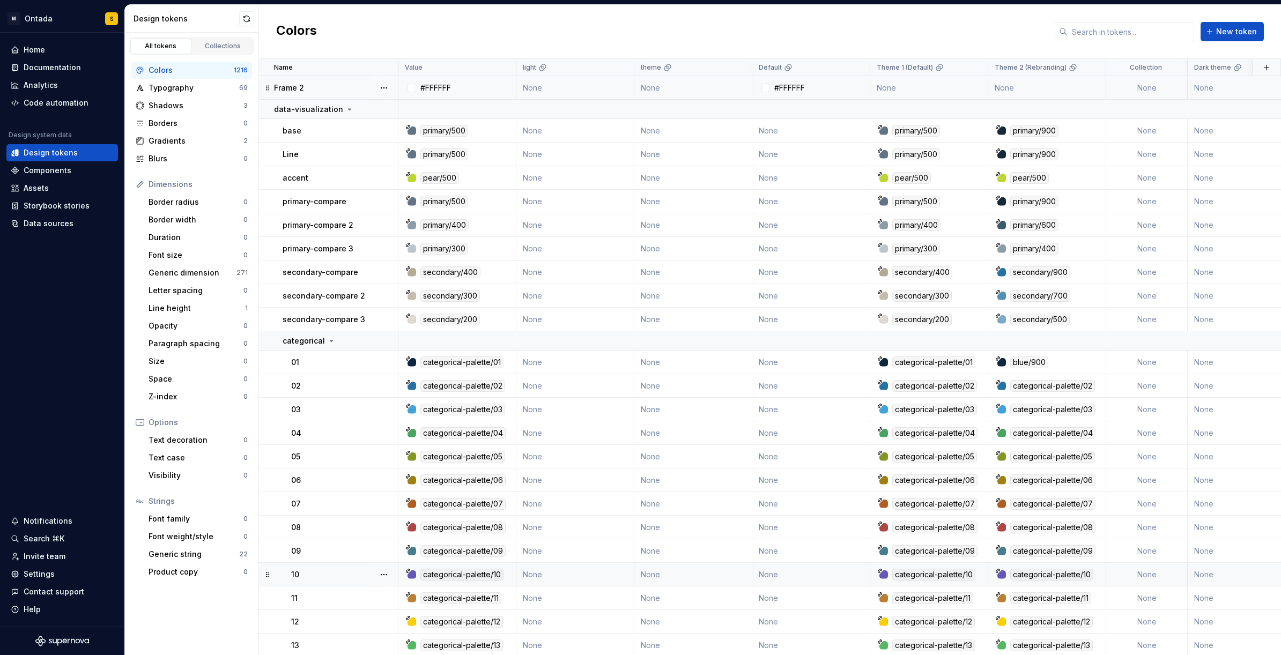
click at [335, 86] on div "Frame 2" at bounding box center [335, 88] width 123 height 11
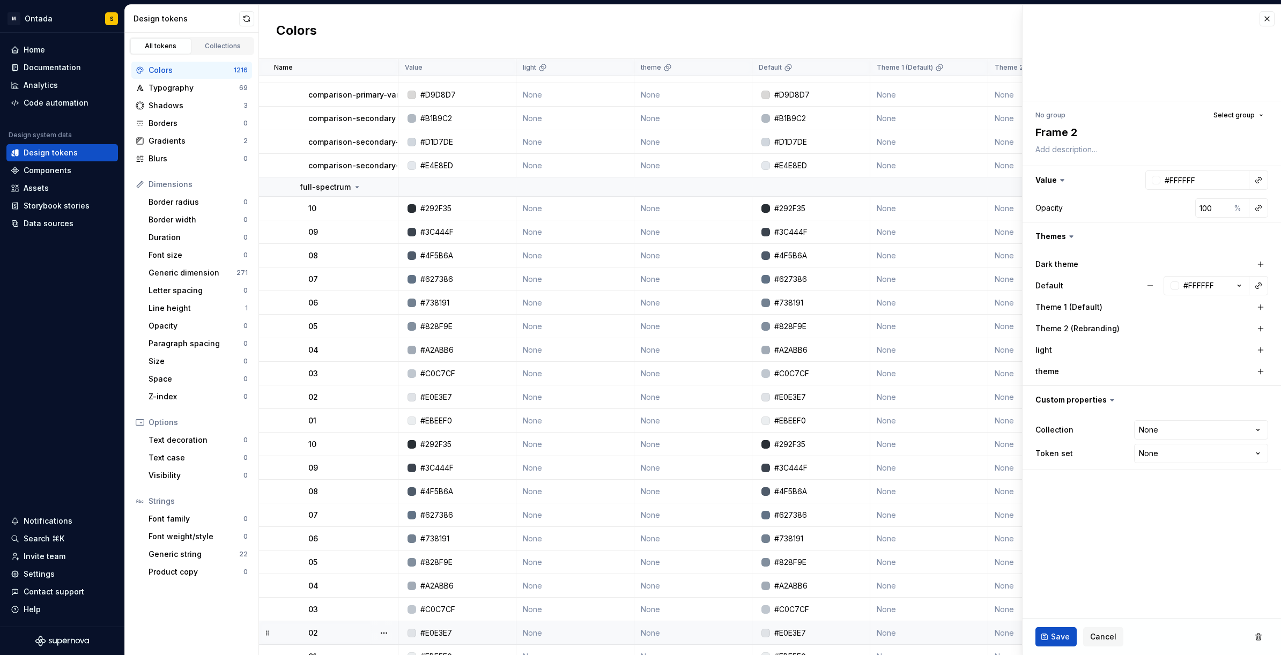
scroll to position [9839, 0]
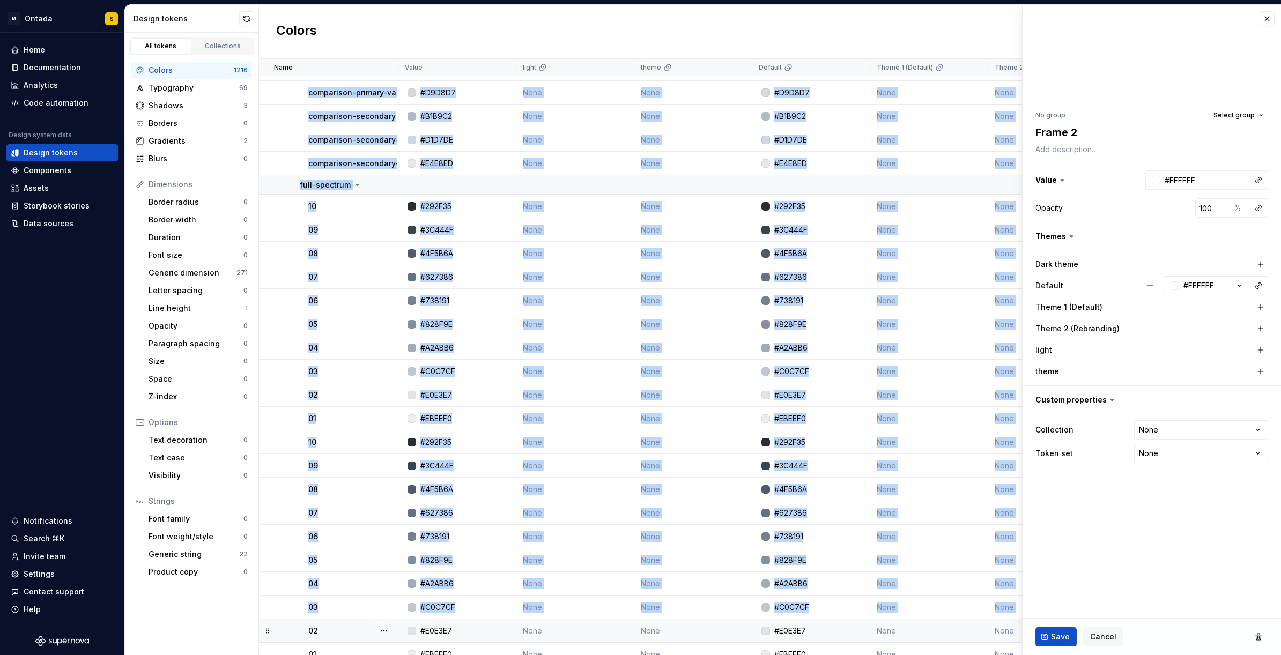
click at [273, 628] on td "02" at bounding box center [328, 631] width 139 height 24
type textarea "*"
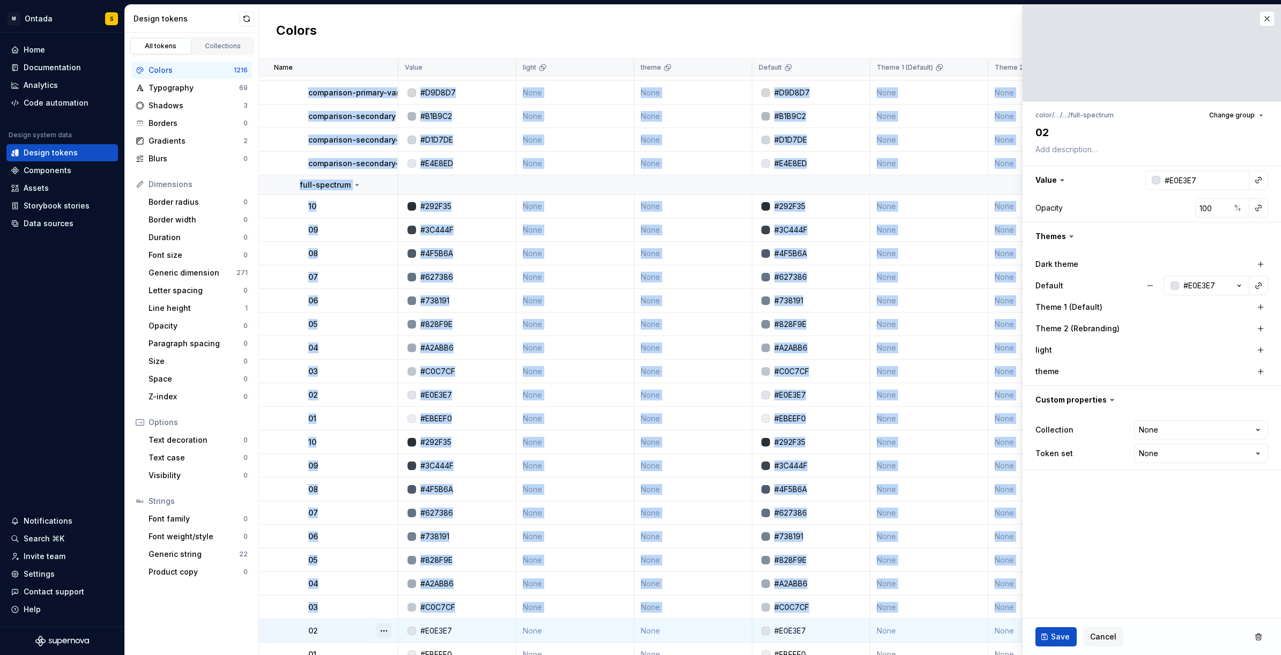
click at [382, 630] on button "button" at bounding box center [383, 631] width 15 height 15
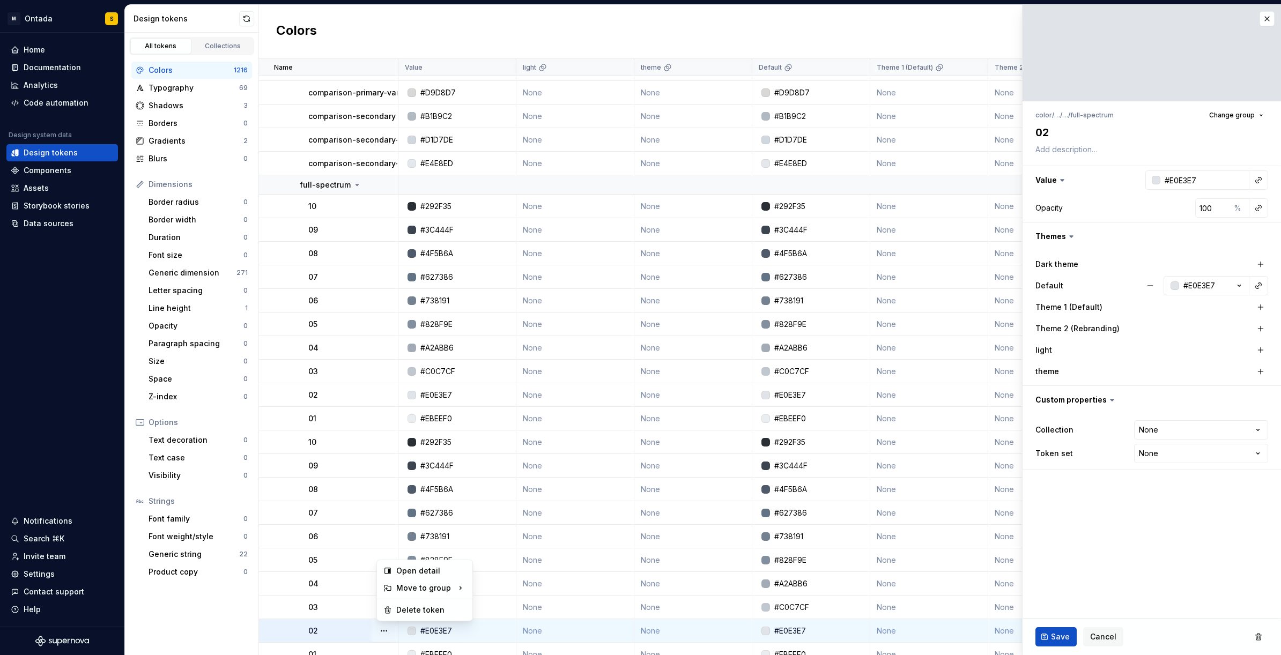
click at [199, 75] on html "M Ontada S Home Documentation Analytics Code automation Design system data Desi…" at bounding box center [640, 327] width 1281 height 655
click at [234, 45] on div "Collections" at bounding box center [223, 46] width 54 height 9
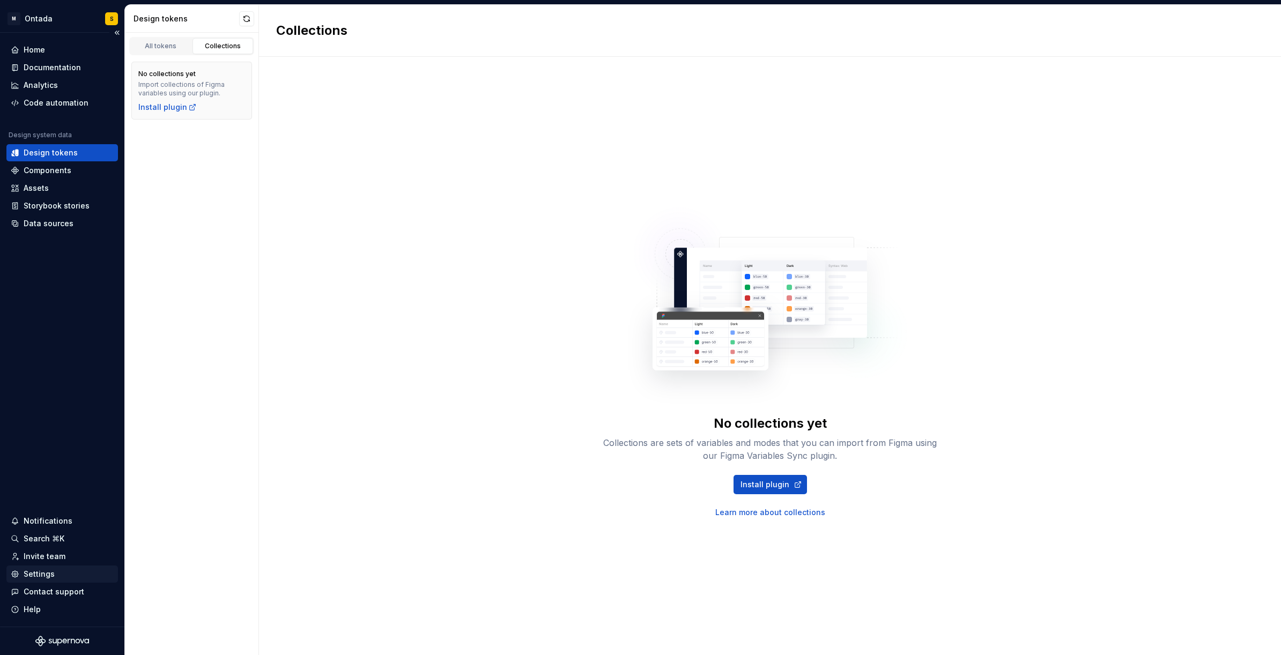
click at [43, 575] on div "Settings" at bounding box center [39, 574] width 31 height 11
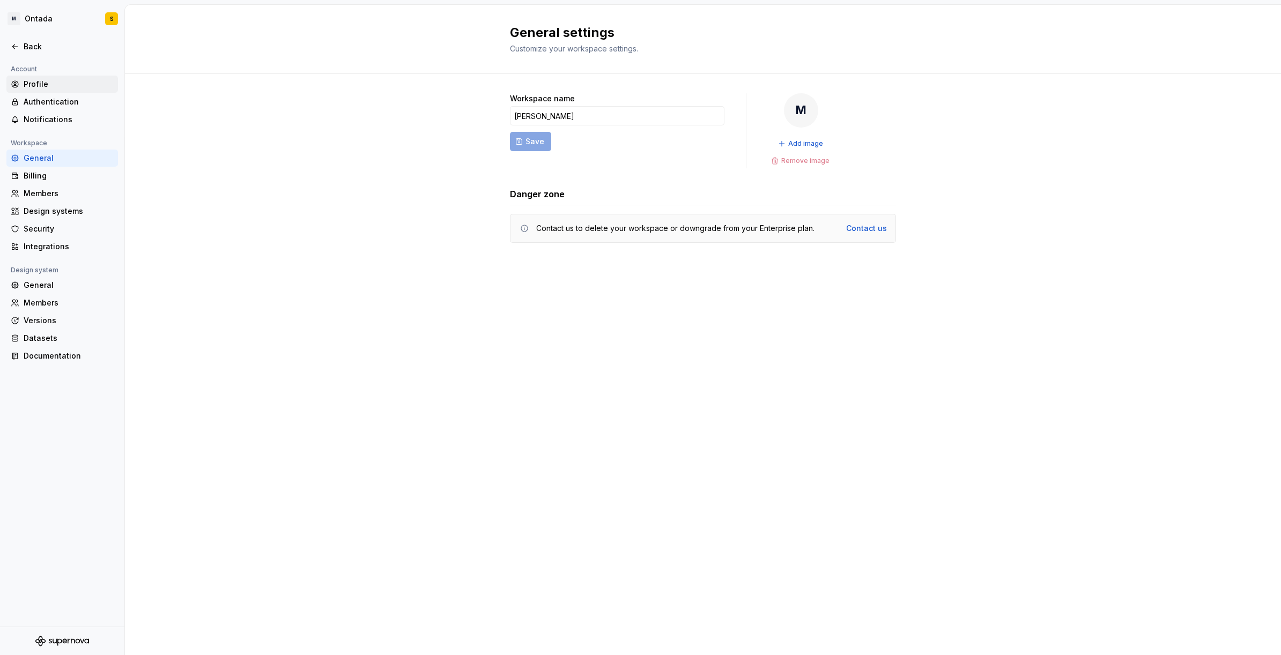
click at [30, 84] on div "Profile" at bounding box center [69, 84] width 90 height 11
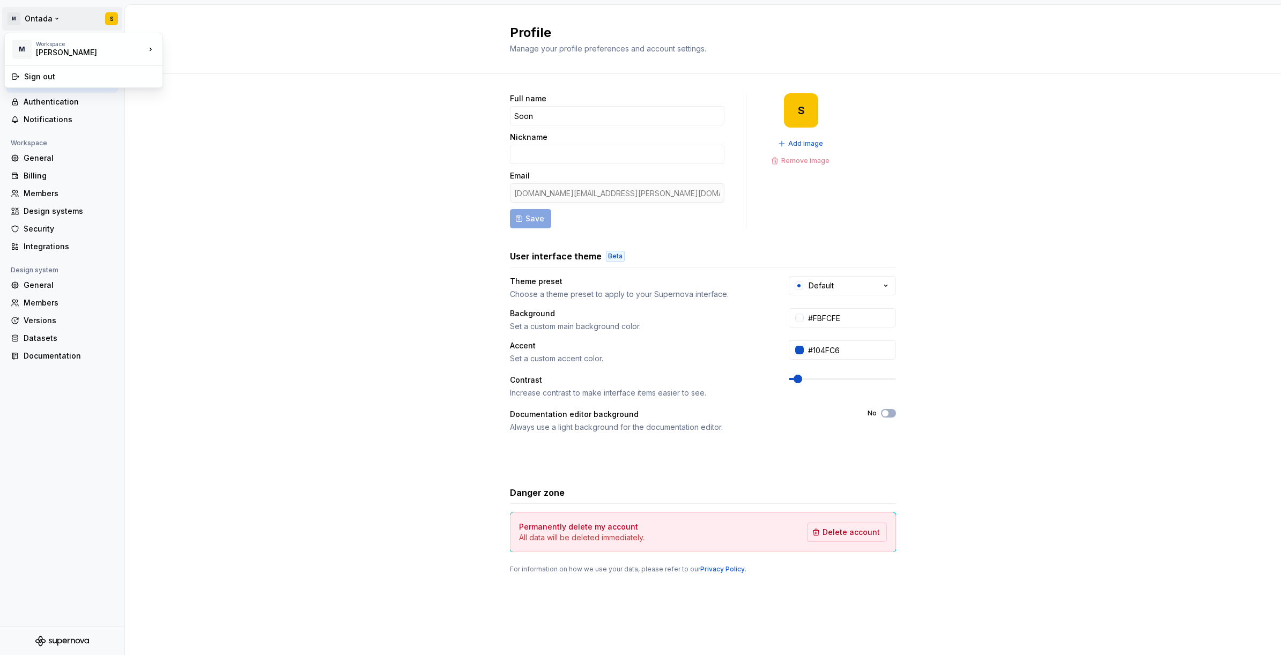
click at [53, 18] on html "M Ontada S Back Account Profile Authentication Notifications Workspace General …" at bounding box center [640, 327] width 1281 height 655
click at [71, 44] on div "Workspace" at bounding box center [90, 44] width 109 height 6
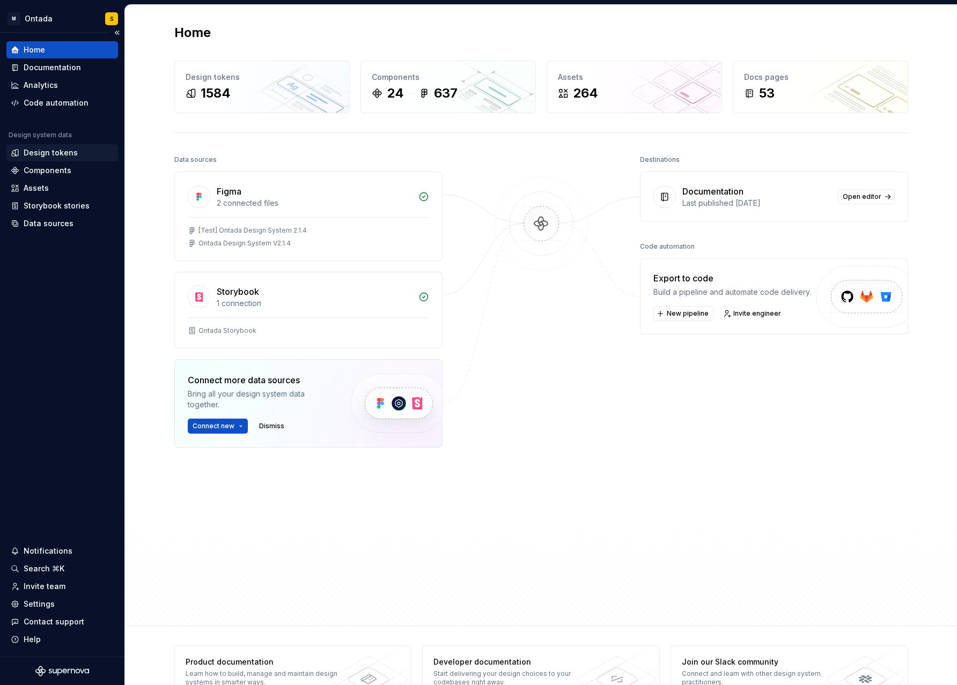
click at [50, 159] on div "Design tokens" at bounding box center [62, 152] width 112 height 17
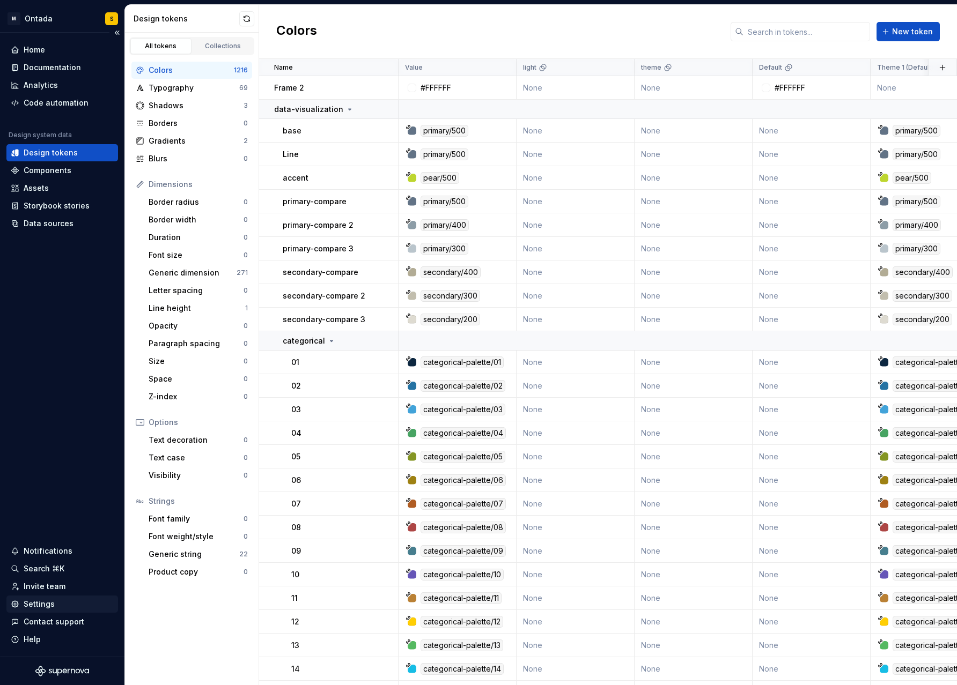
click at [46, 607] on div "Settings" at bounding box center [39, 604] width 31 height 11
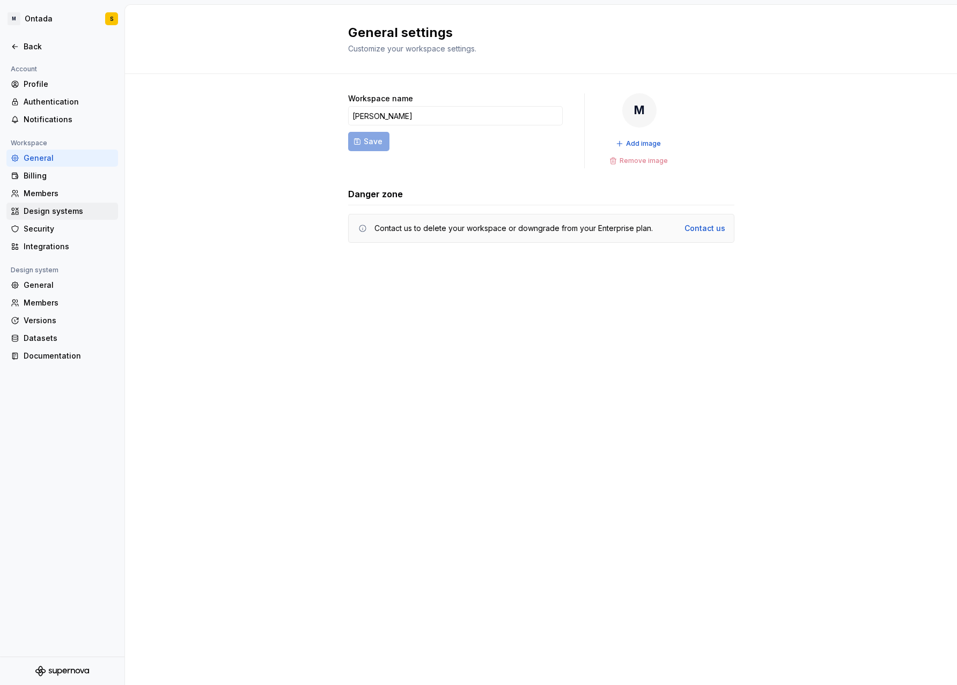
click at [60, 210] on div "Design systems" at bounding box center [69, 211] width 90 height 11
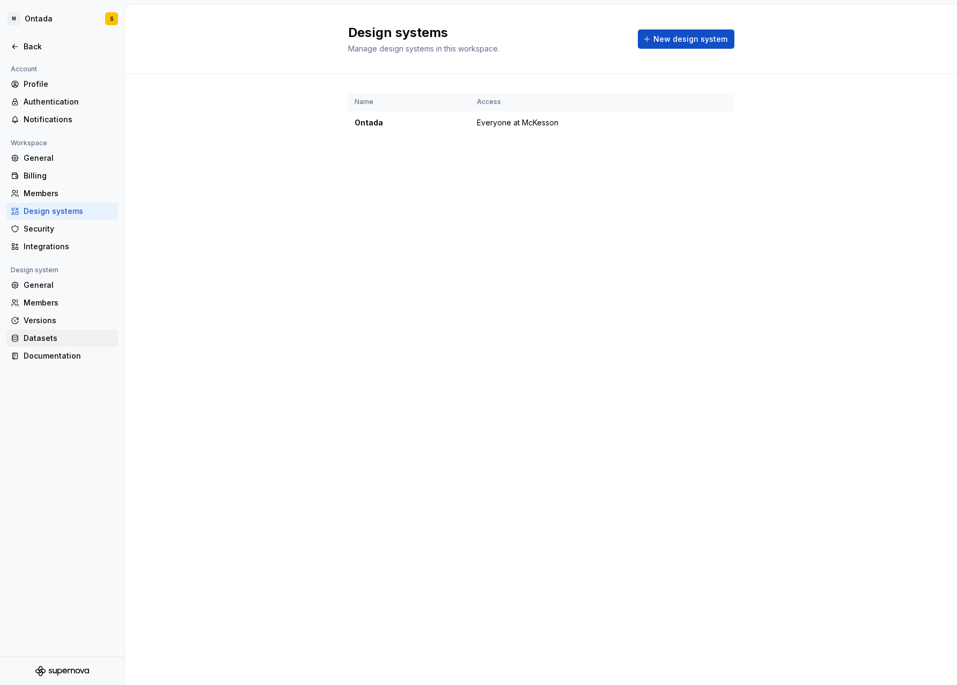
click at [51, 334] on div "Datasets" at bounding box center [69, 338] width 90 height 11
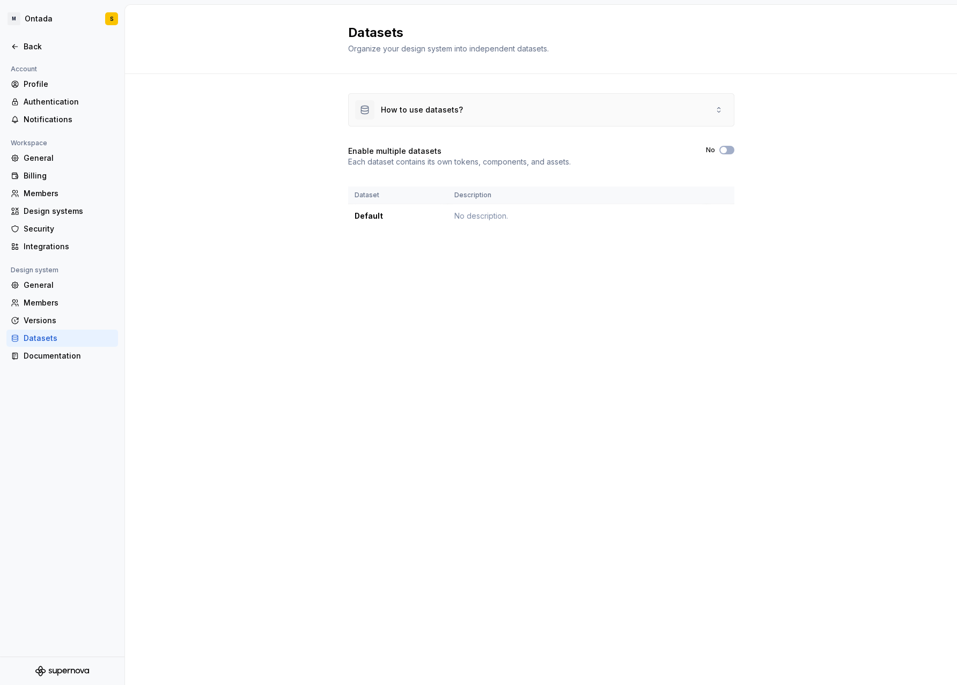
click at [718, 114] on icon at bounding box center [718, 110] width 9 height 9
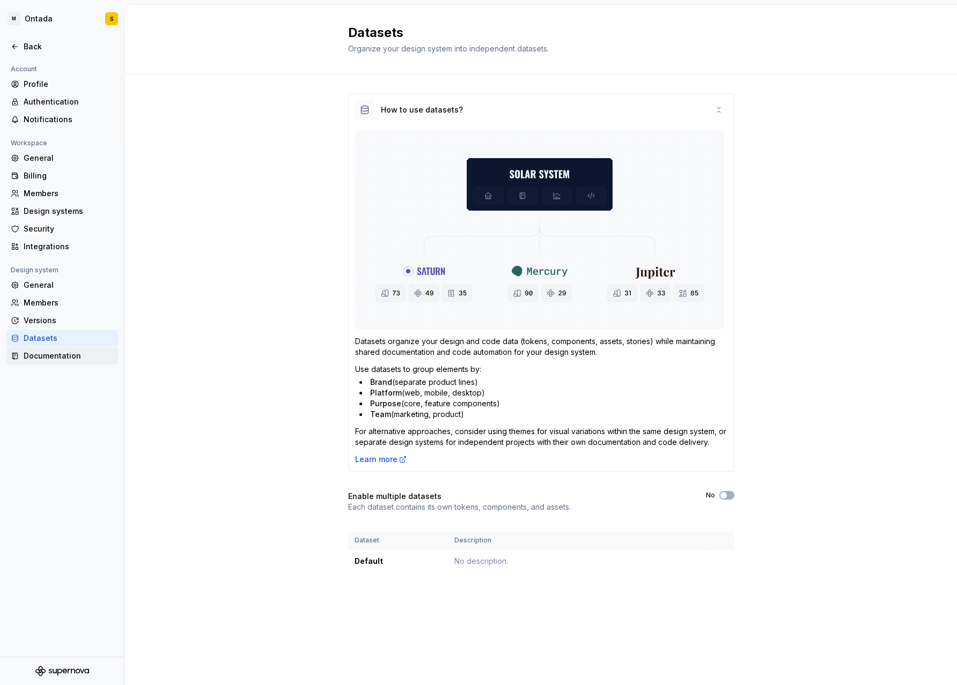
click at [63, 352] on div "Documentation" at bounding box center [69, 356] width 90 height 11
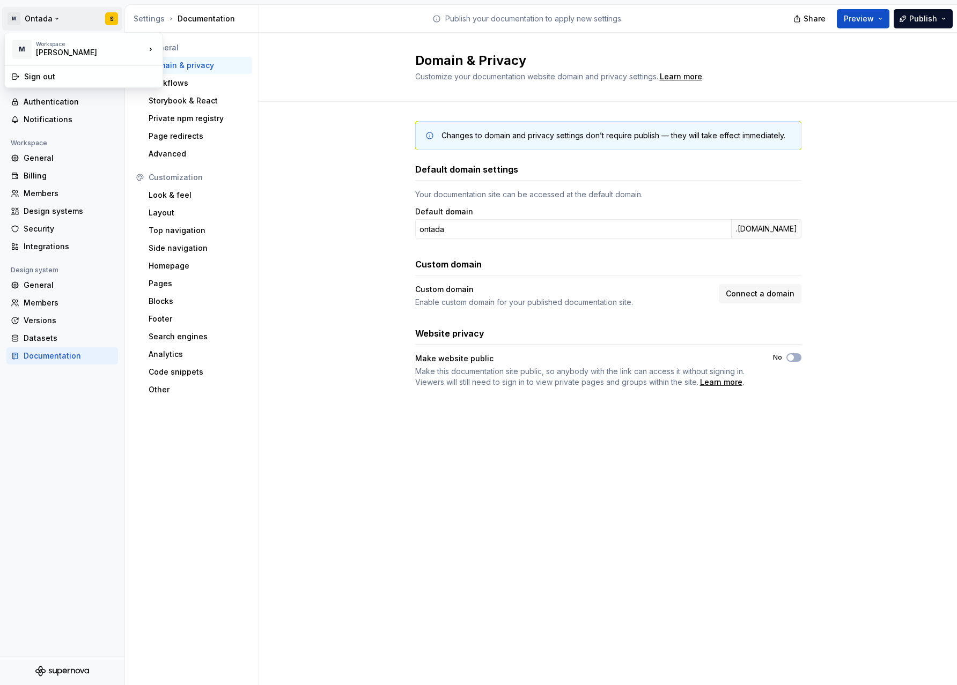
click at [35, 17] on html "M Ontada S Back Account Profile Authentication Notifications Workspace General …" at bounding box center [478, 342] width 957 height 685
click at [52, 44] on div "Workspace" at bounding box center [90, 44] width 109 height 6
click at [61, 567] on html "M Ontada S Back Account Profile Authentication Notifications Workspace General …" at bounding box center [478, 342] width 957 height 685
click at [56, 154] on div "General" at bounding box center [69, 158] width 90 height 11
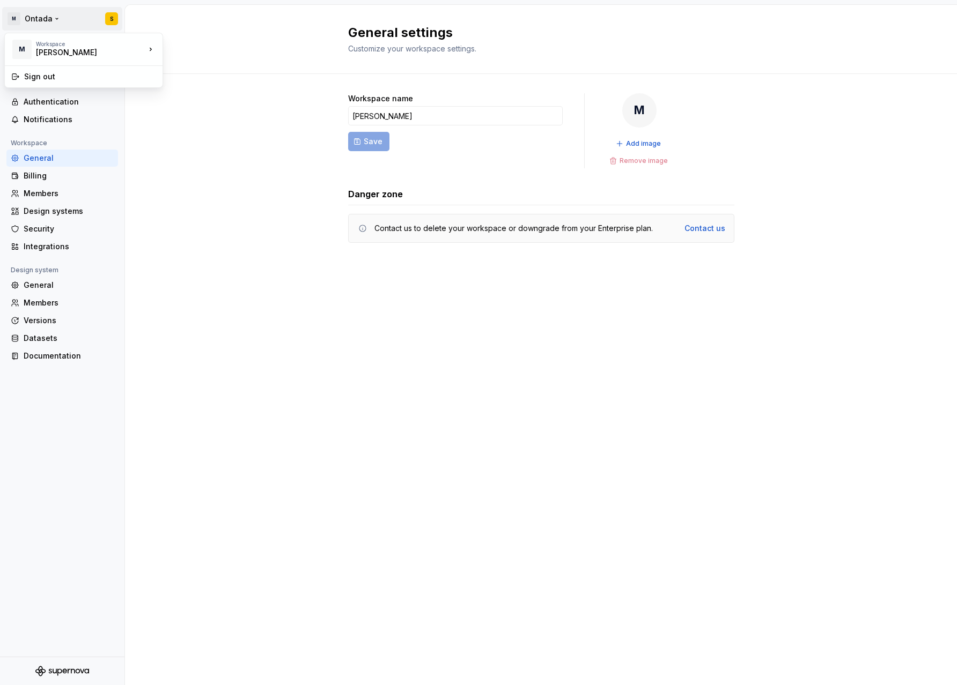
click at [32, 14] on html "M Ontada S Back Account Profile Authentication Notifications Workspace General …" at bounding box center [478, 342] width 957 height 685
click at [51, 51] on div "[PERSON_NAME]" at bounding box center [81, 52] width 91 height 11
click at [199, 42] on div "[PERSON_NAME]" at bounding box center [215, 46] width 70 height 11
click at [113, 17] on html "M Ontada S Back Account Profile Authentication Notifications Workspace General …" at bounding box center [478, 342] width 957 height 685
click at [55, 57] on div "[PERSON_NAME]" at bounding box center [81, 52] width 91 height 11
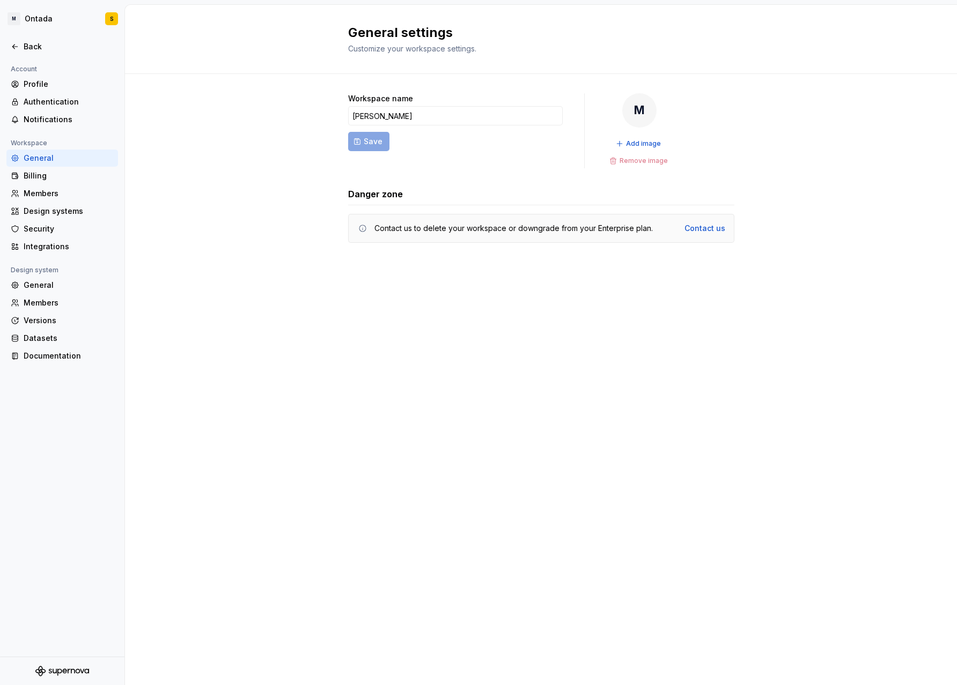
click at [159, 313] on html "M Ontada S Back Account Profile Authentication Notifications Workspace General …" at bounding box center [478, 342] width 957 height 685
click at [54, 217] on div "Design systems" at bounding box center [62, 211] width 112 height 17
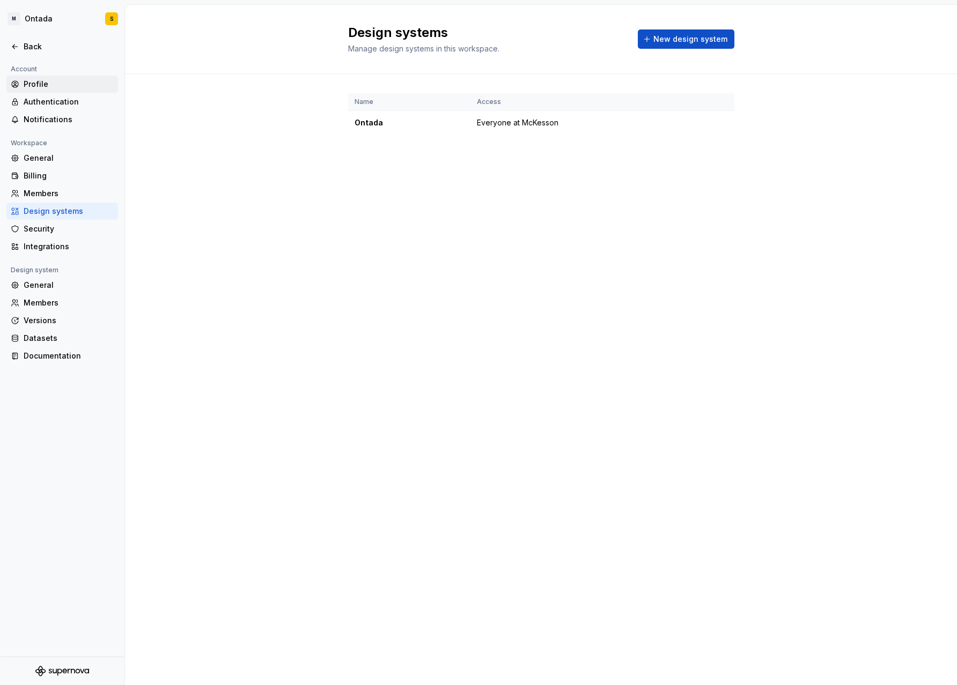
click at [47, 86] on div "Profile" at bounding box center [69, 84] width 90 height 11
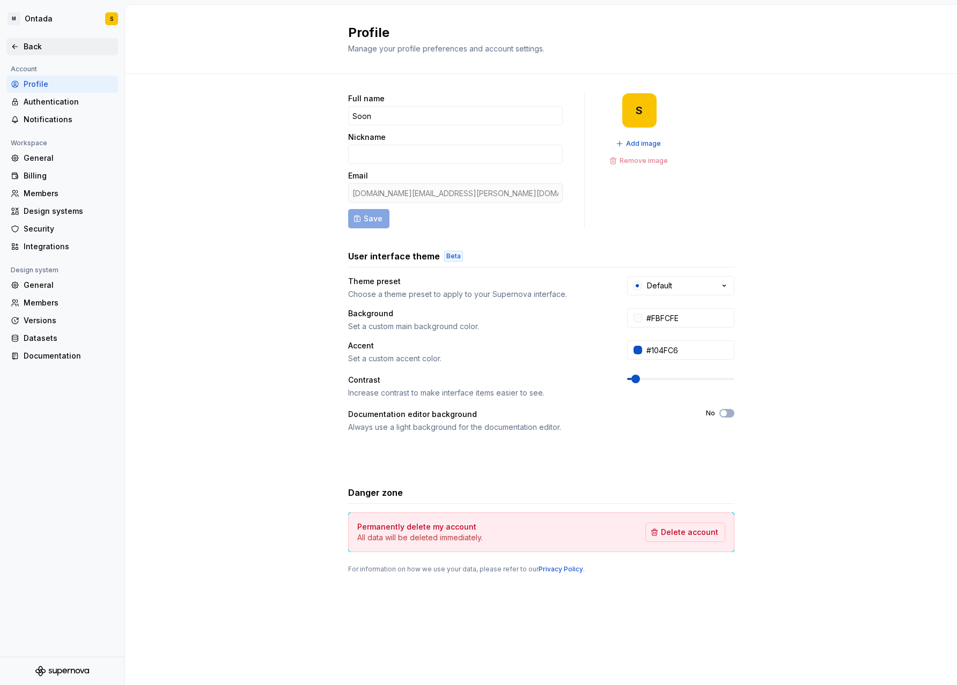
click at [28, 43] on div "Back" at bounding box center [69, 46] width 90 height 11
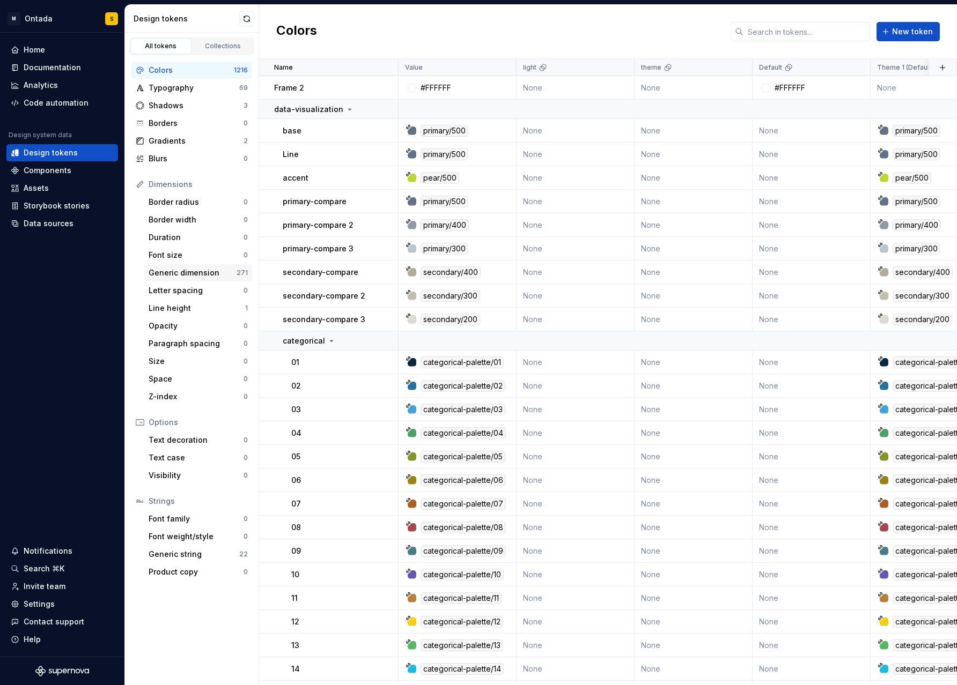
click at [187, 275] on div "Generic dimension" at bounding box center [193, 273] width 88 height 11
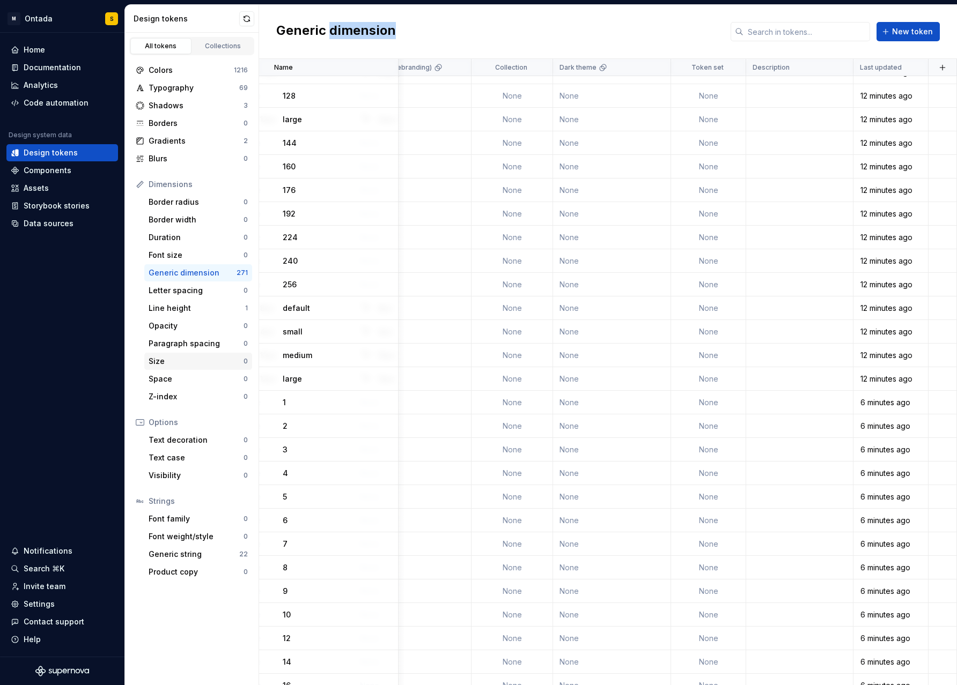
scroll to position [1781, 635]
click at [113, 172] on div "Components" at bounding box center [62, 170] width 103 height 11
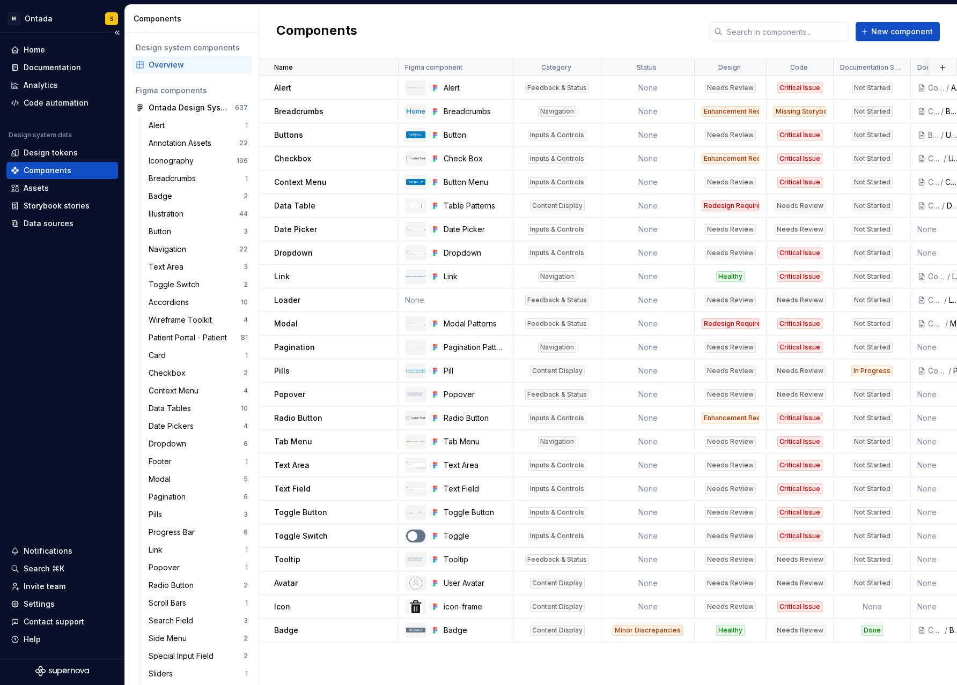
click at [43, 255] on div "Home Documentation Analytics Code automation Design system data Design tokens C…" at bounding box center [62, 345] width 124 height 624
click at [47, 227] on div "Data sources" at bounding box center [49, 223] width 50 height 11
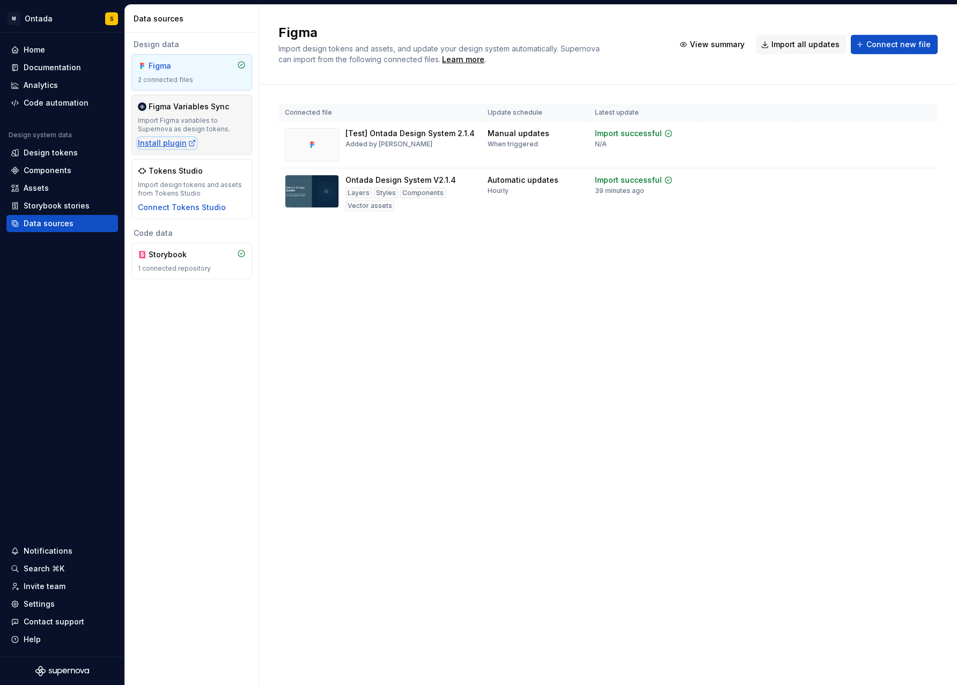
click at [176, 142] on div "Install plugin" at bounding box center [167, 143] width 58 height 11
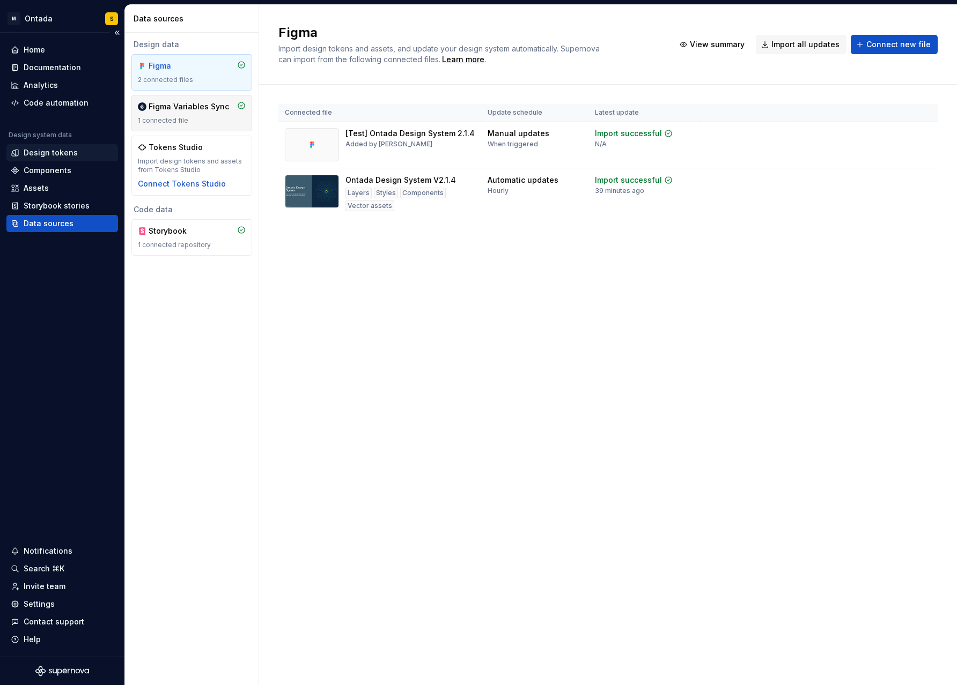
click at [56, 152] on div "Design tokens" at bounding box center [51, 152] width 54 height 11
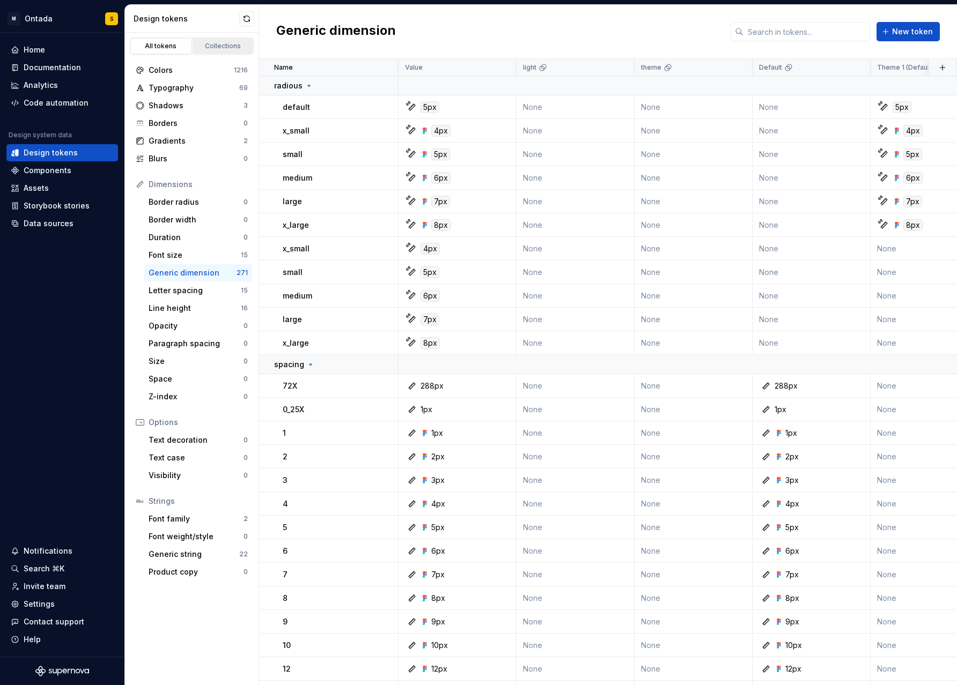
click at [225, 50] on link "Collections" at bounding box center [223, 46] width 61 height 16
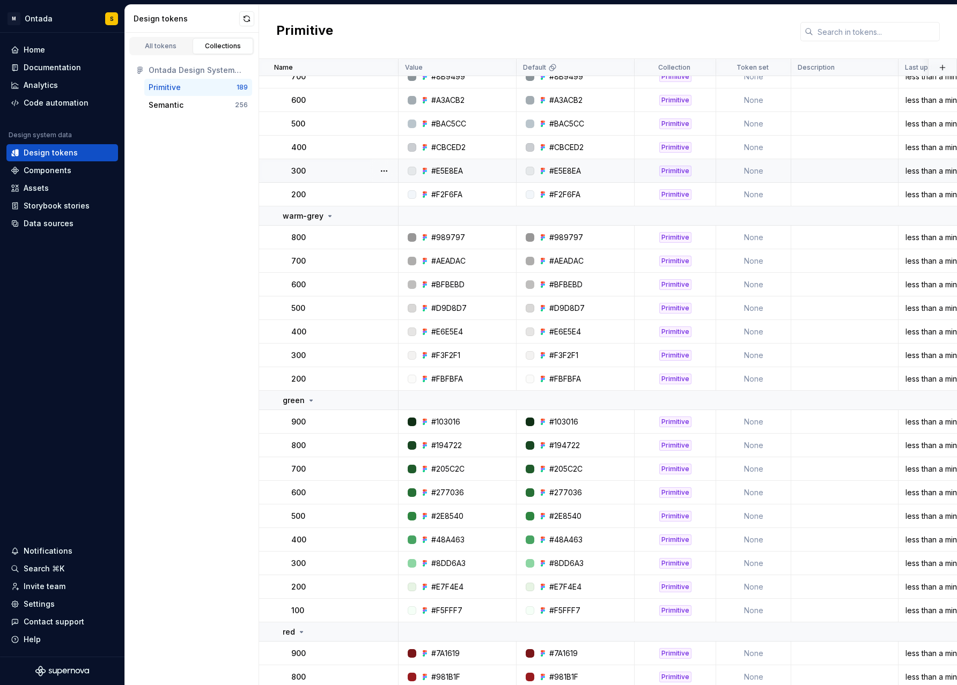
scroll to position [681, 0]
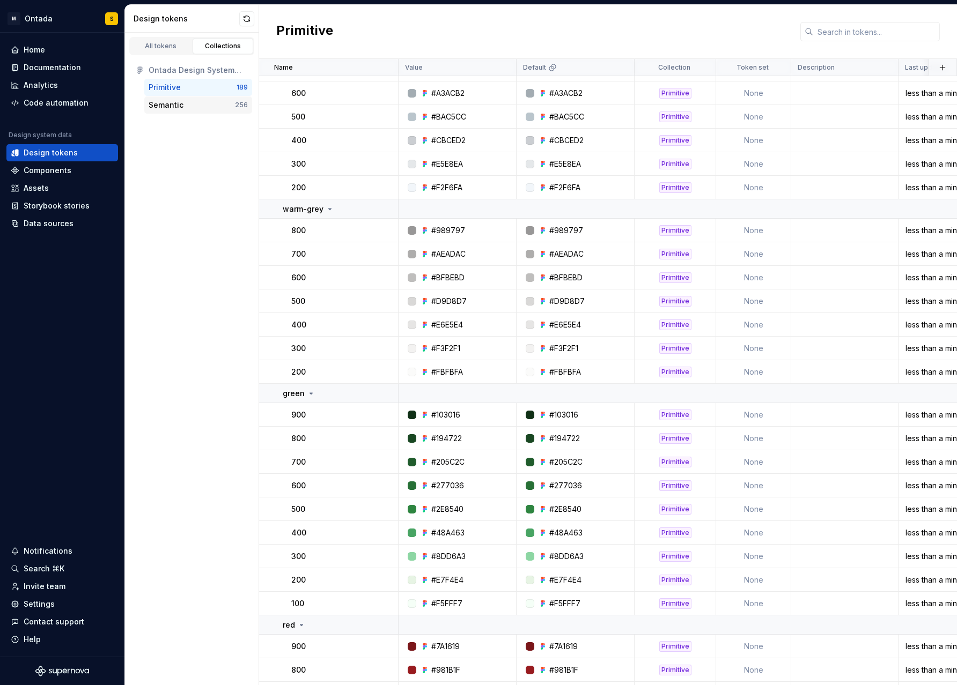
click at [172, 106] on div "Semantic" at bounding box center [166, 105] width 35 height 11
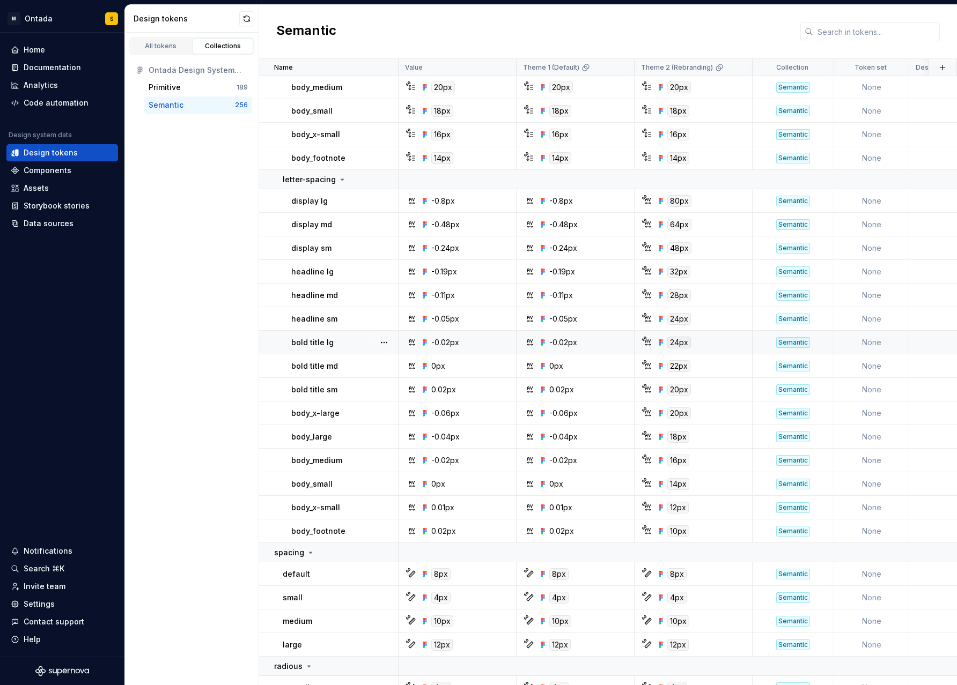
scroll to position [6145, 0]
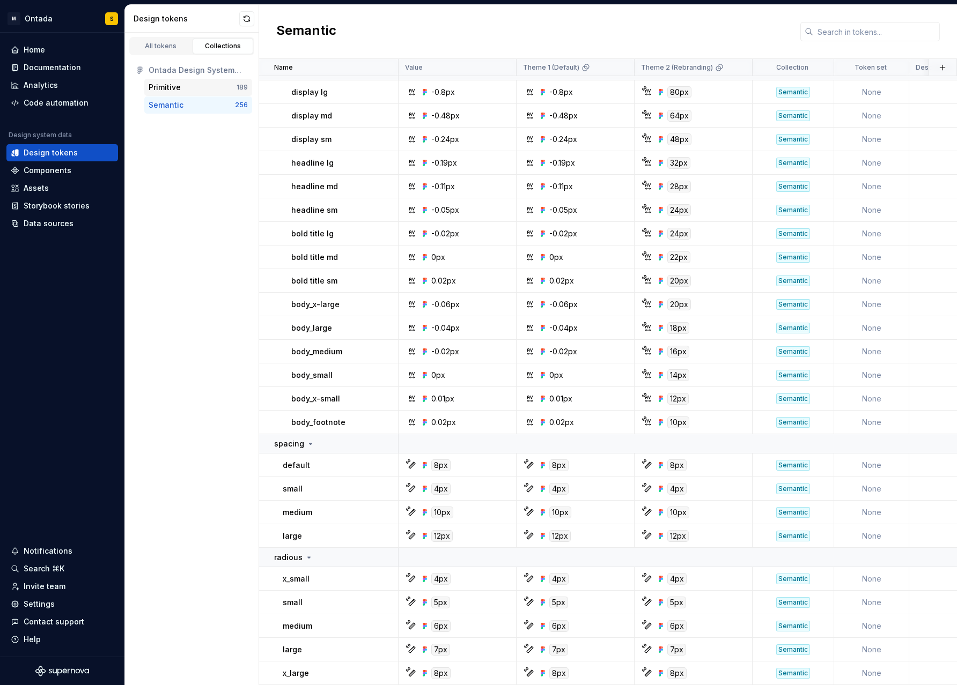
click at [187, 86] on div "Primitive" at bounding box center [193, 87] width 88 height 11
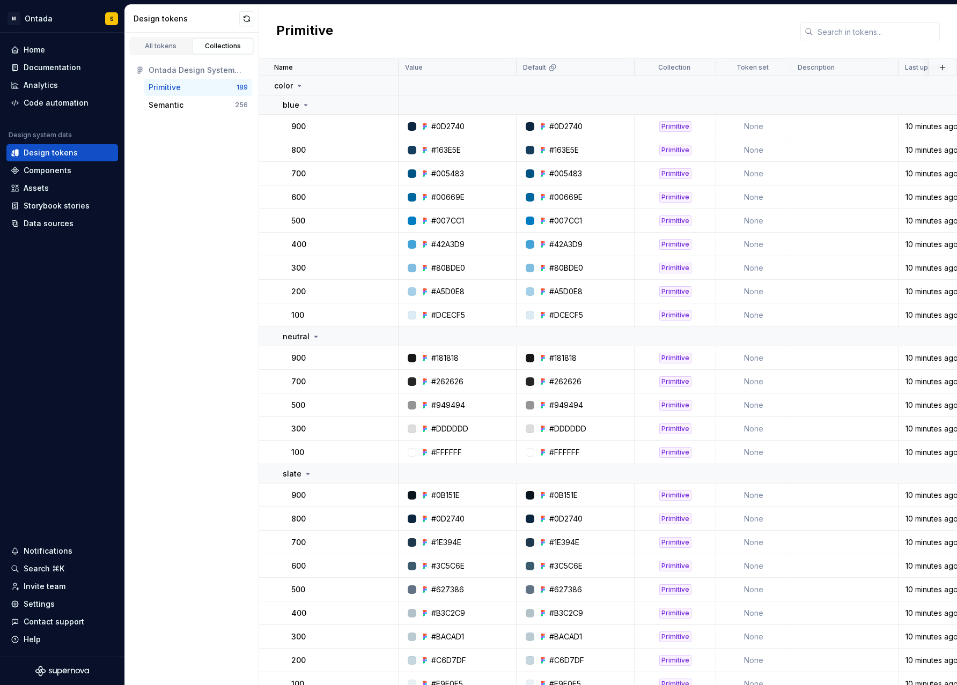
scroll to position [7, 0]
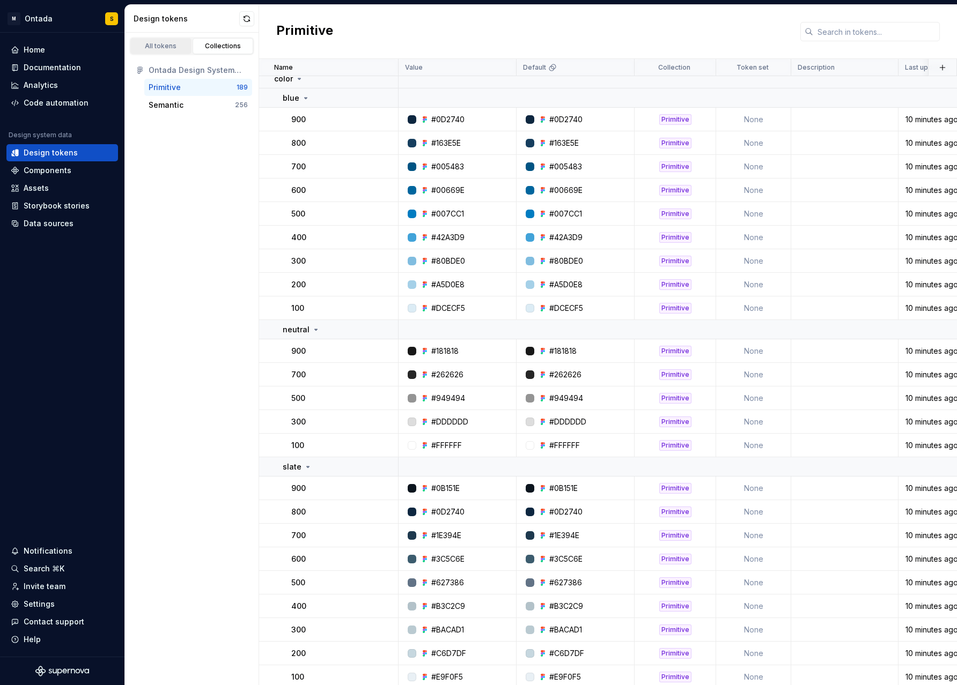
click at [161, 48] on div "All tokens" at bounding box center [161, 46] width 54 height 9
